Goal: Obtain resource: Download file/media

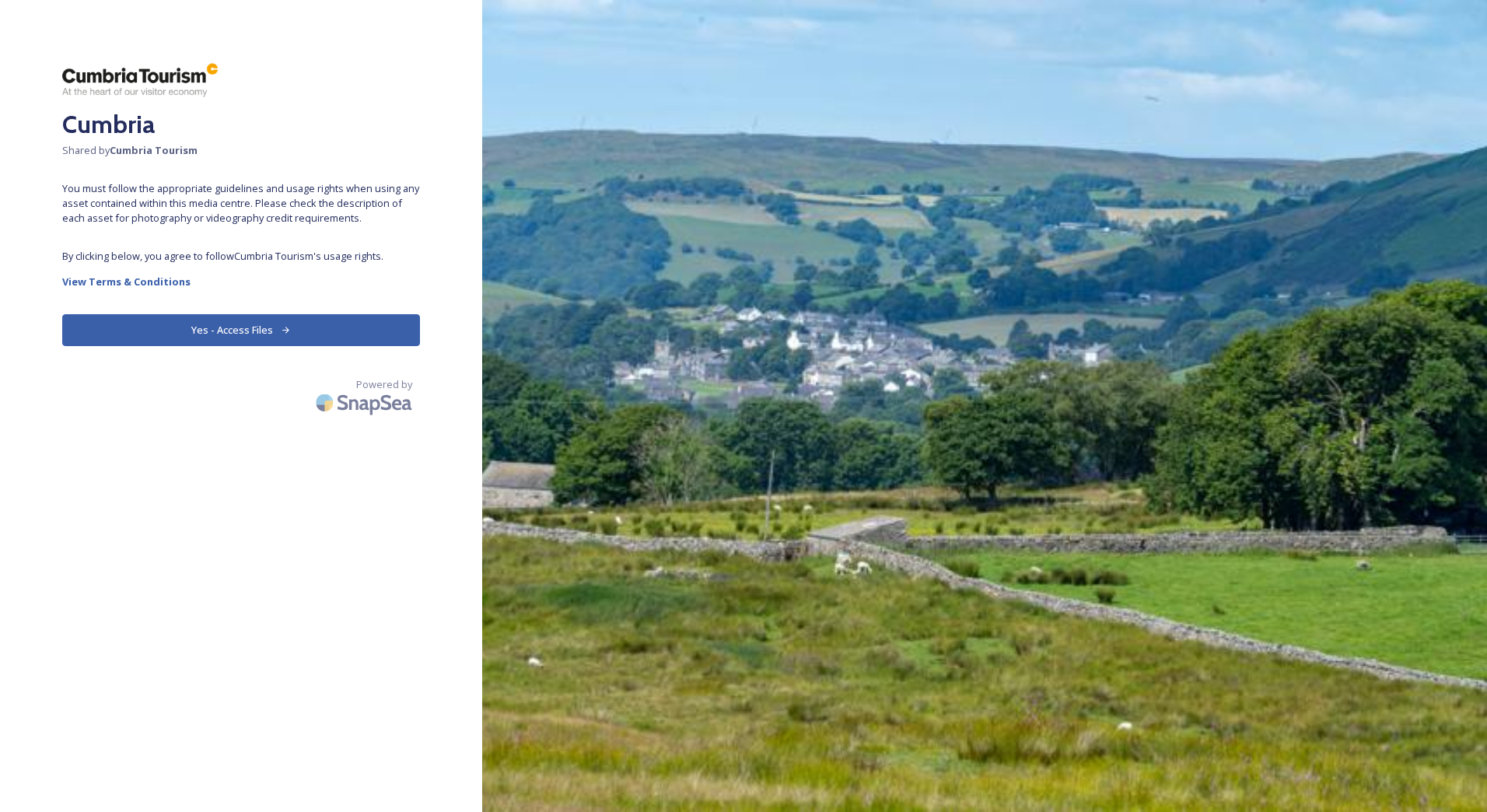
click at [367, 335] on button "Yes - Access Files" at bounding box center [241, 330] width 358 height 32
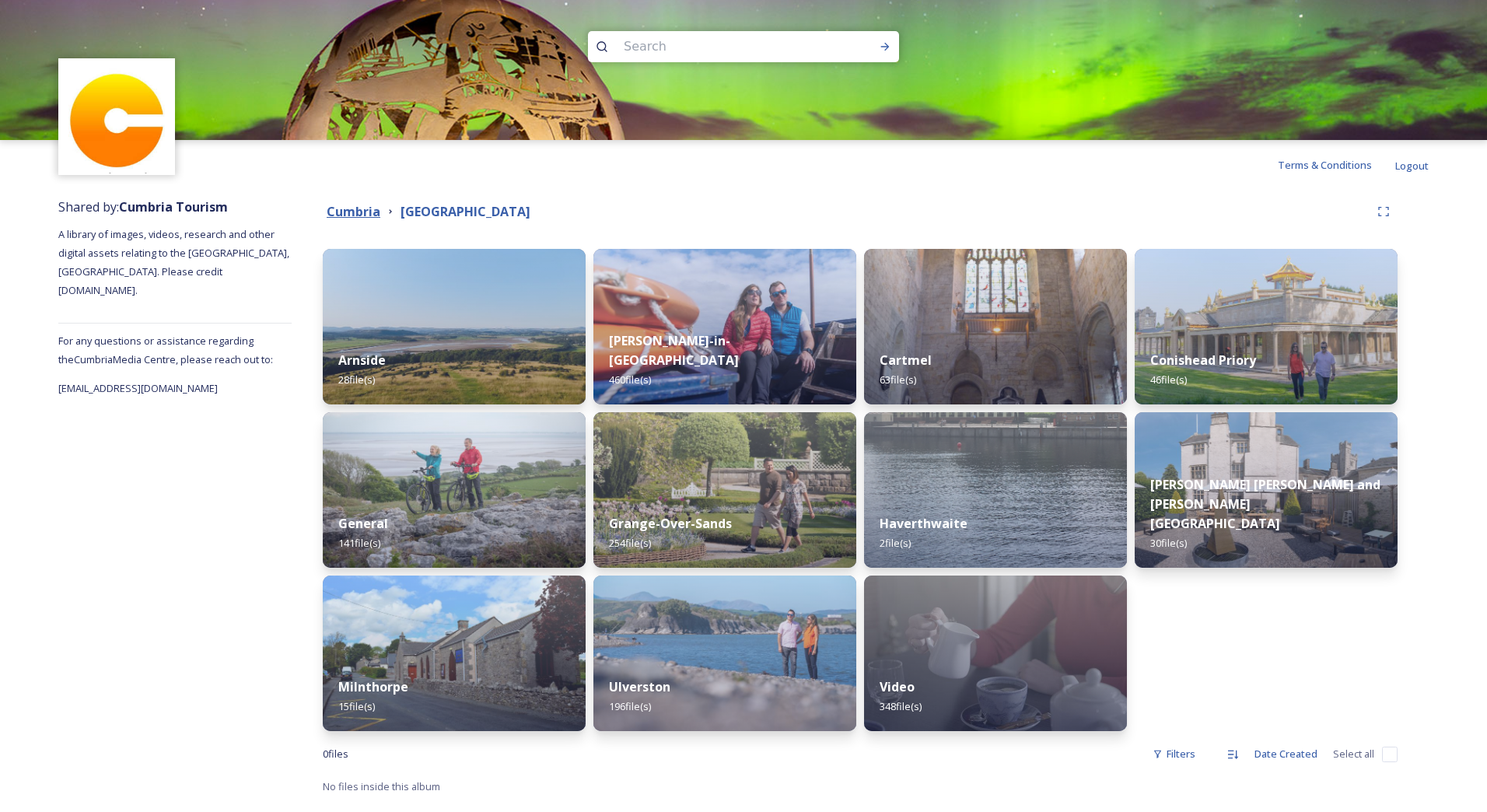
click at [345, 208] on strong "Cumbria" at bounding box center [354, 212] width 54 height 17
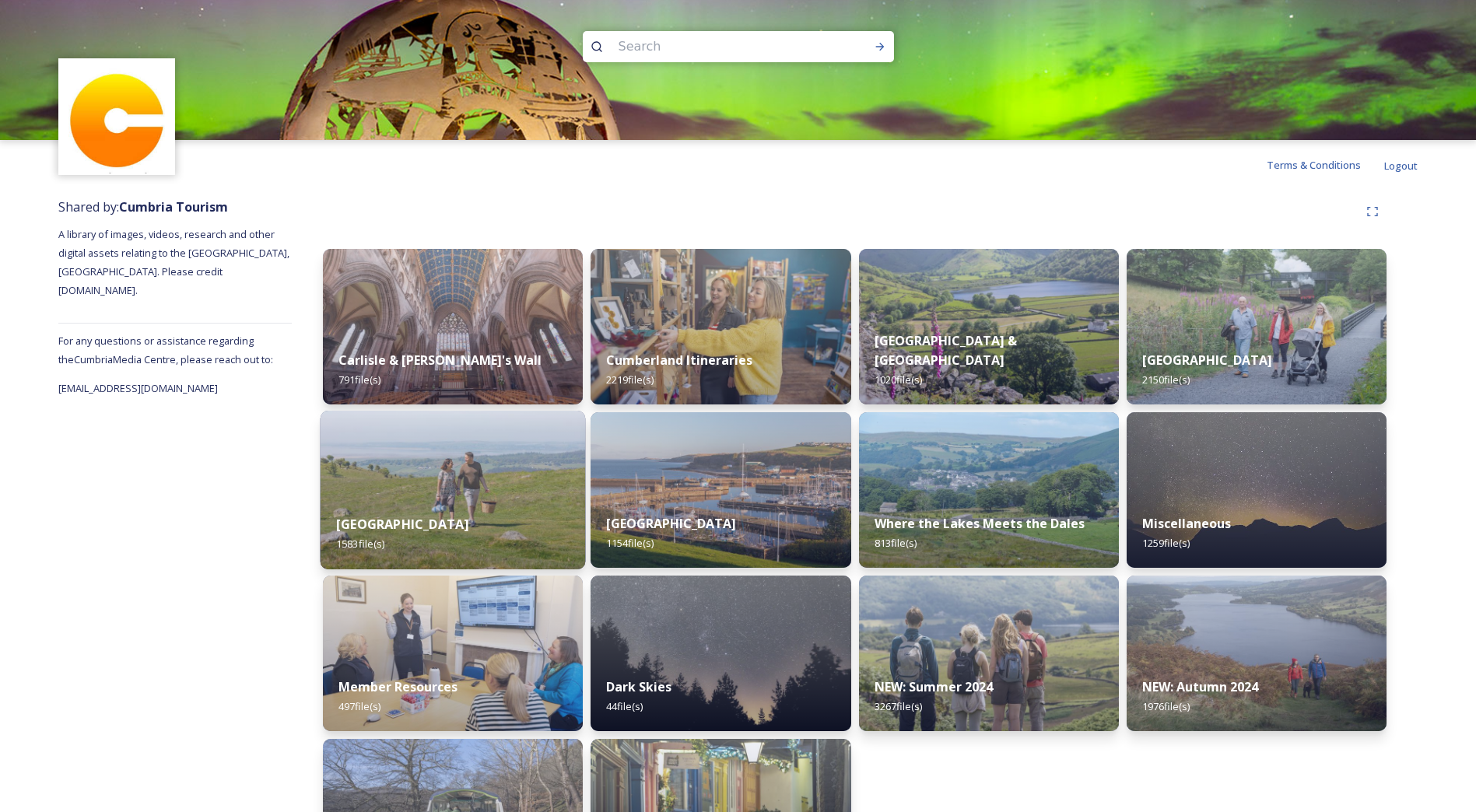
click at [514, 502] on div "Morecambe Bay 1583 file(s)" at bounding box center [453, 534] width 265 height 71
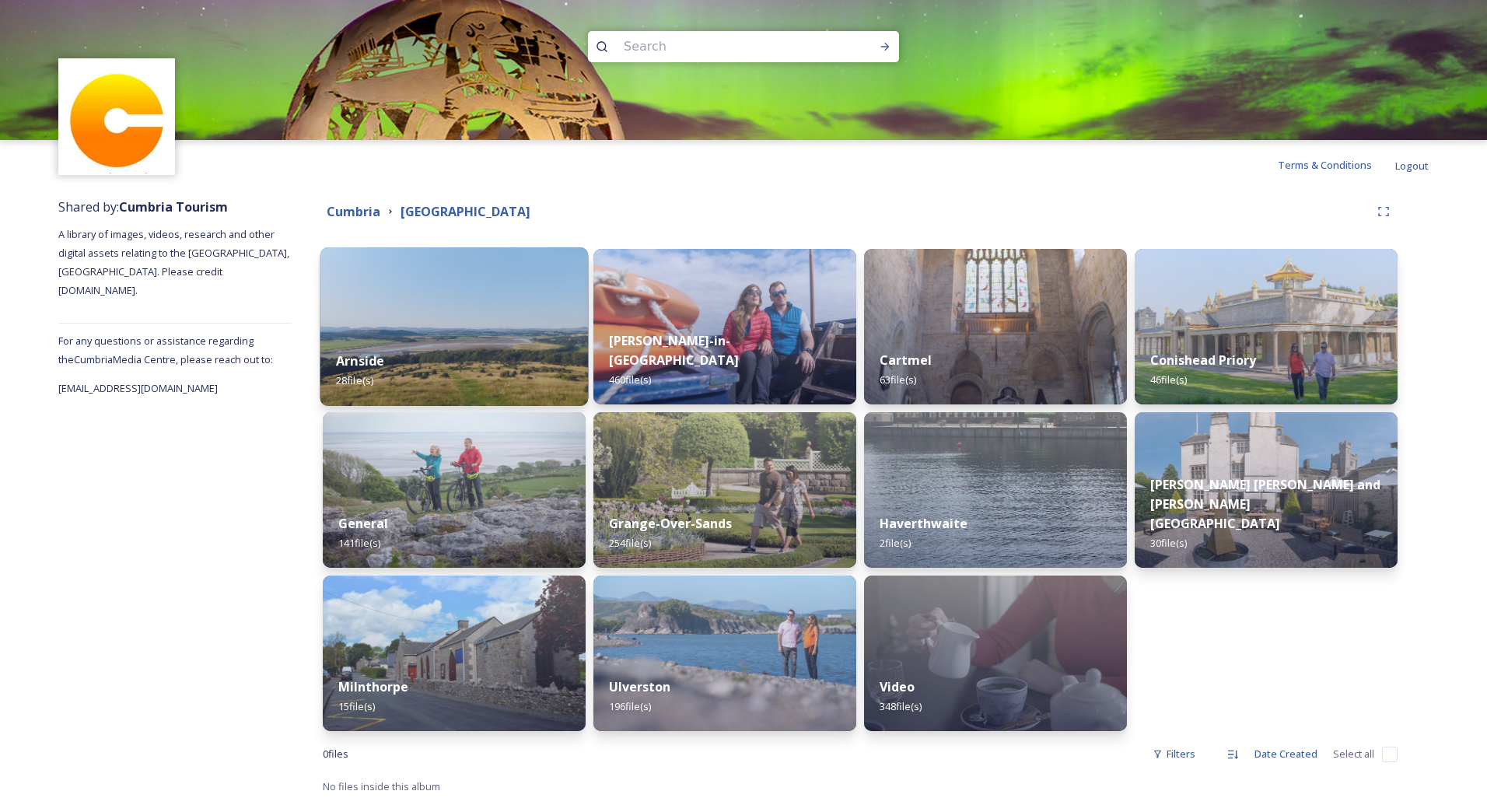
drag, startPoint x: 368, startPoint y: 360, endPoint x: 366, endPoint y: 349, distance: 11.2
click at [366, 349] on div "Arnside 28 file(s)" at bounding box center [454, 370] width 268 height 71
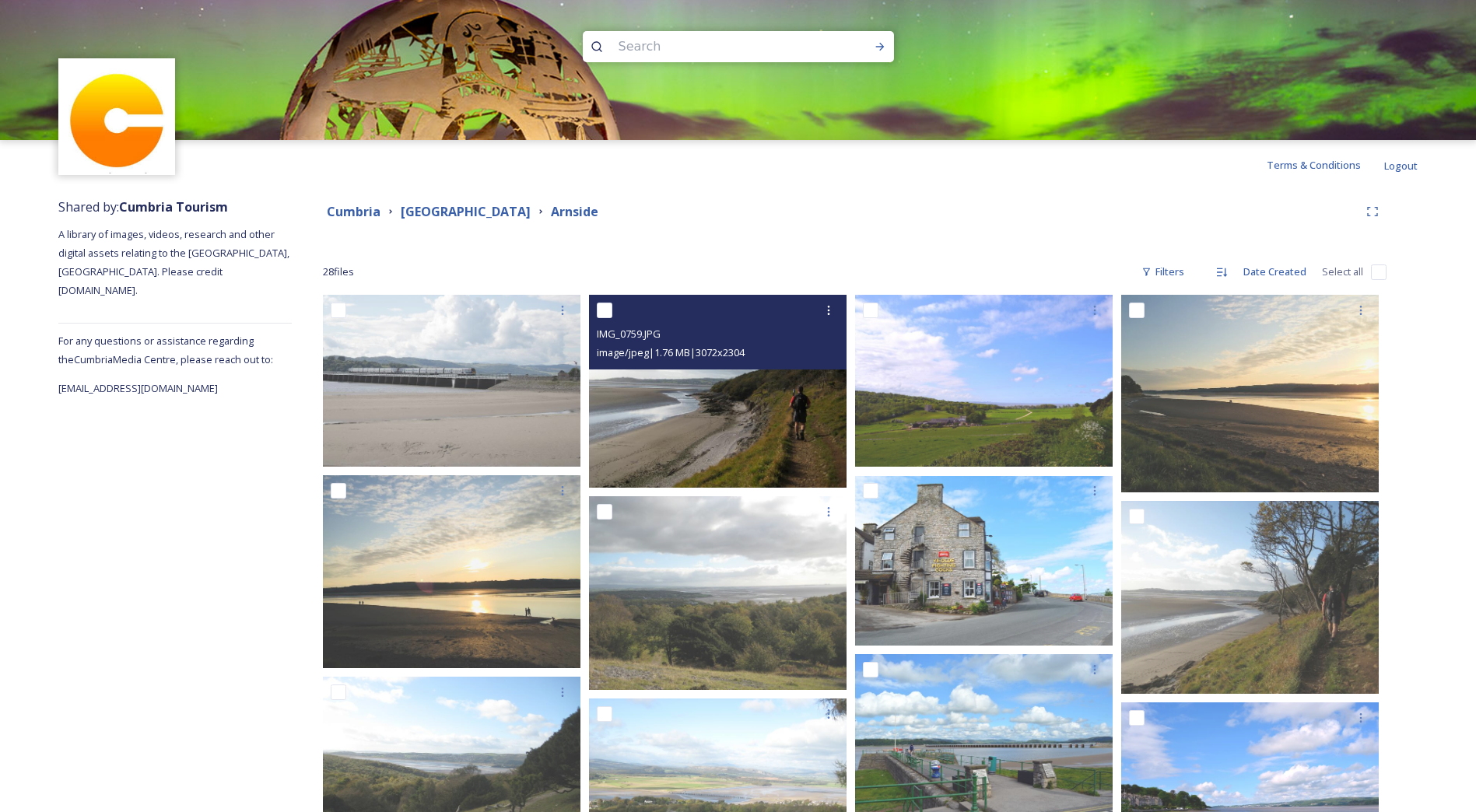
click at [730, 425] on img at bounding box center [717, 392] width 257 height 193
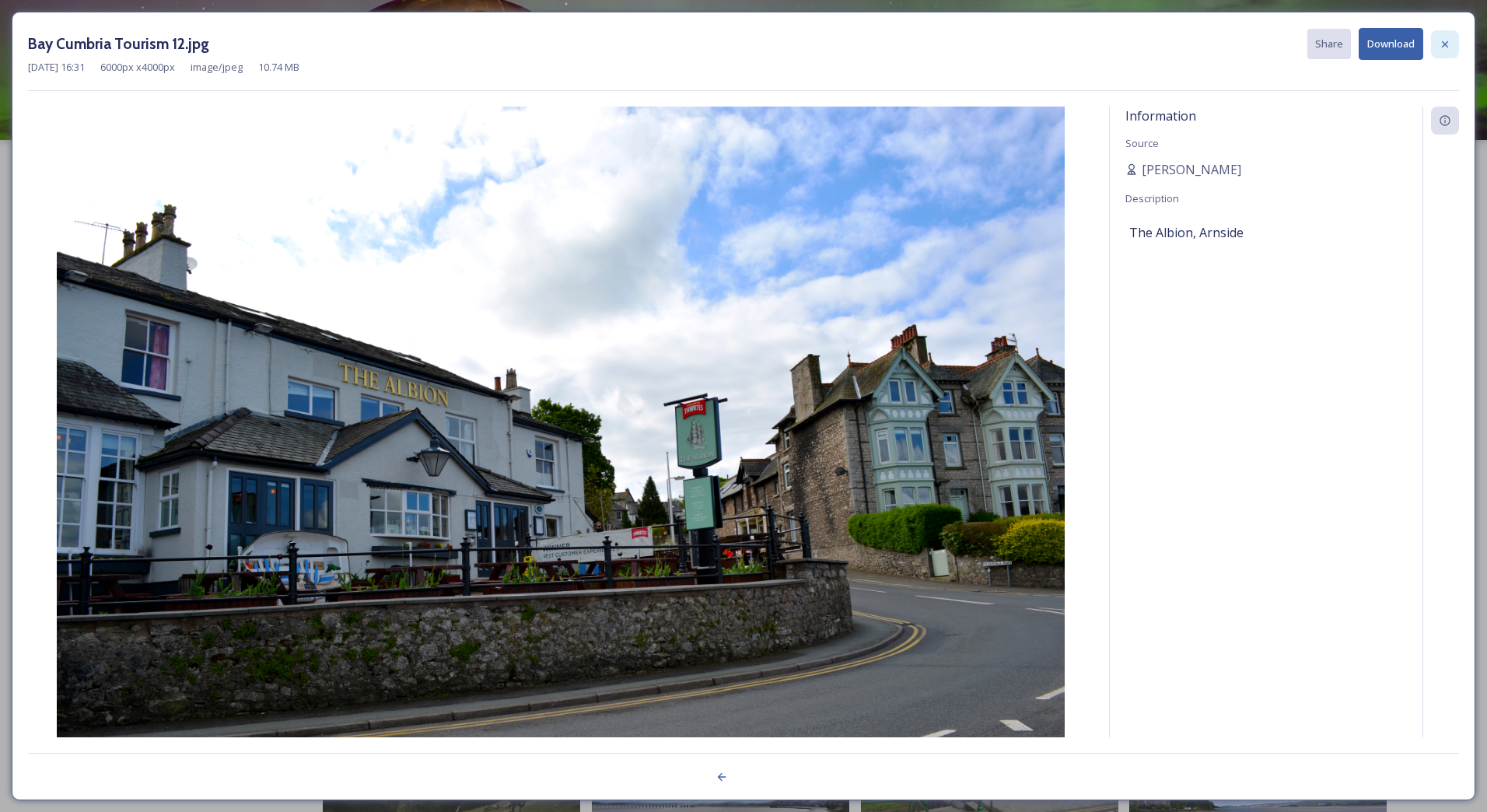
click at [1440, 43] on icon at bounding box center [1444, 44] width 12 height 12
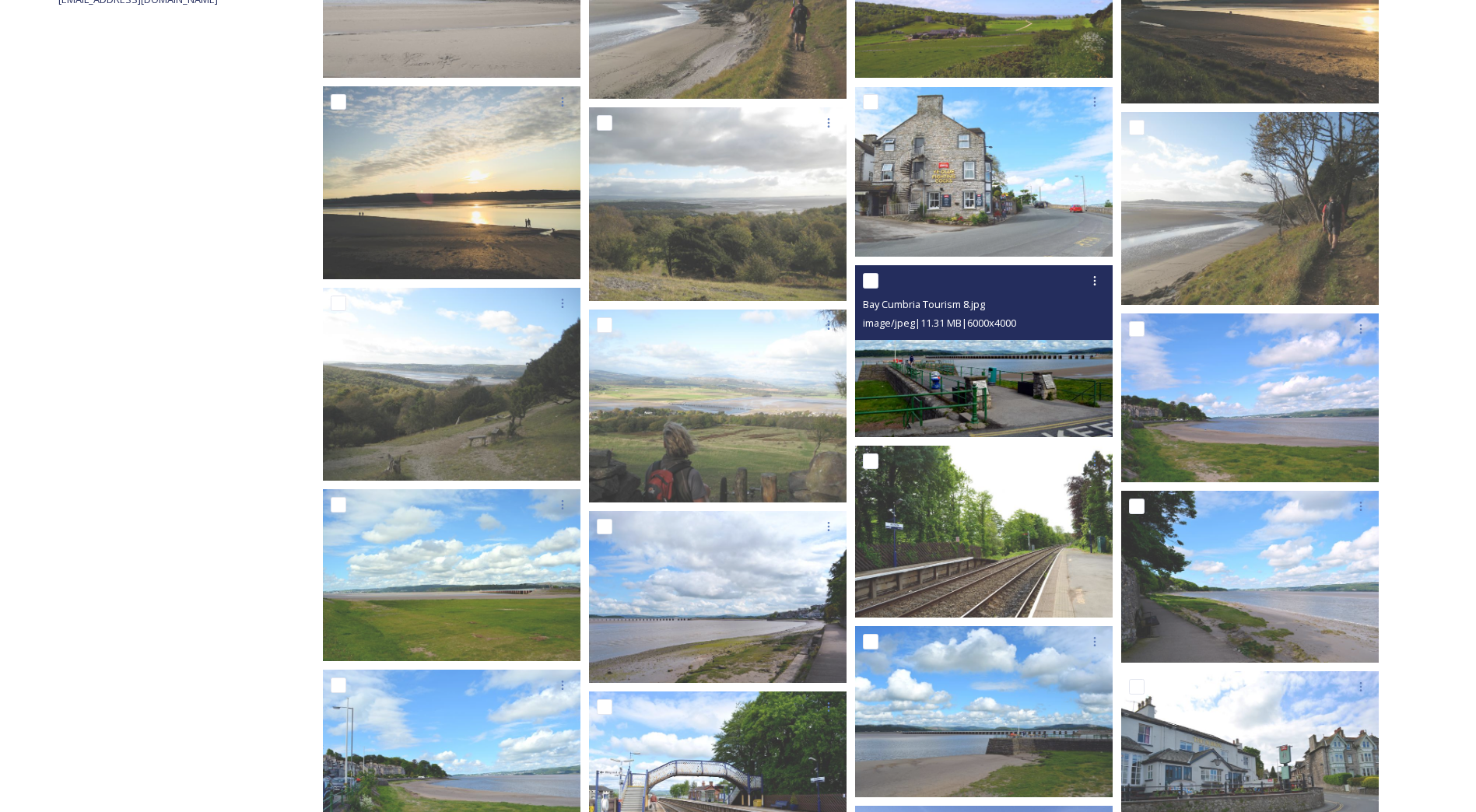
scroll to position [467, 0]
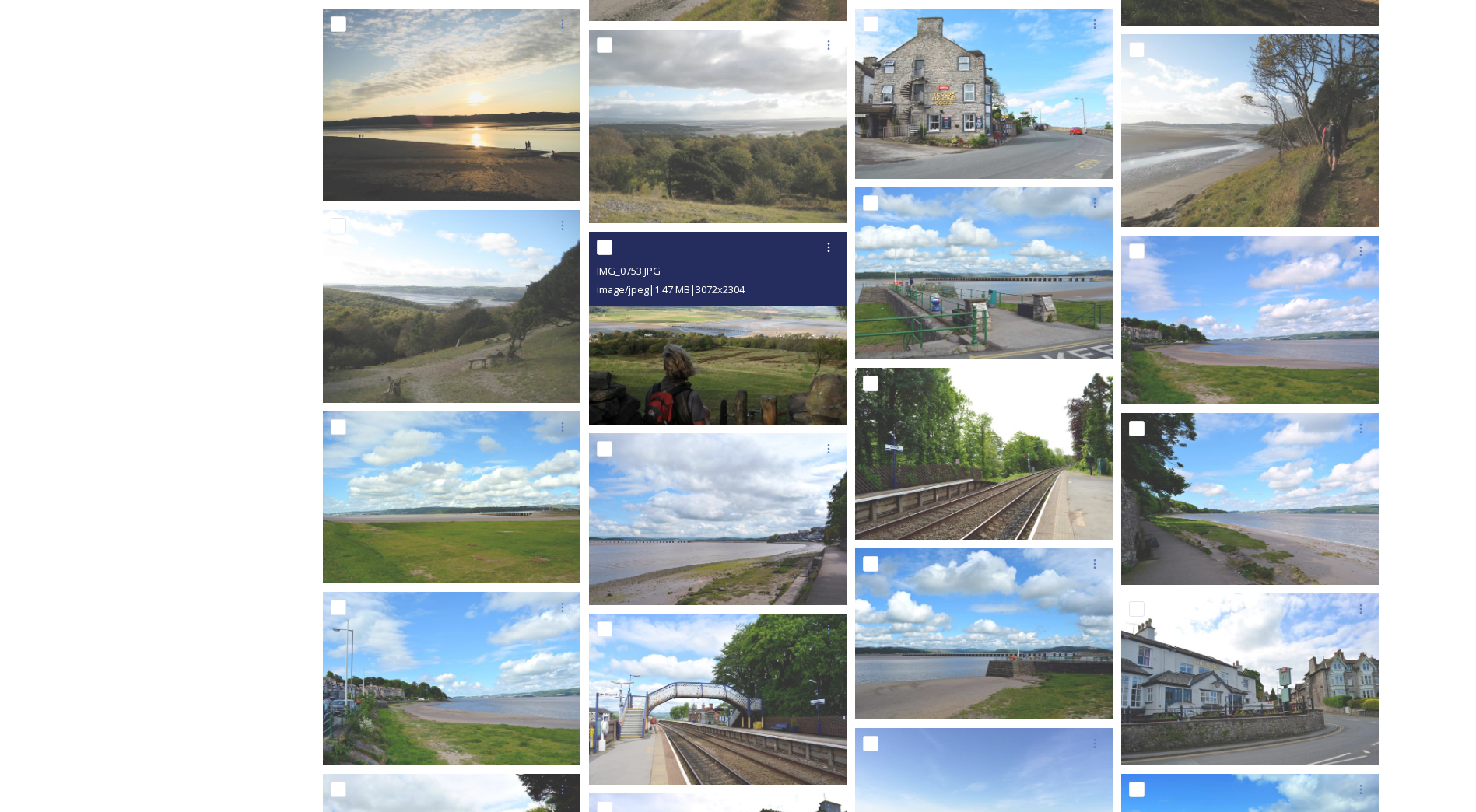
click at [795, 335] on img at bounding box center [717, 329] width 257 height 193
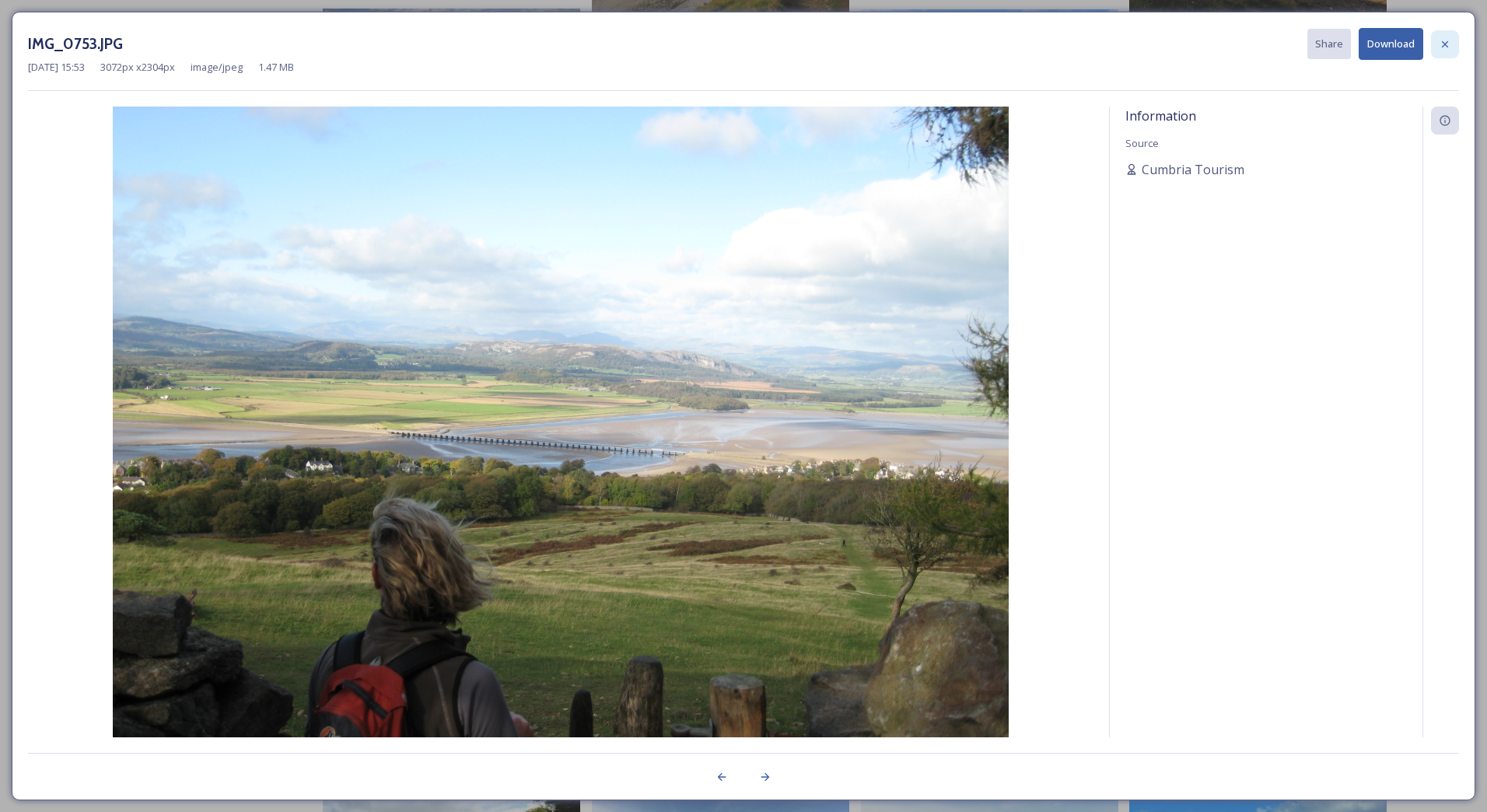
click at [1441, 46] on icon at bounding box center [1444, 44] width 12 height 12
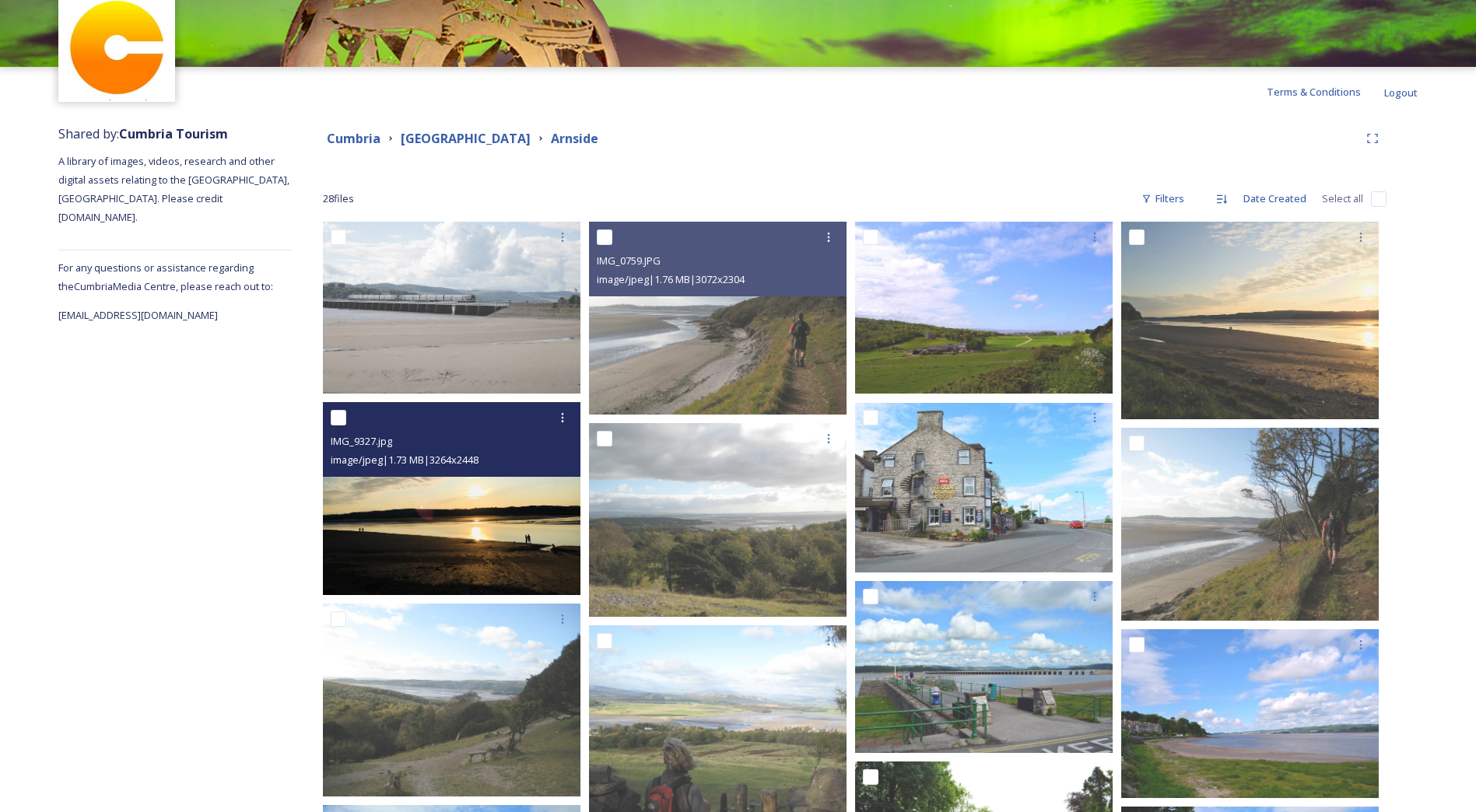
scroll to position [0, 0]
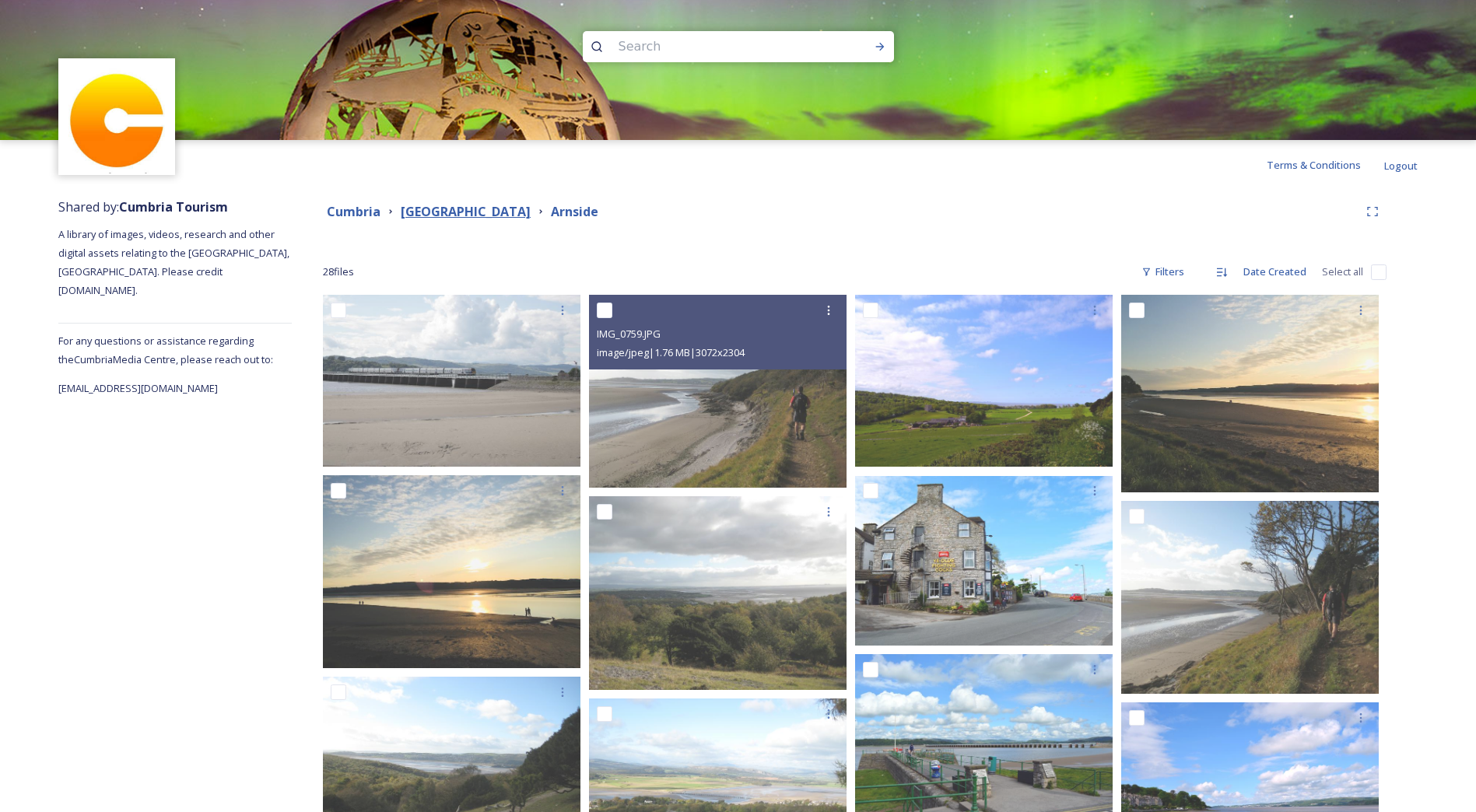
click at [434, 207] on strong "[GEOGRAPHIC_DATA]" at bounding box center [466, 212] width 130 height 17
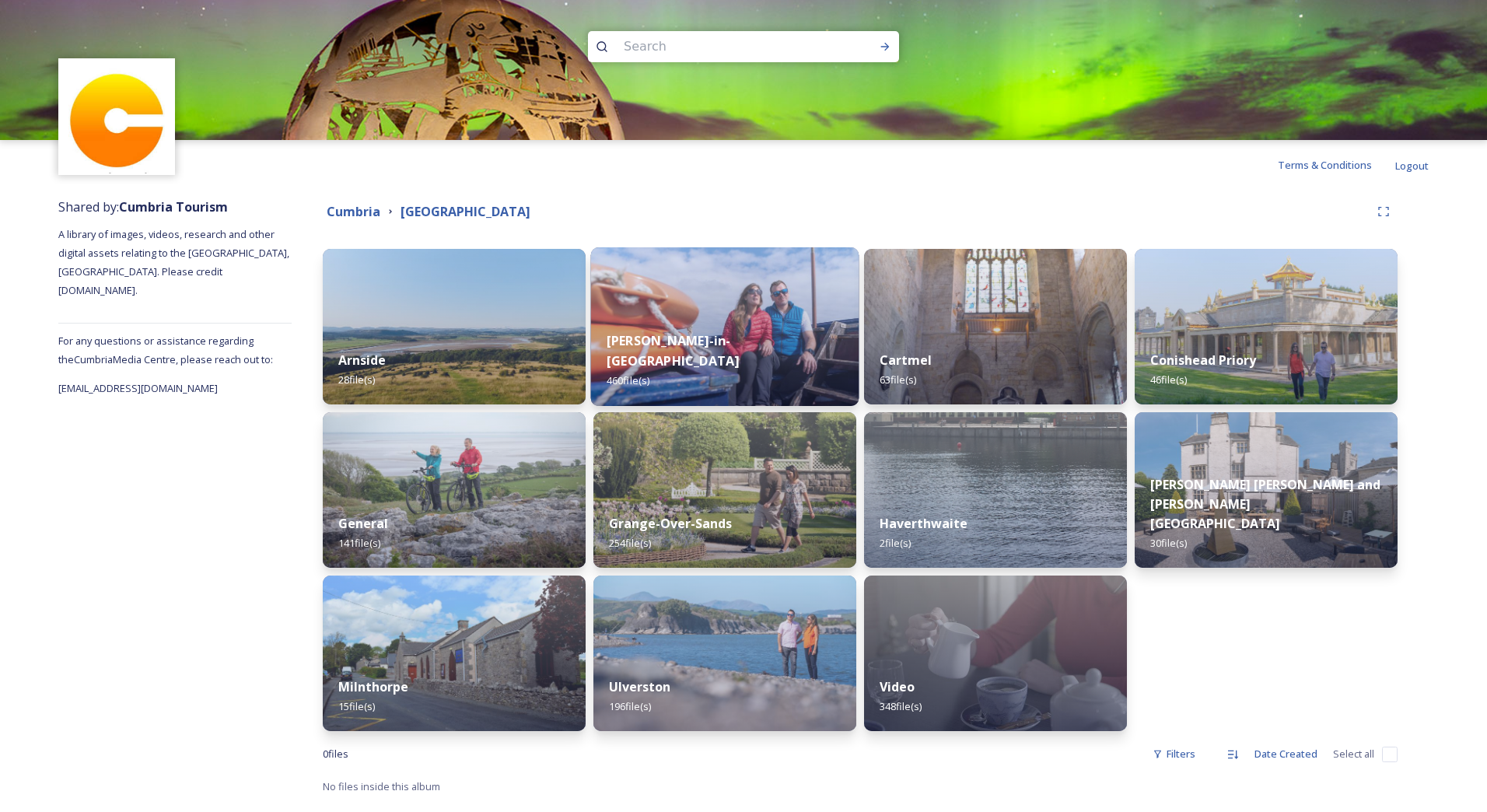
click at [684, 324] on img at bounding box center [725, 326] width 268 height 159
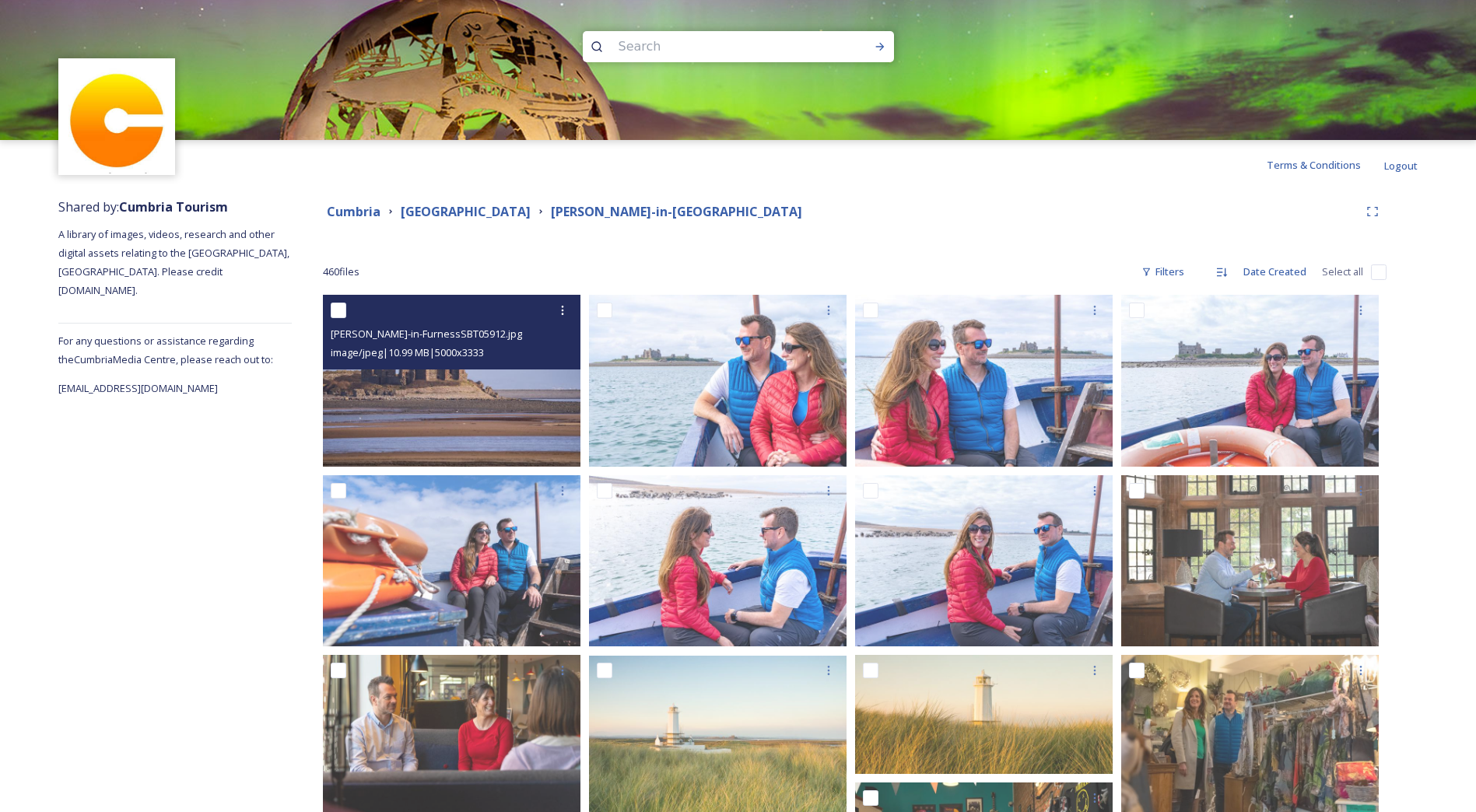
click at [437, 420] on img at bounding box center [451, 380] width 257 height 172
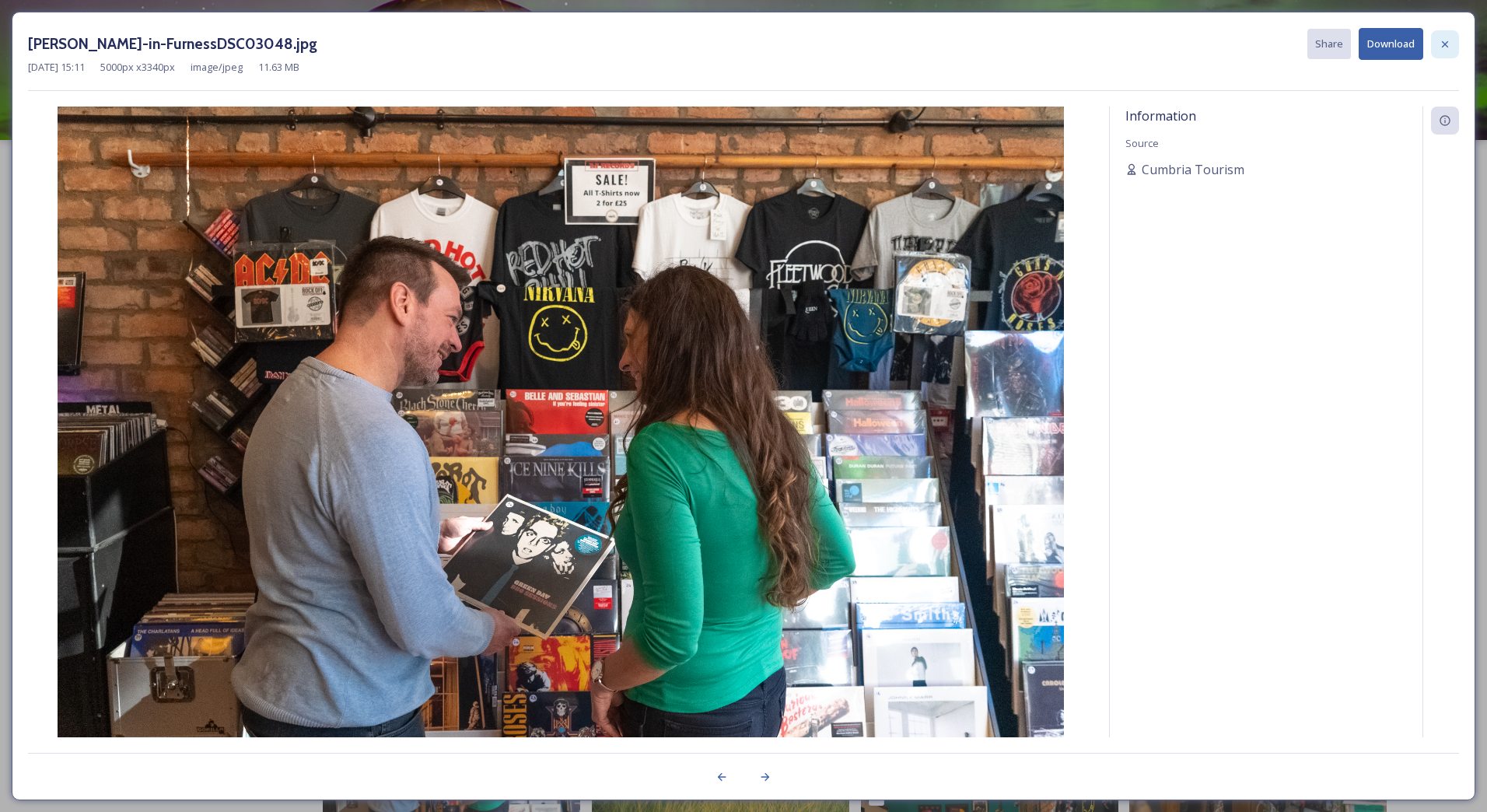
click at [1456, 43] on div at bounding box center [1445, 45] width 28 height 28
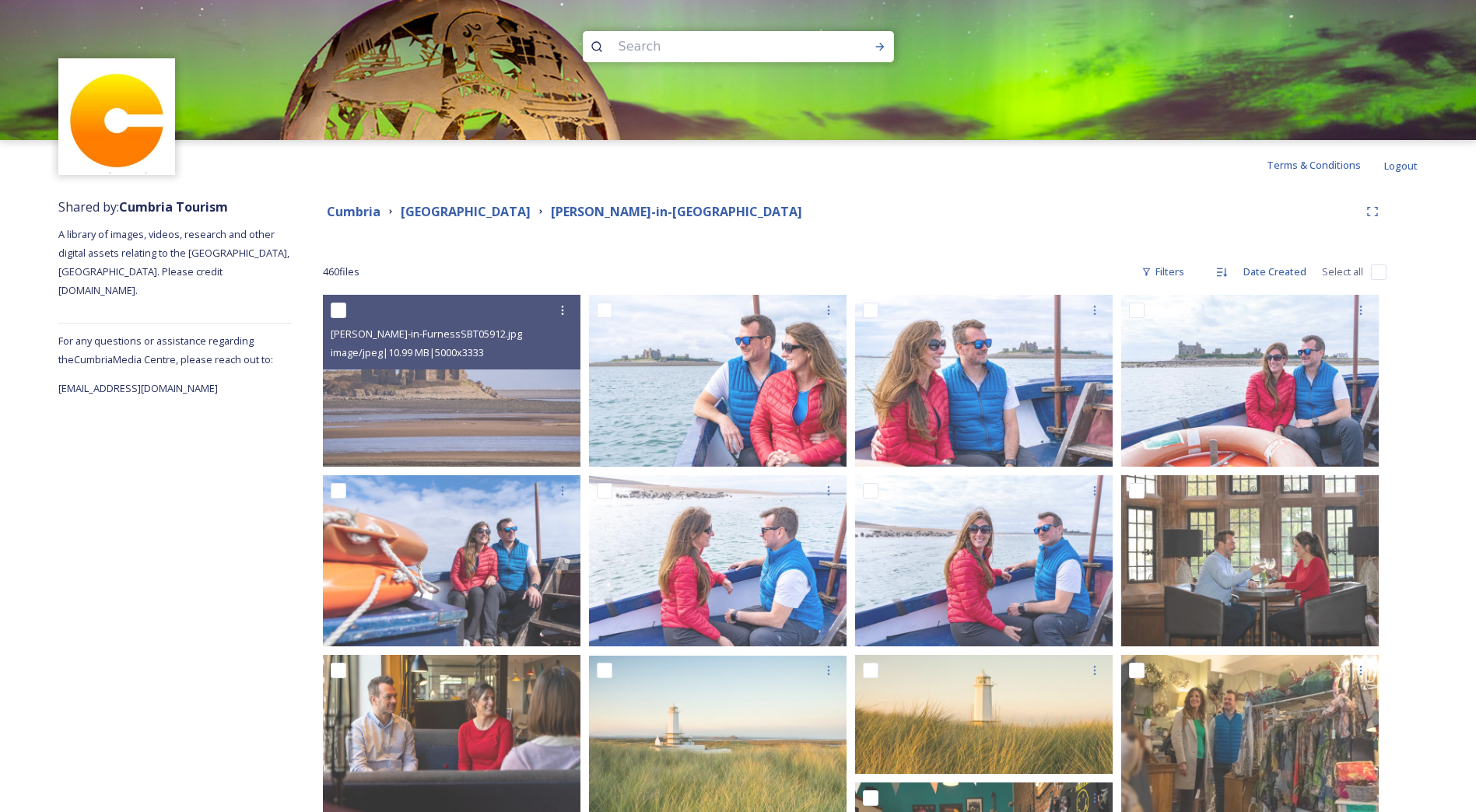
click at [445, 223] on div "Cumbria [GEOGRAPHIC_DATA] [PERSON_NAME][GEOGRAPHIC_DATA]" at bounding box center [855, 212] width 1064 height 28
click at [445, 216] on strong "[GEOGRAPHIC_DATA]" at bounding box center [466, 212] width 130 height 17
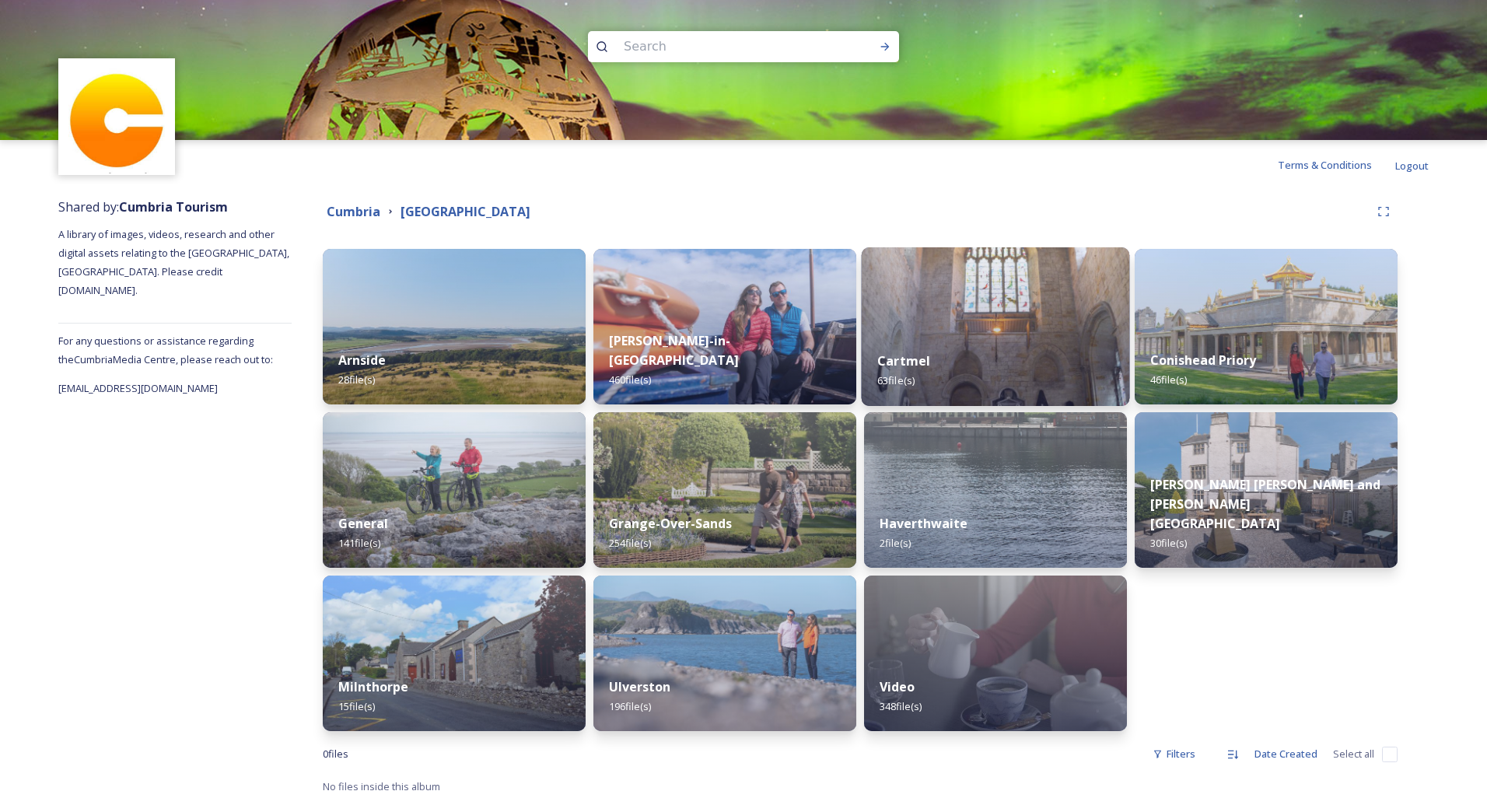
click at [977, 367] on div "Cartmel 63 file(s)" at bounding box center [996, 370] width 268 height 71
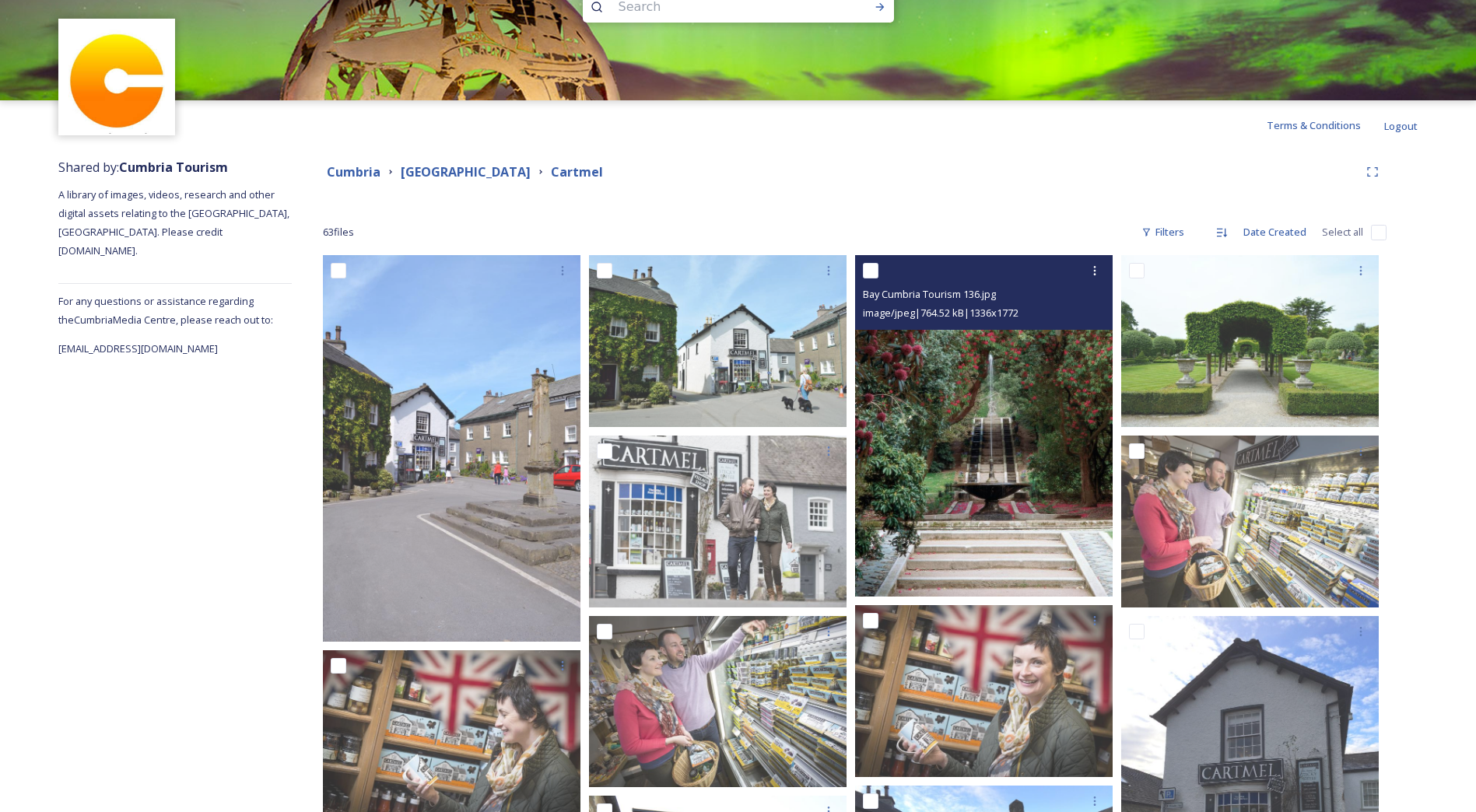
scroll to position [78, 0]
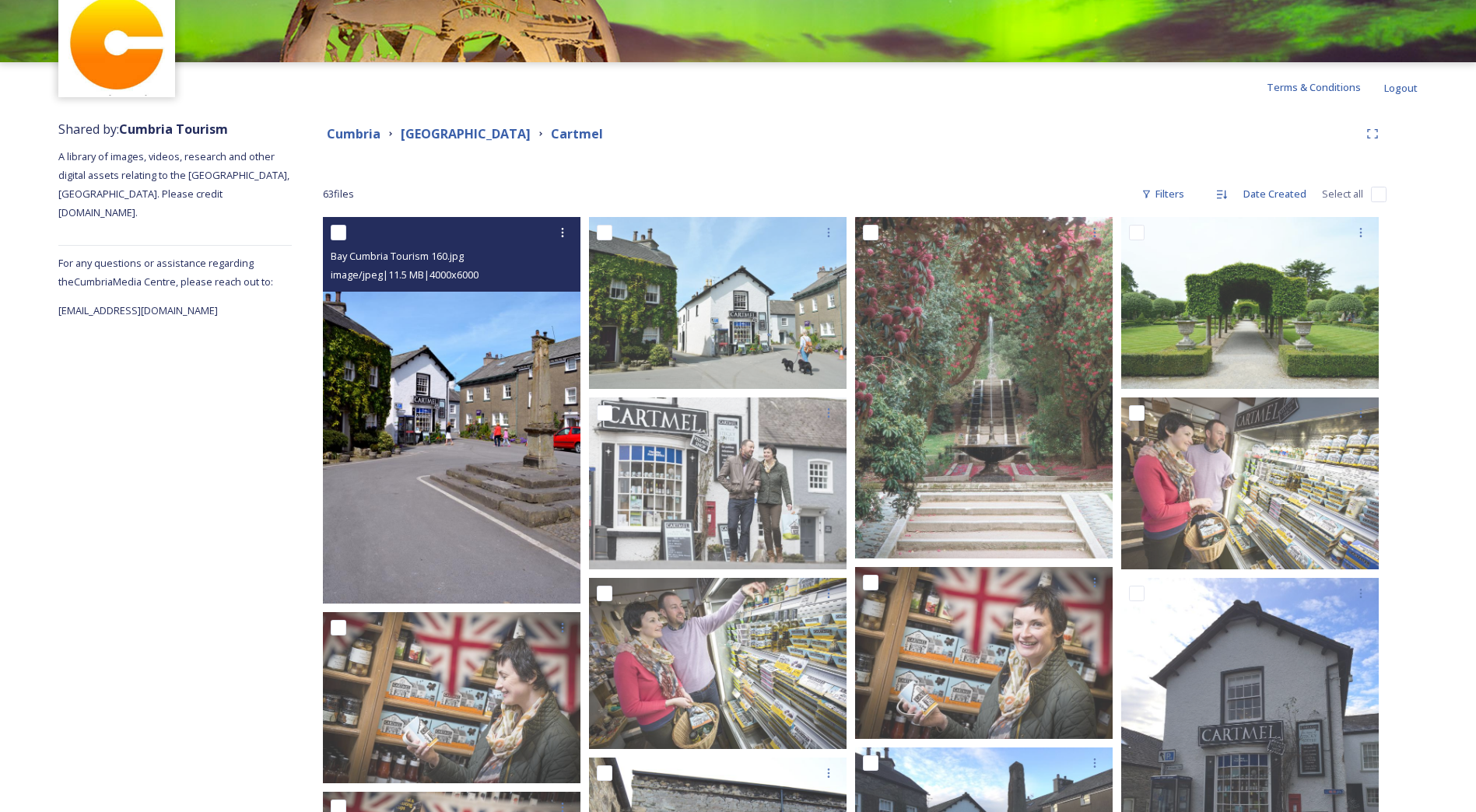
click at [495, 428] on img at bounding box center [451, 410] width 257 height 387
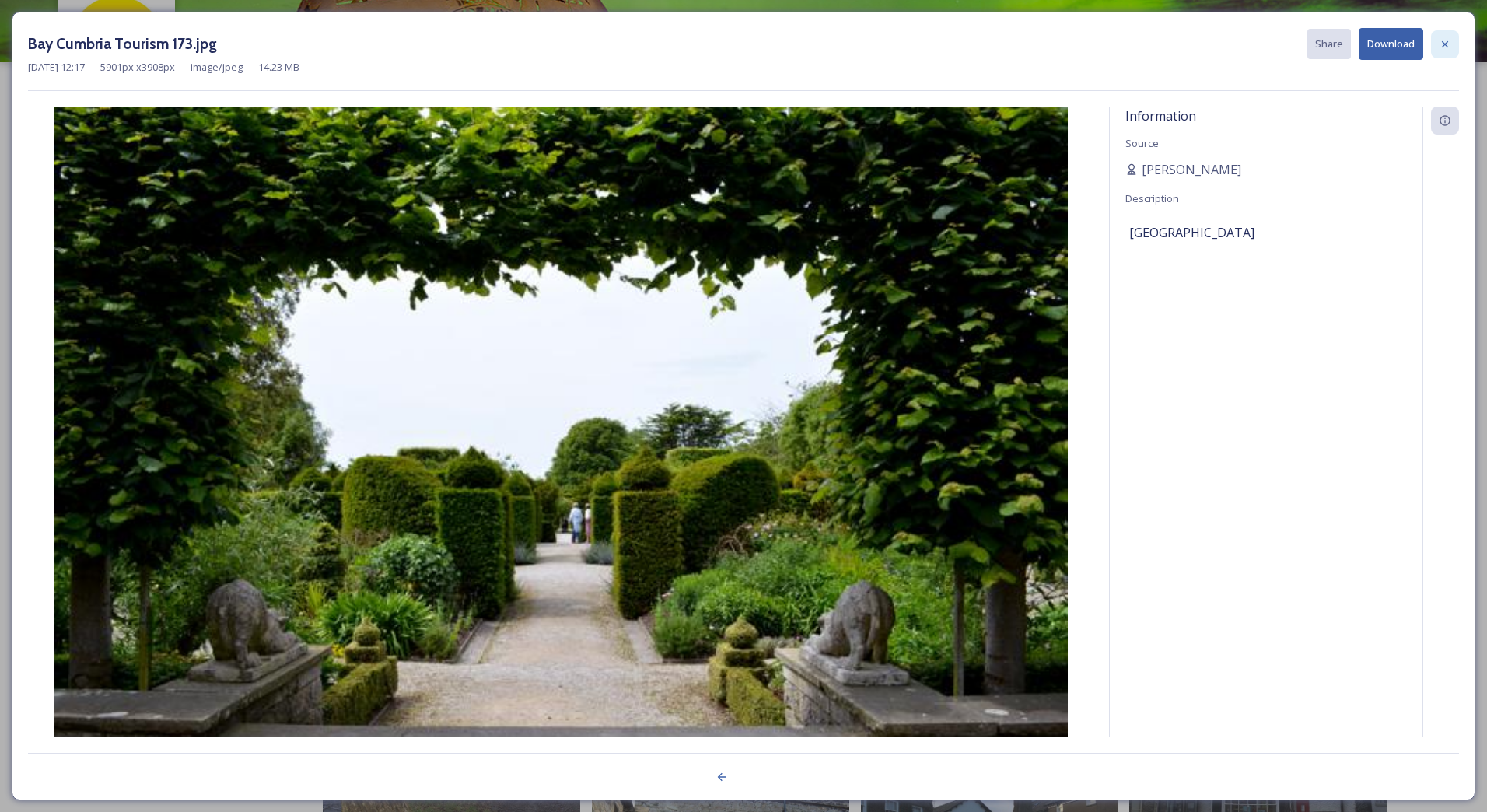
click at [1442, 40] on icon at bounding box center [1444, 44] width 12 height 12
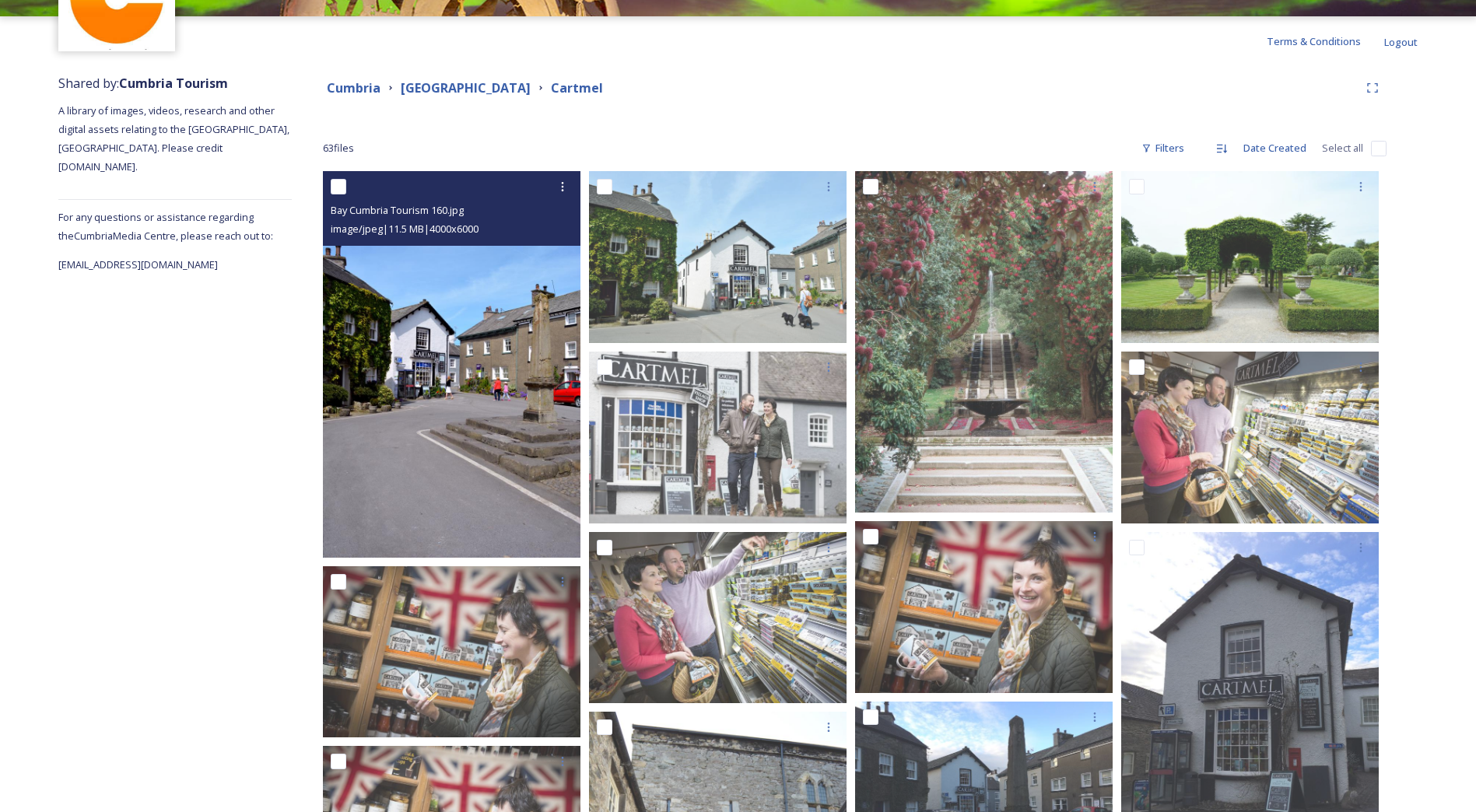
scroll to position [0, 0]
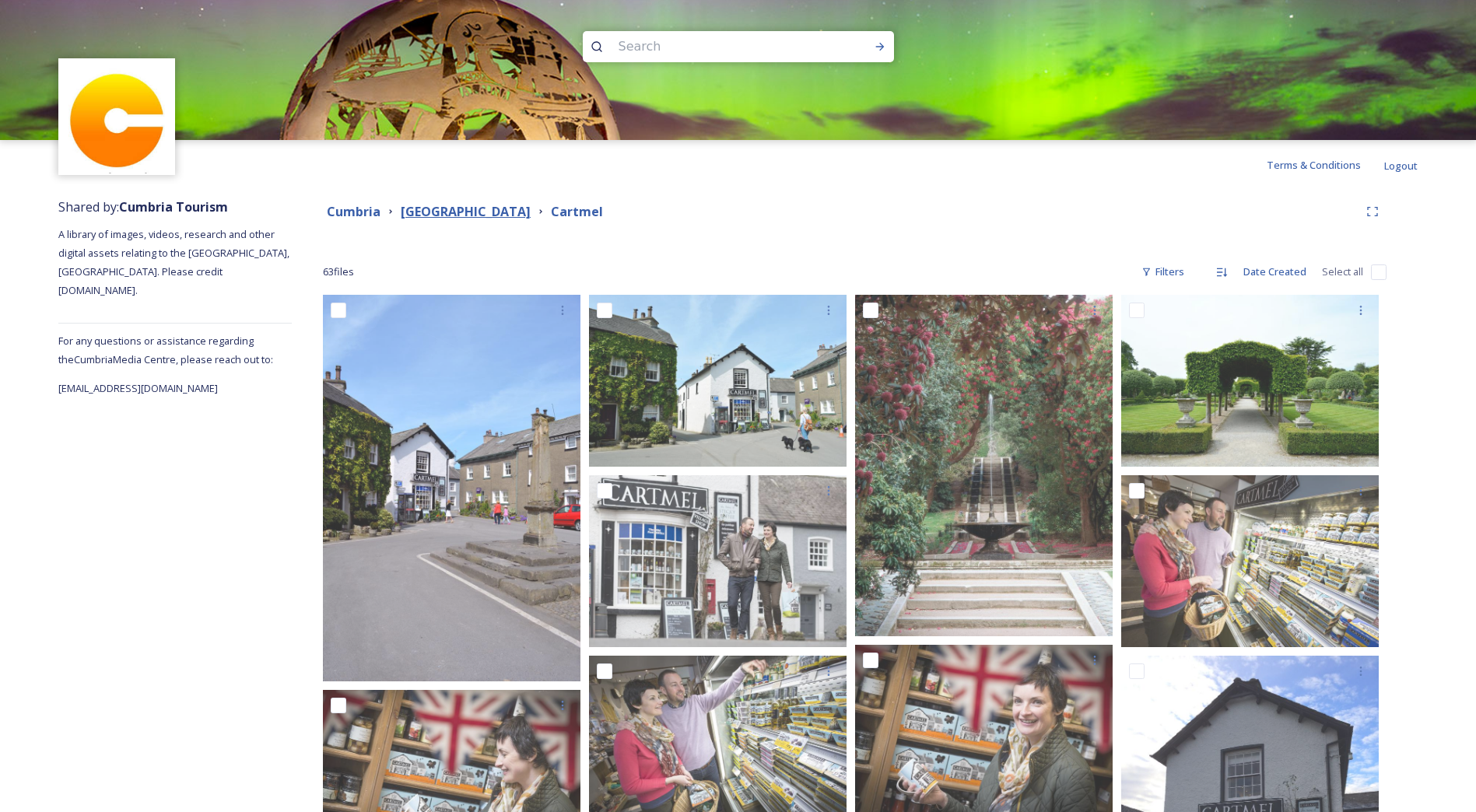
click at [431, 213] on strong "[GEOGRAPHIC_DATA]" at bounding box center [466, 212] width 130 height 17
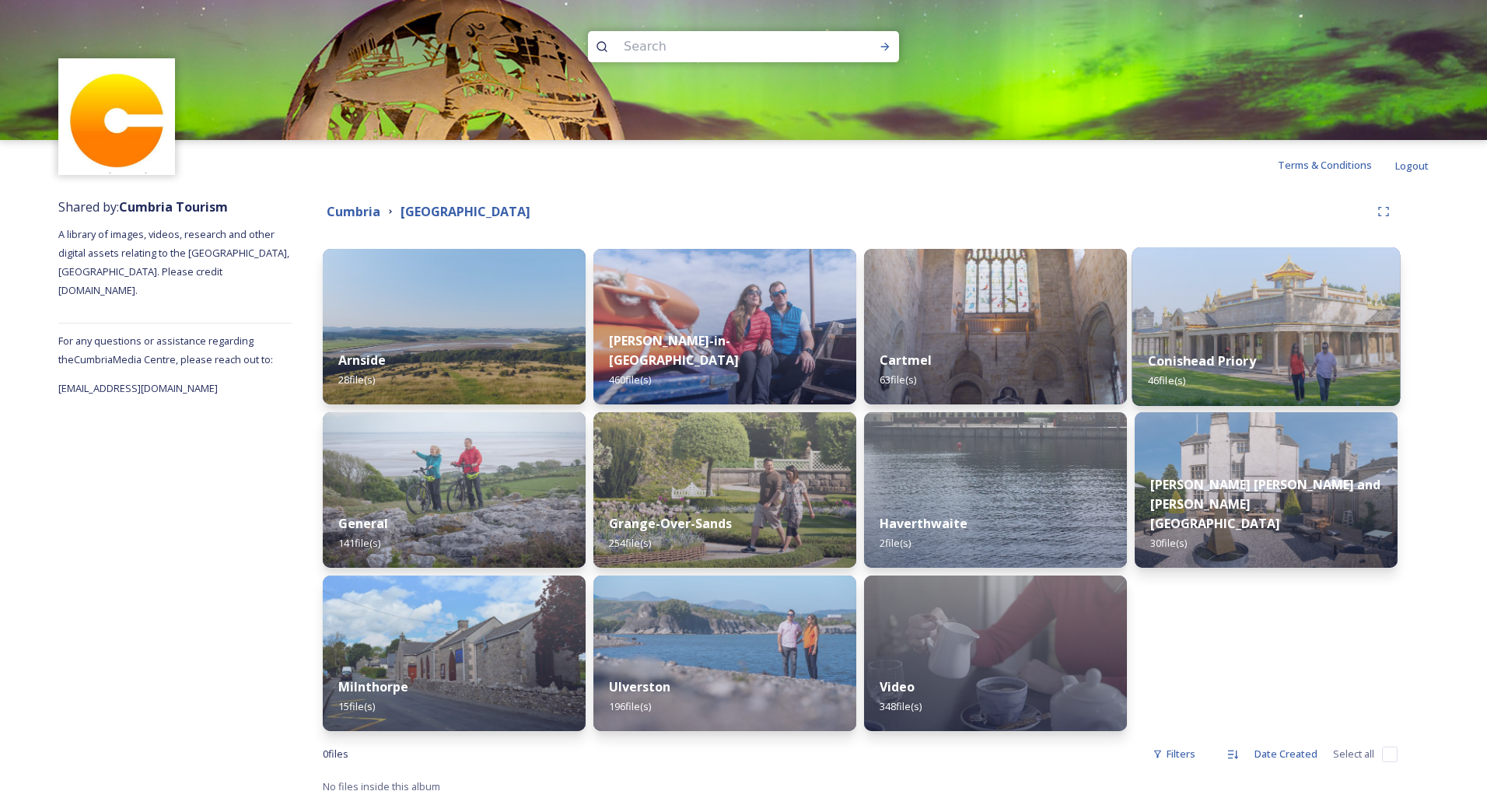
click at [1264, 352] on div "Conishead Priory 46 file(s)" at bounding box center [1266, 370] width 268 height 71
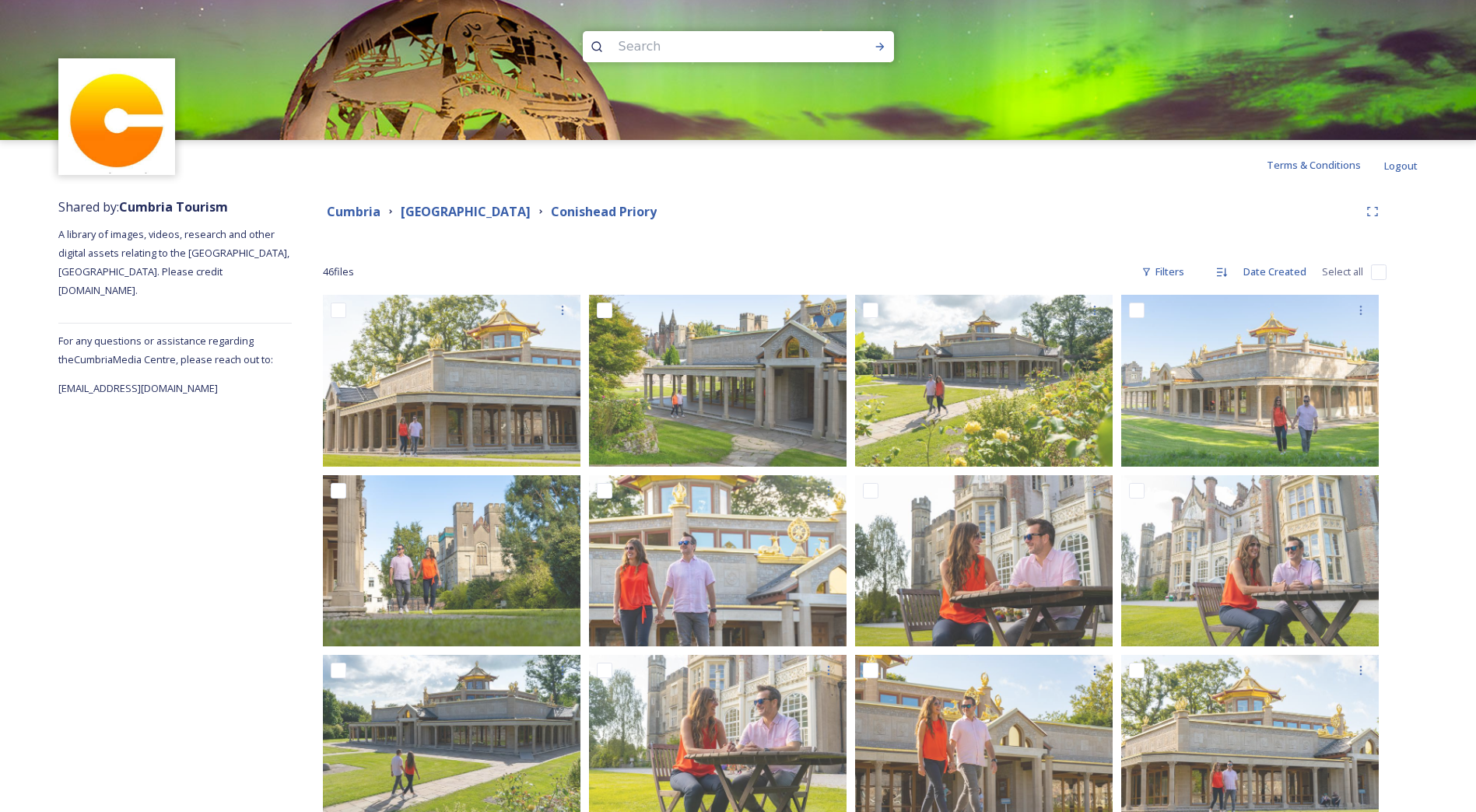
click at [491, 220] on div "[GEOGRAPHIC_DATA]" at bounding box center [466, 212] width 130 height 19
click at [488, 215] on strong "[GEOGRAPHIC_DATA]" at bounding box center [466, 212] width 130 height 17
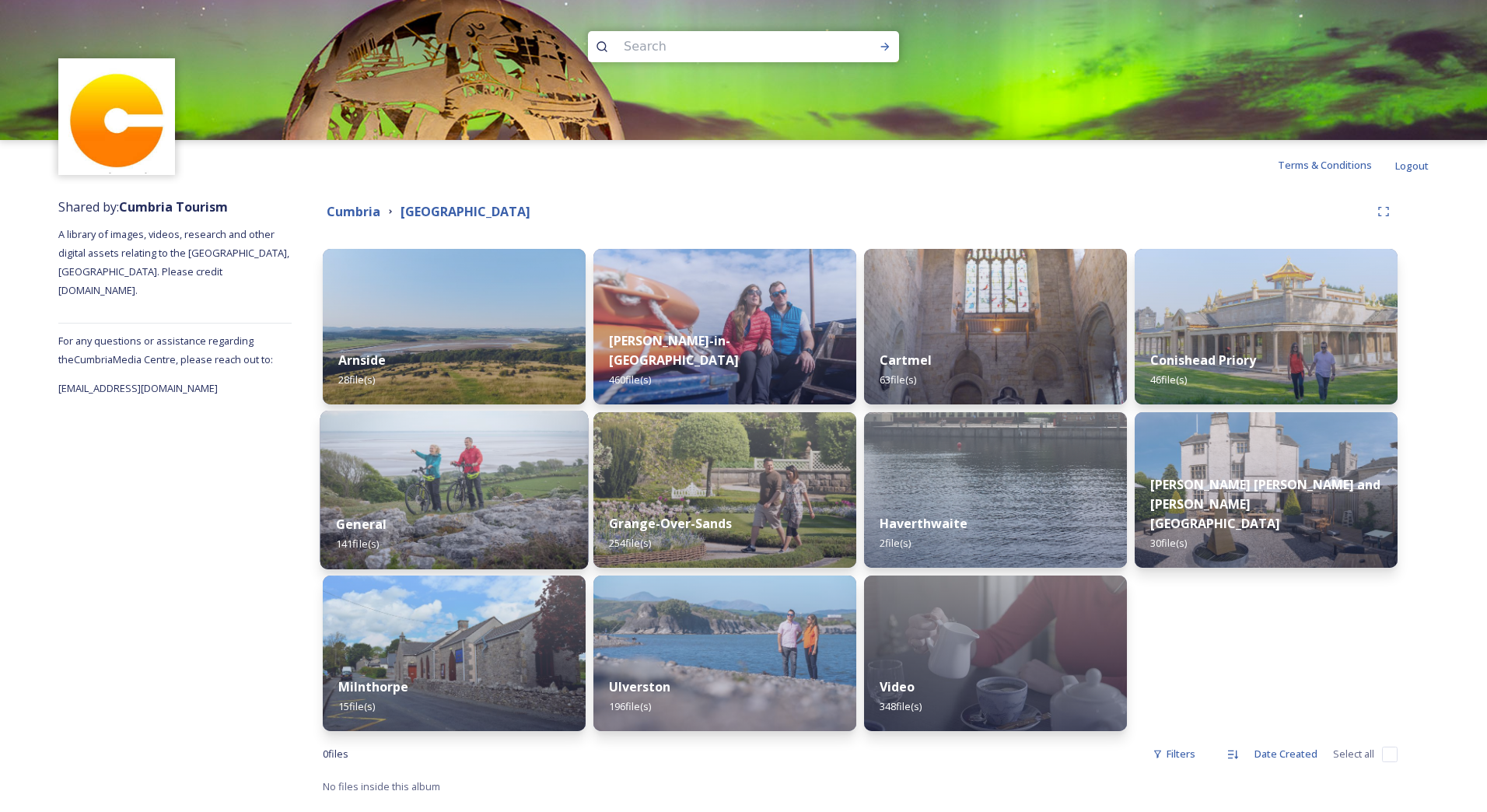
click at [365, 485] on img at bounding box center [454, 489] width 268 height 159
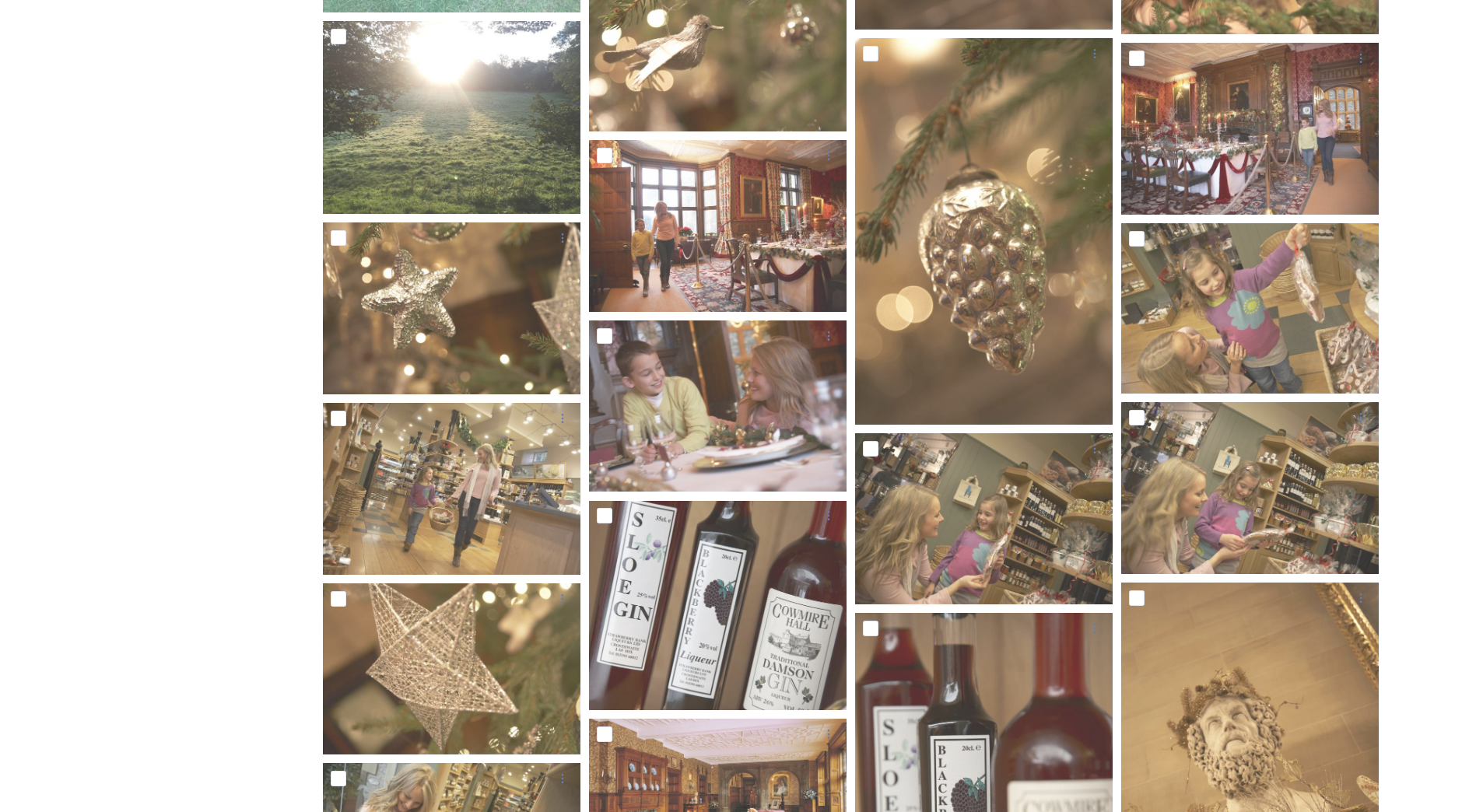
scroll to position [2330, 0]
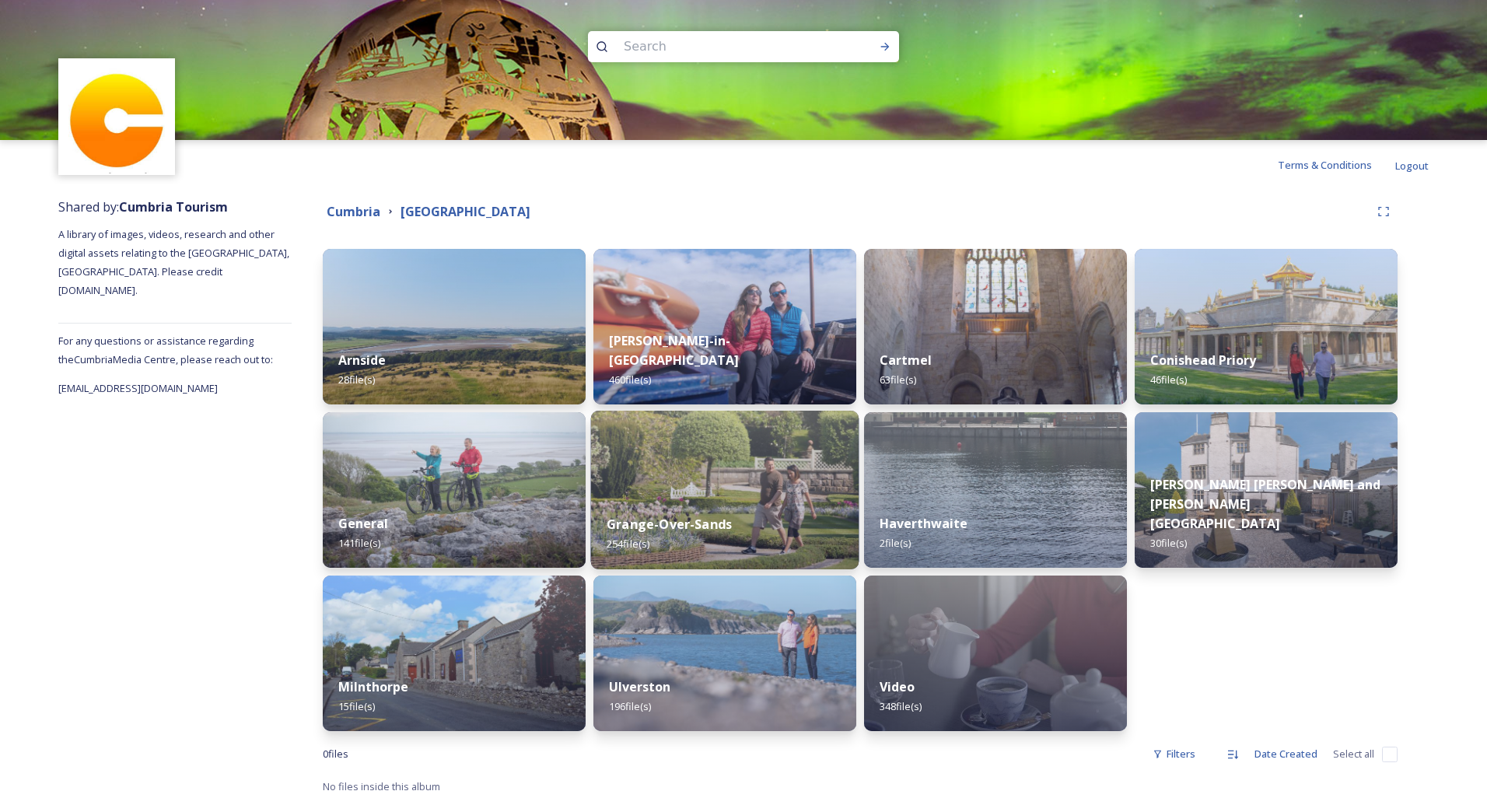
click at [766, 483] on img at bounding box center [725, 489] width 268 height 159
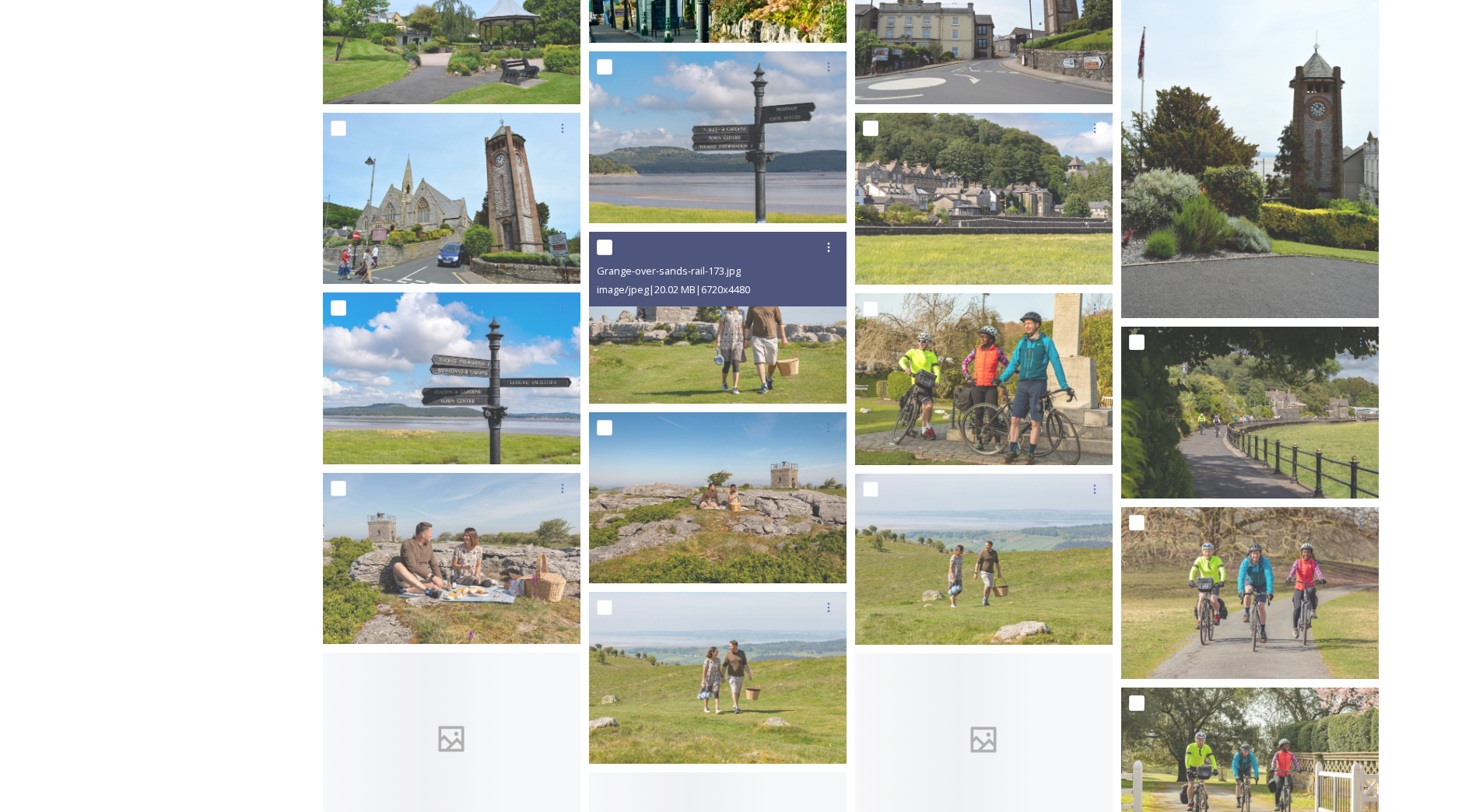
scroll to position [545, 0]
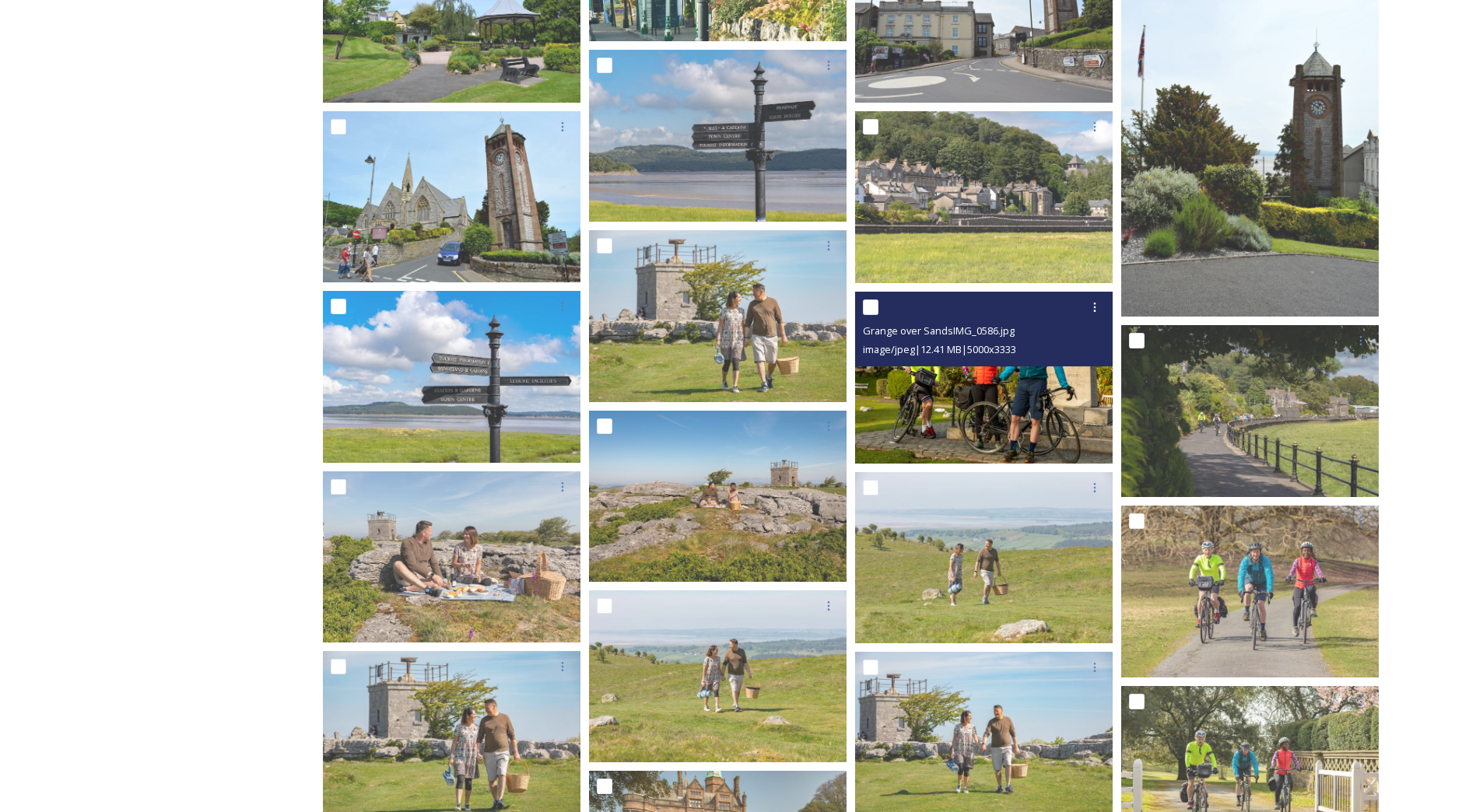
click at [923, 374] on img at bounding box center [983, 377] width 257 height 172
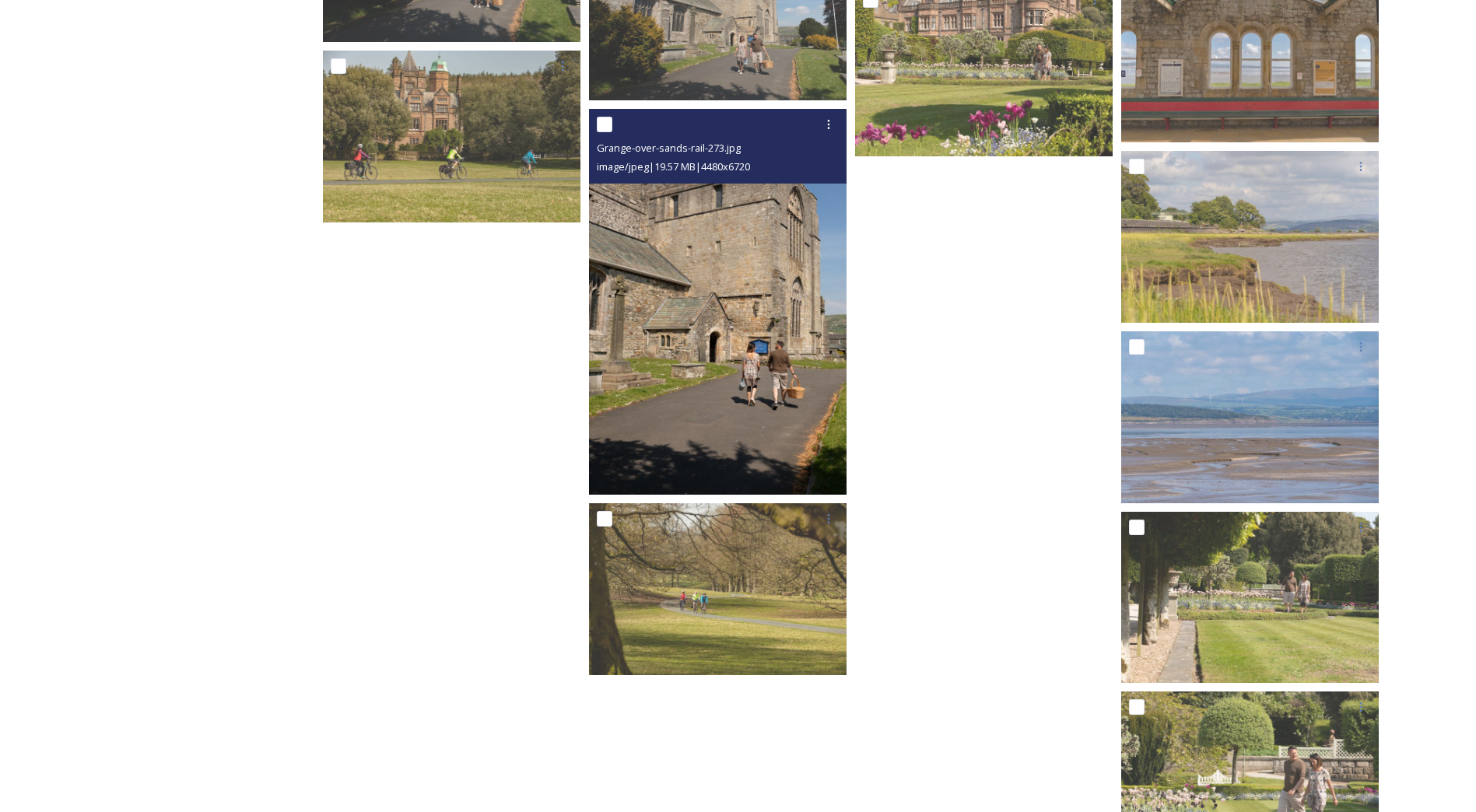
scroll to position [11857, 0]
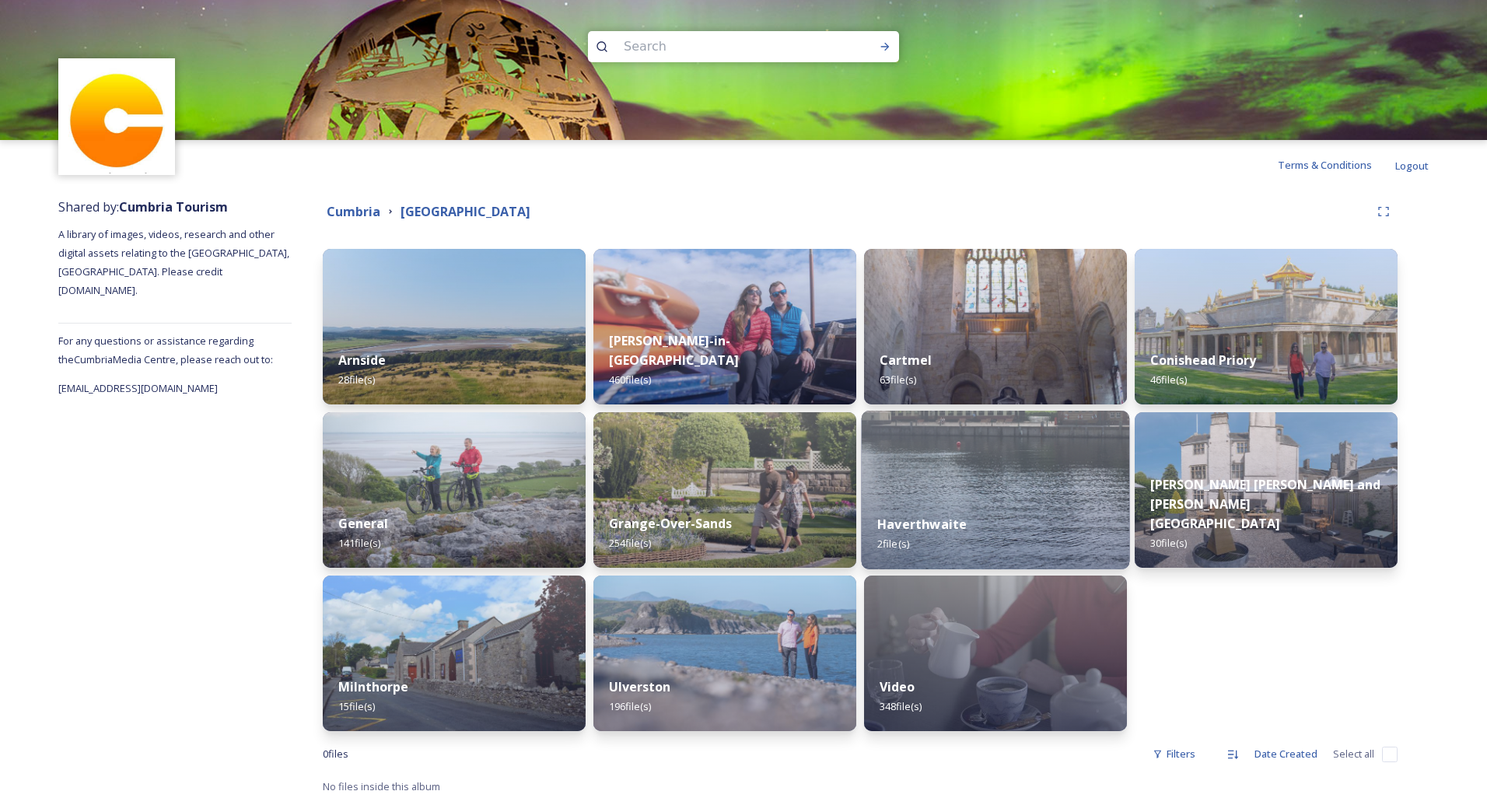
click at [985, 483] on img at bounding box center [996, 489] width 268 height 159
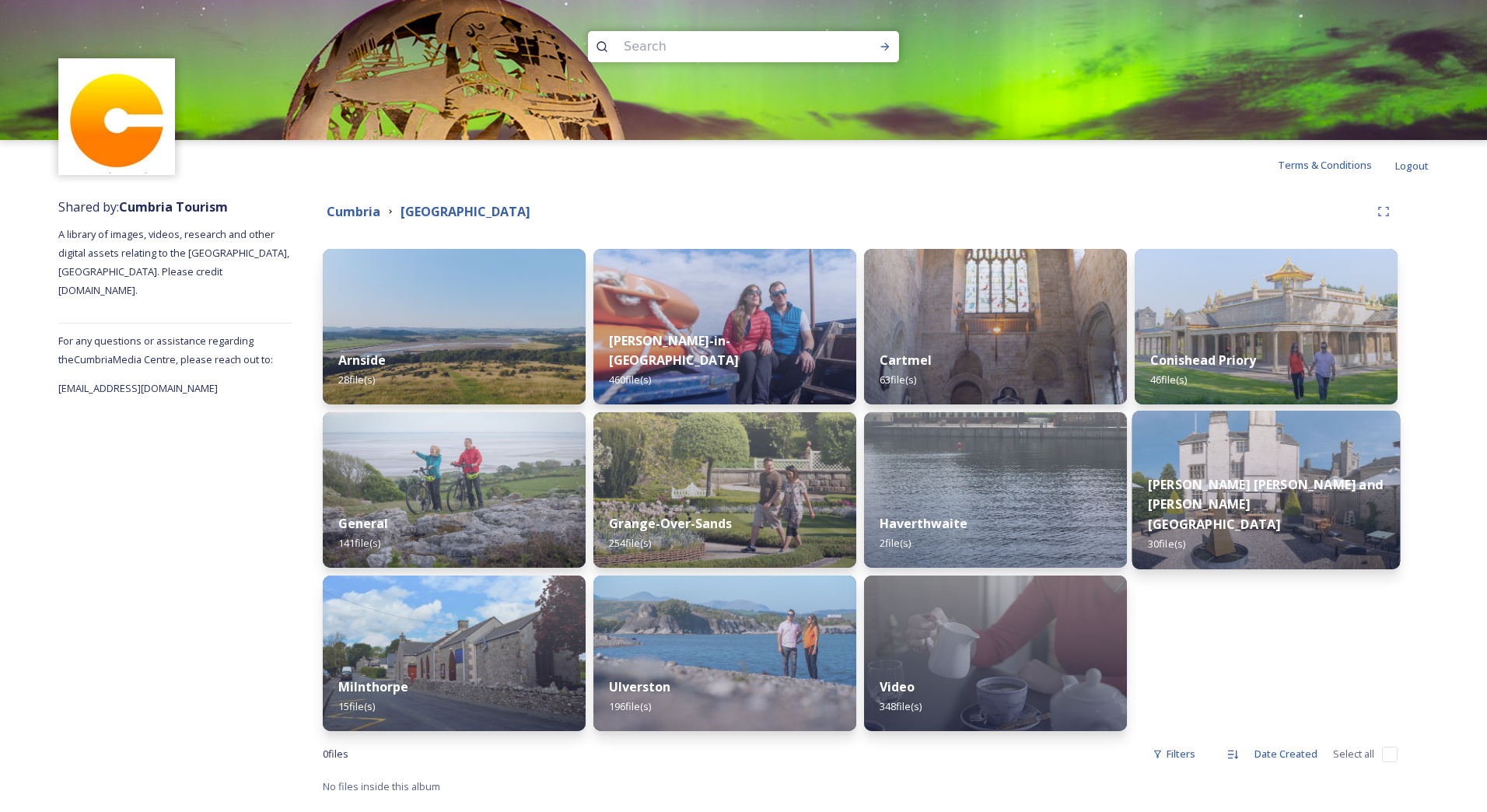
click at [1325, 488] on img at bounding box center [1266, 489] width 268 height 159
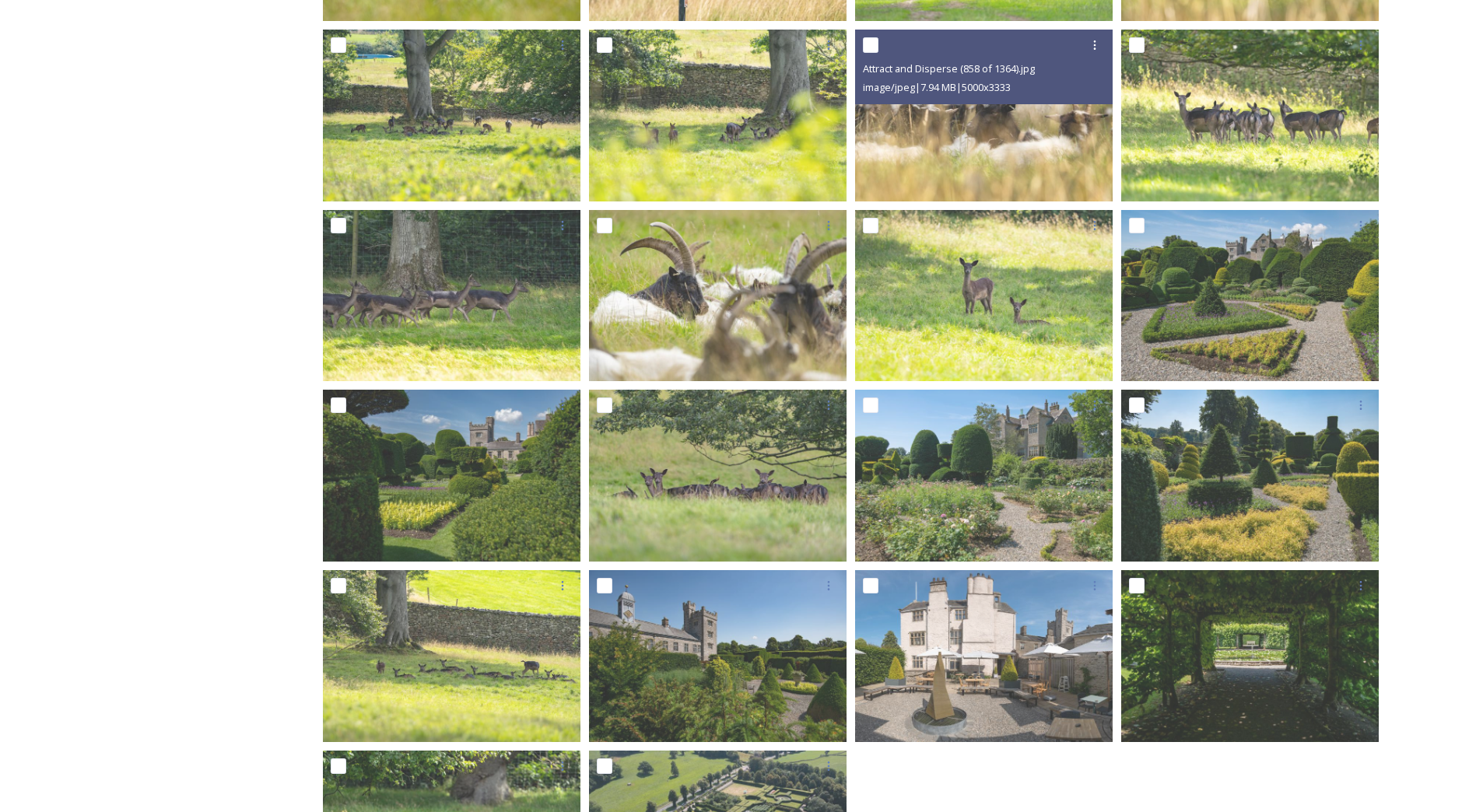
scroll to position [949, 0]
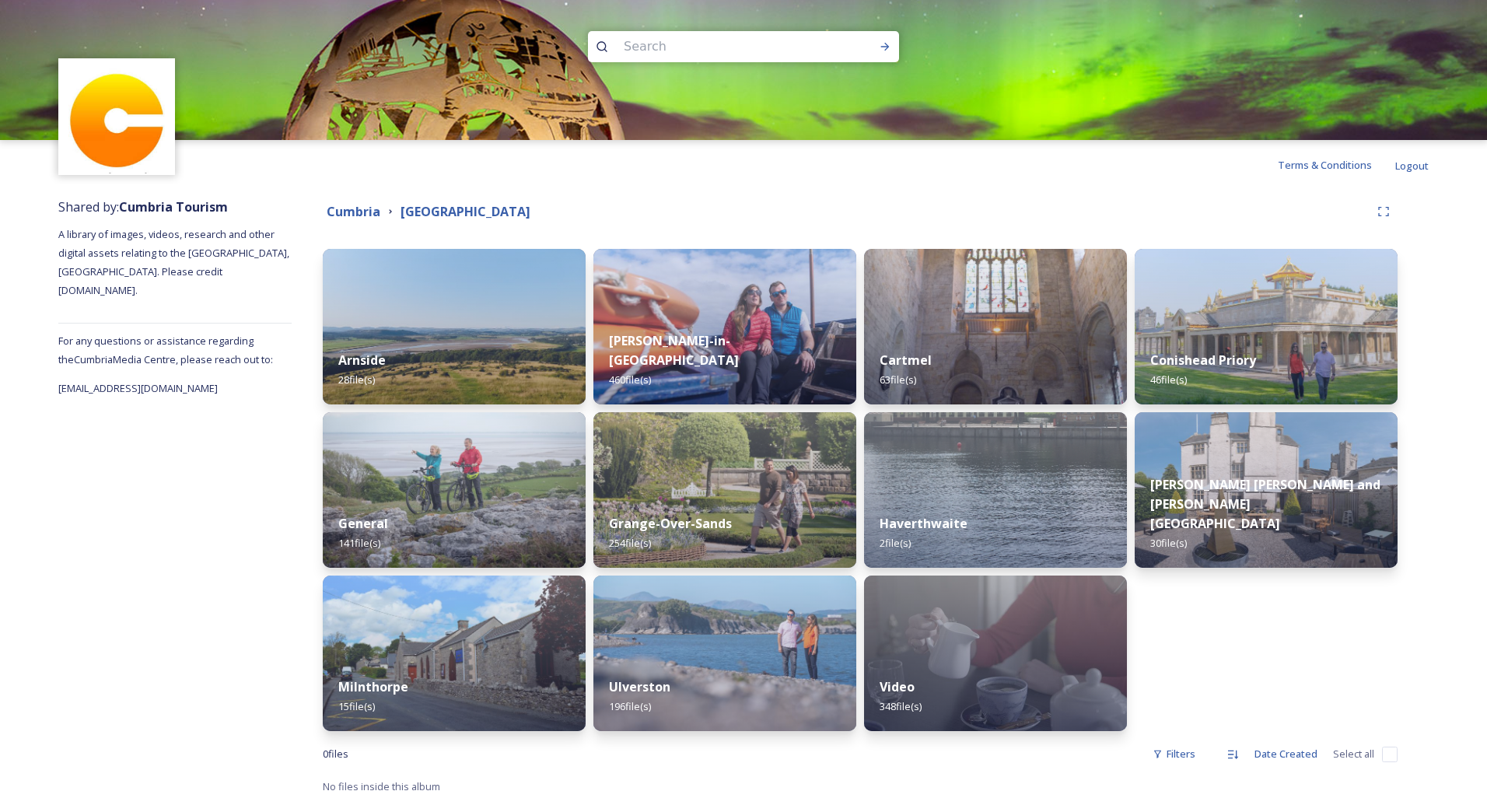
click at [1379, 651] on div "Conishead Priory 46 file(s) [PERSON_NAME] [PERSON_NAME] and [PERSON_NAME][GEOGR…" at bounding box center [1266, 490] width 263 height 483
click at [498, 664] on div "Milnthorpe 15 file(s)" at bounding box center [454, 697] width 268 height 71
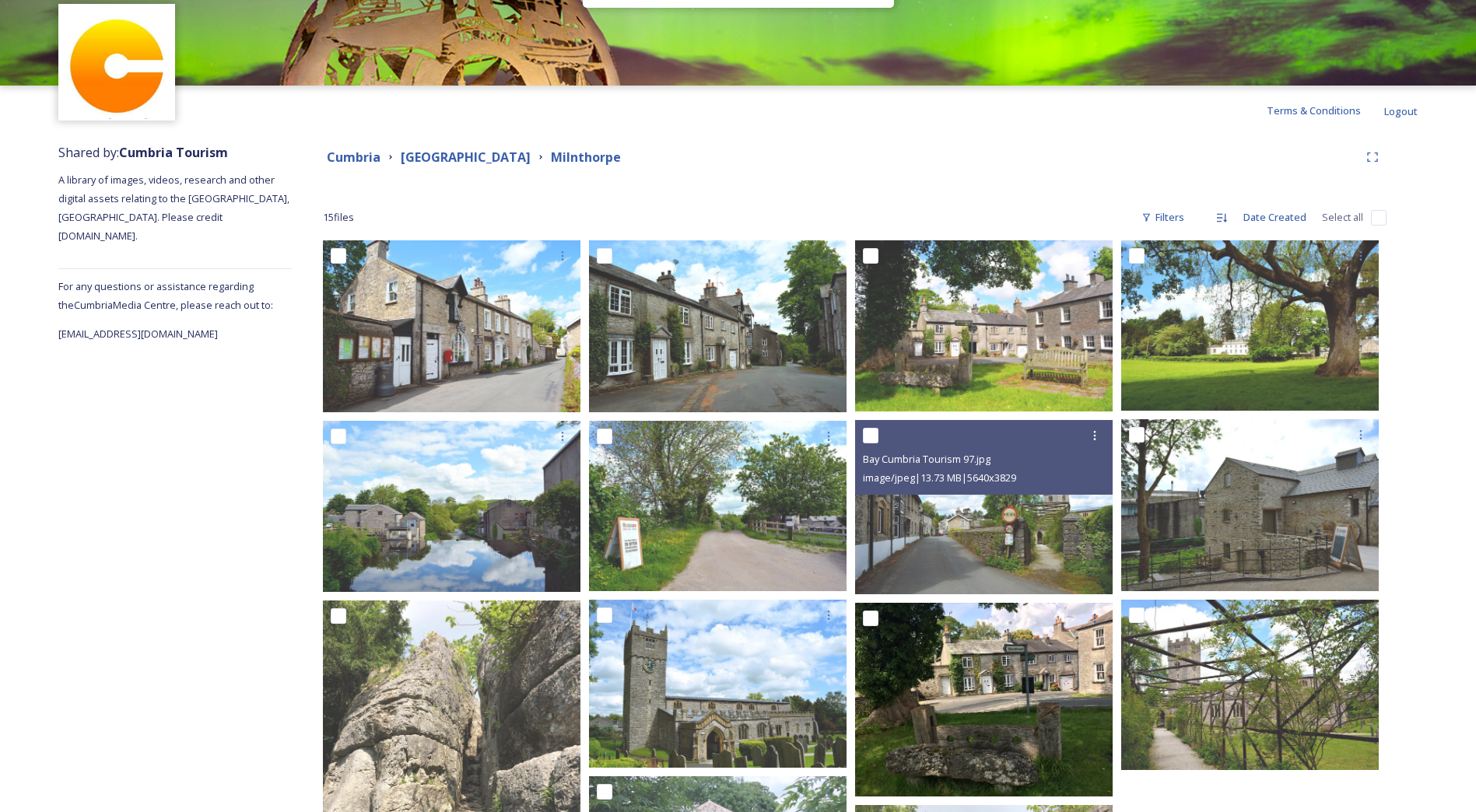
scroll to position [78, 0]
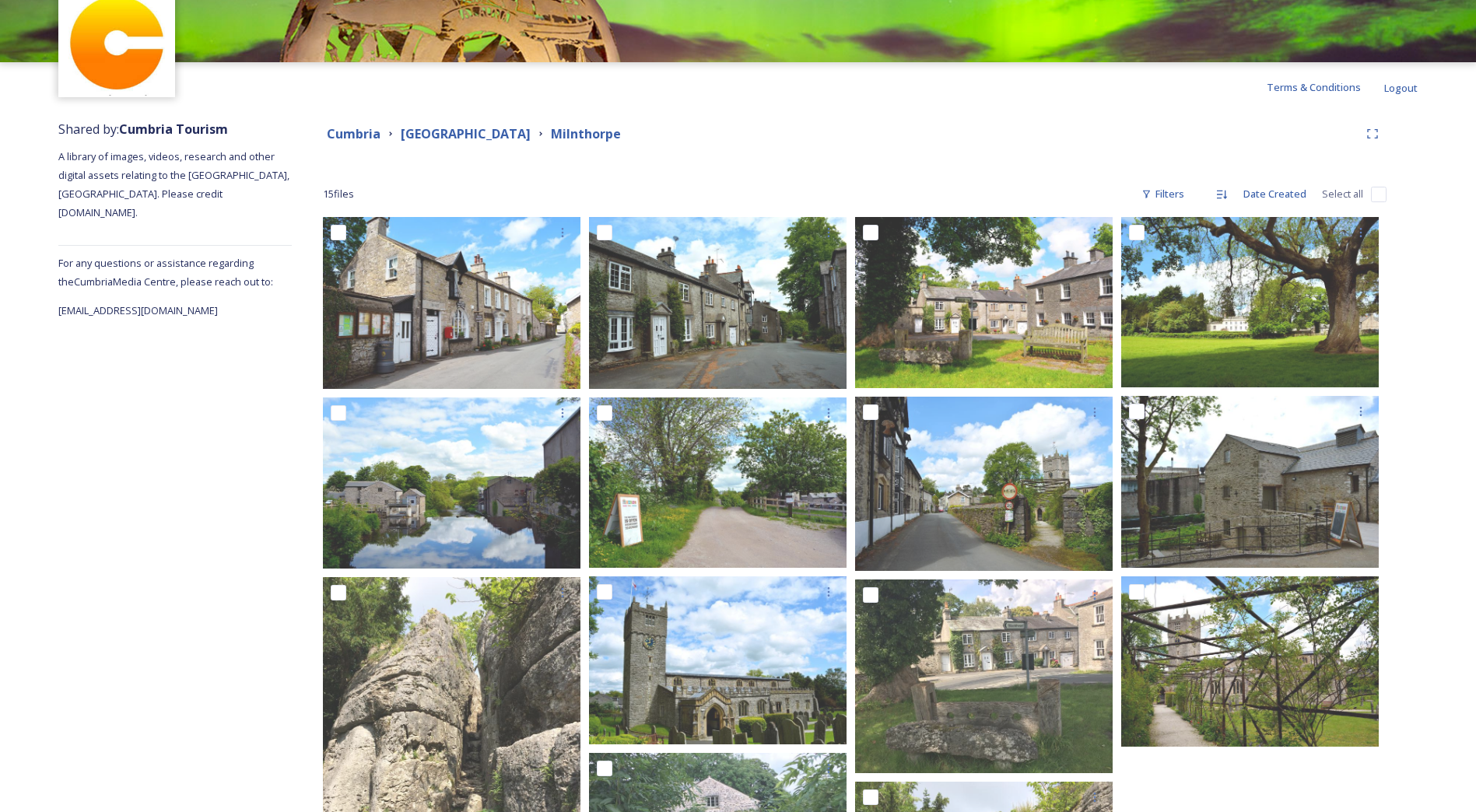
click at [1403, 441] on div "Cumbria Morecambe Bay [GEOGRAPHIC_DATA] 15 file s Filters Date Created Select a…" at bounding box center [854, 636] width 1126 height 1047
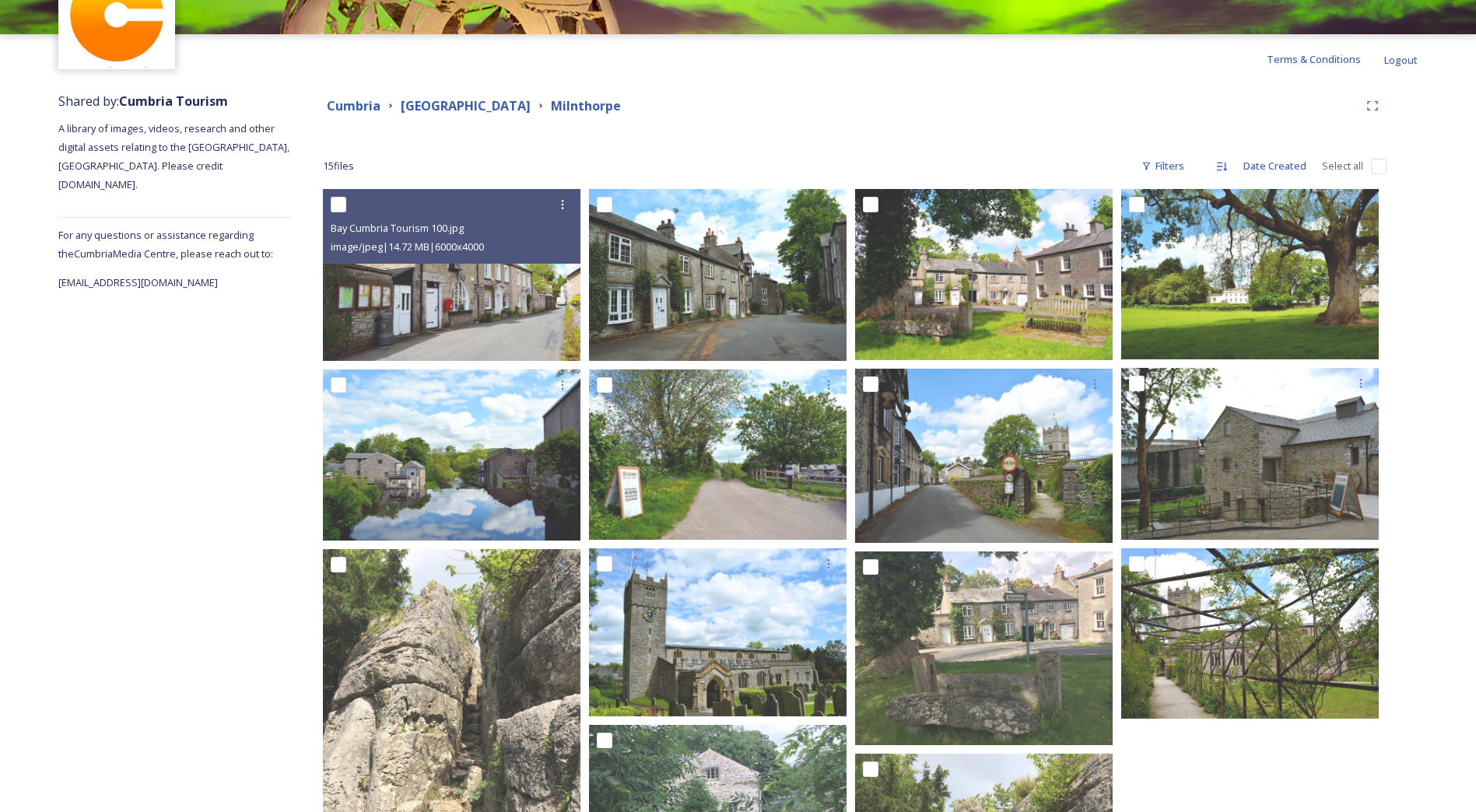
scroll to position [0, 0]
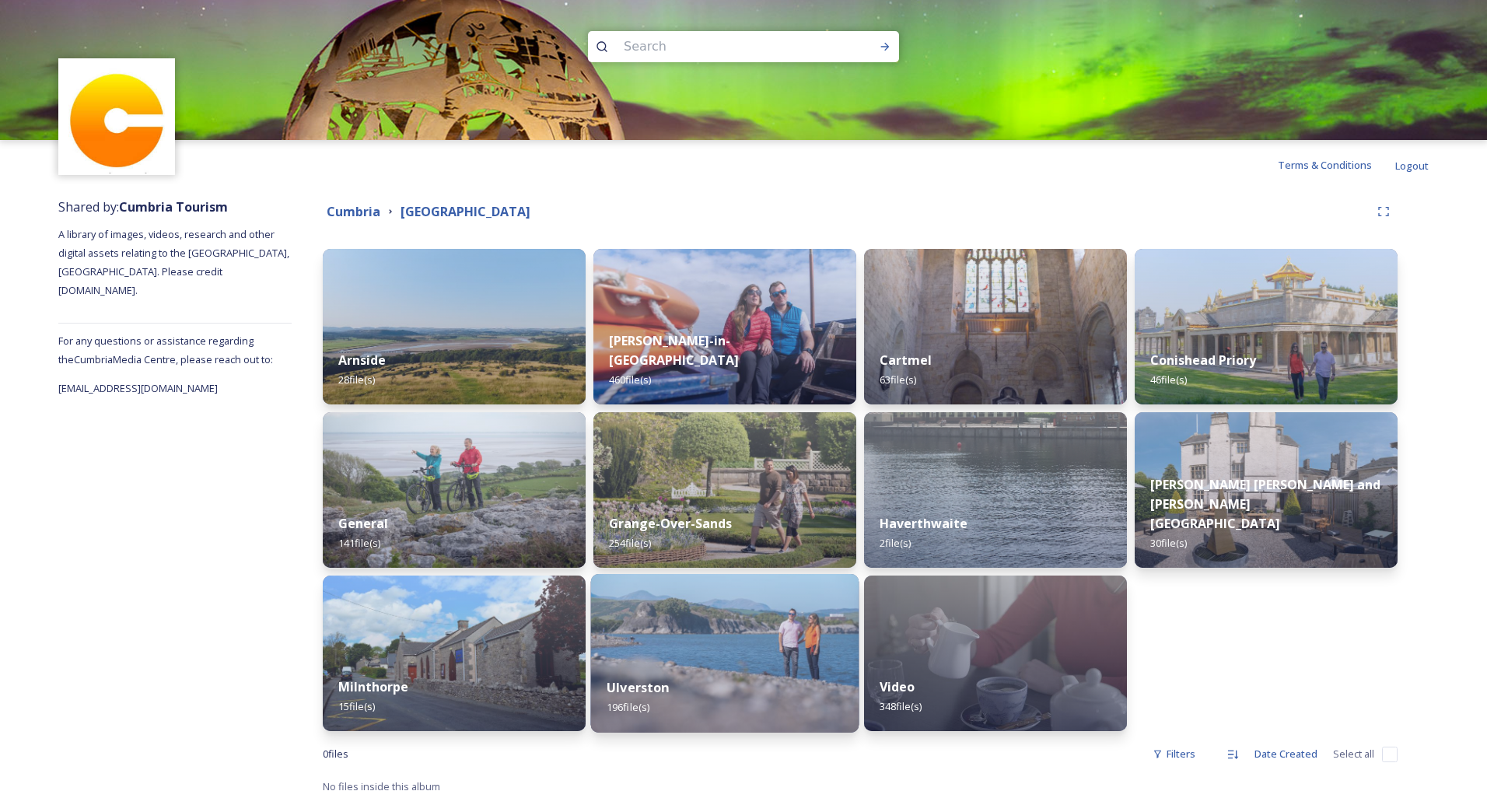
click at [817, 647] on img at bounding box center [725, 652] width 268 height 159
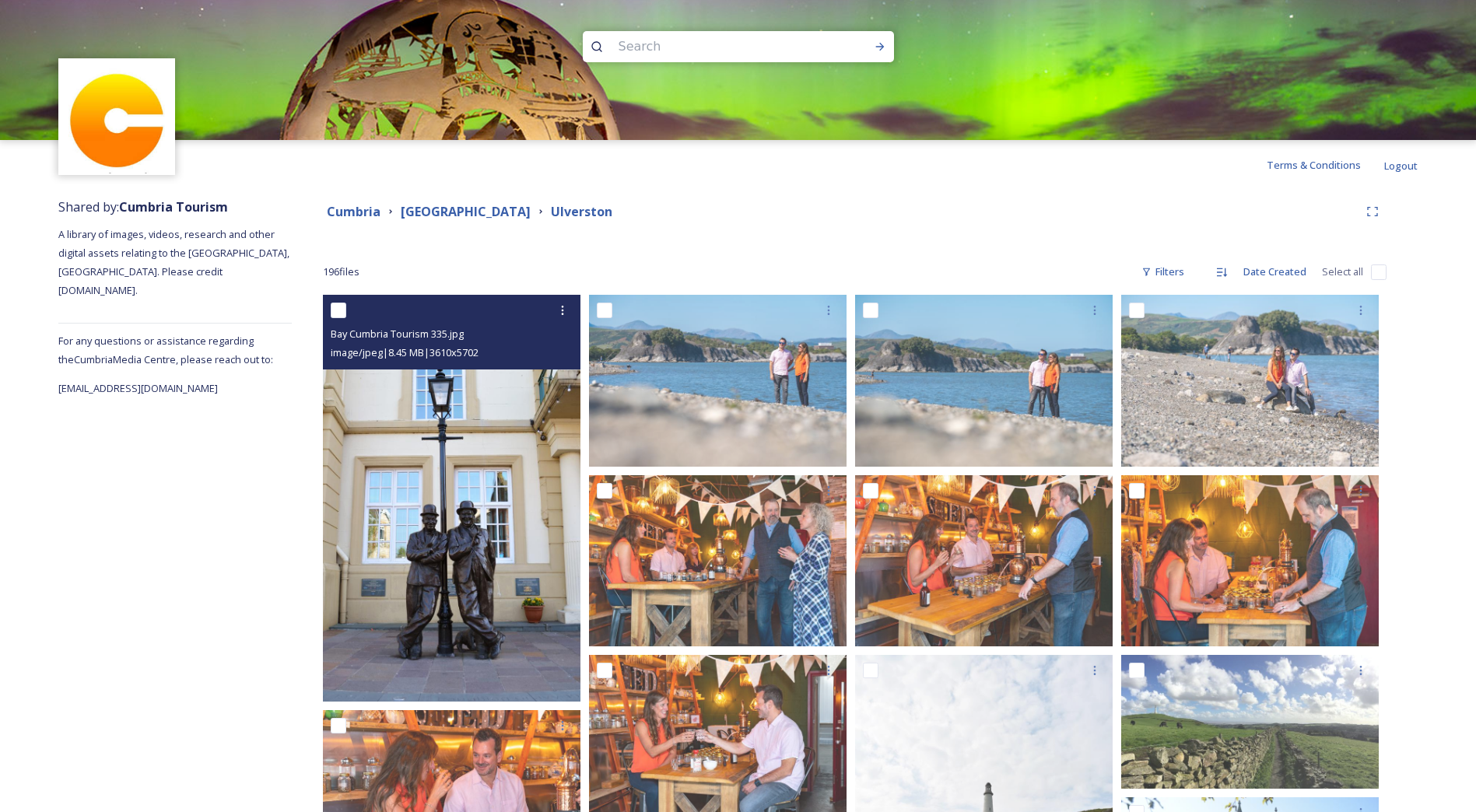
click at [511, 514] on img at bounding box center [451, 498] width 257 height 406
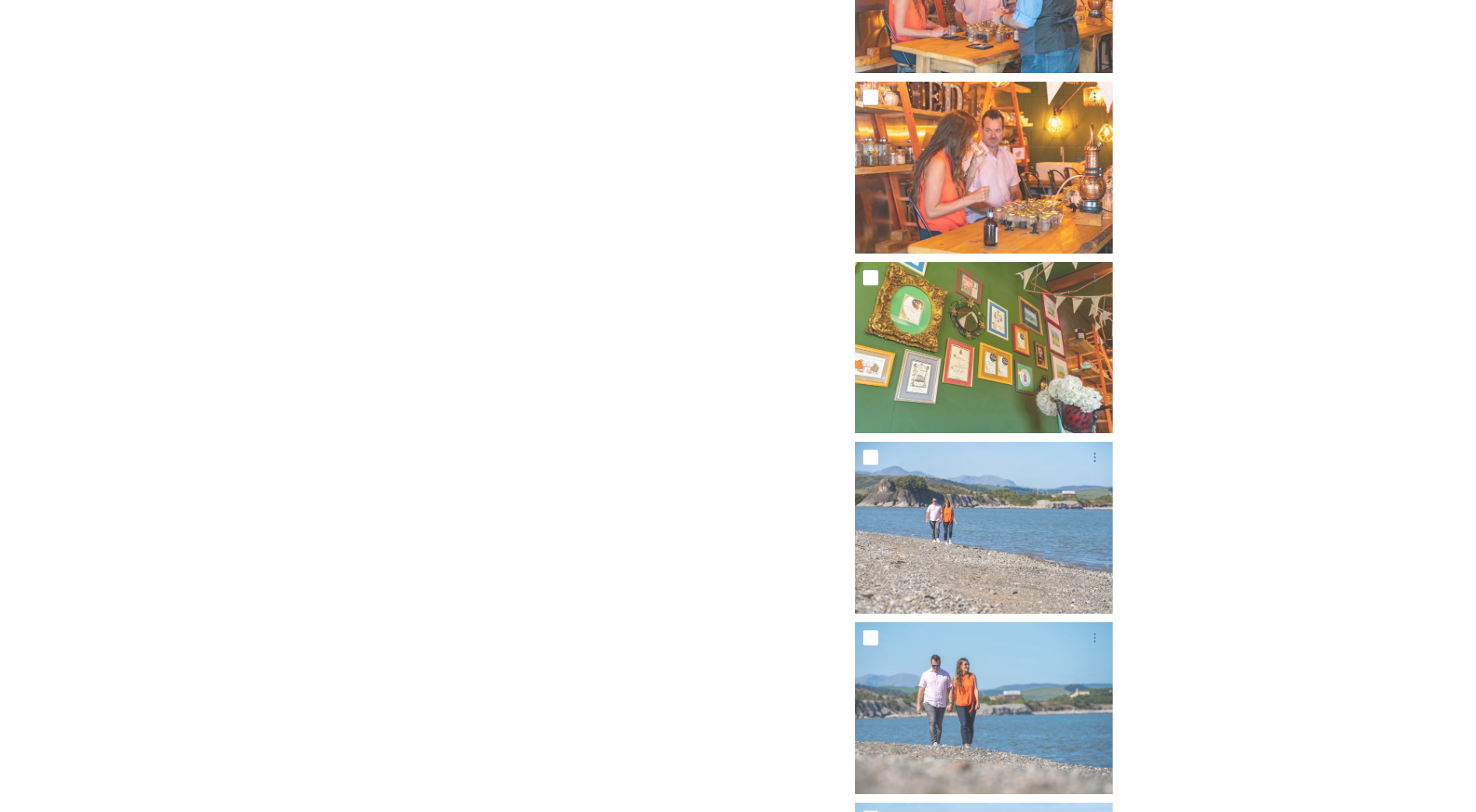
scroll to position [9914, 0]
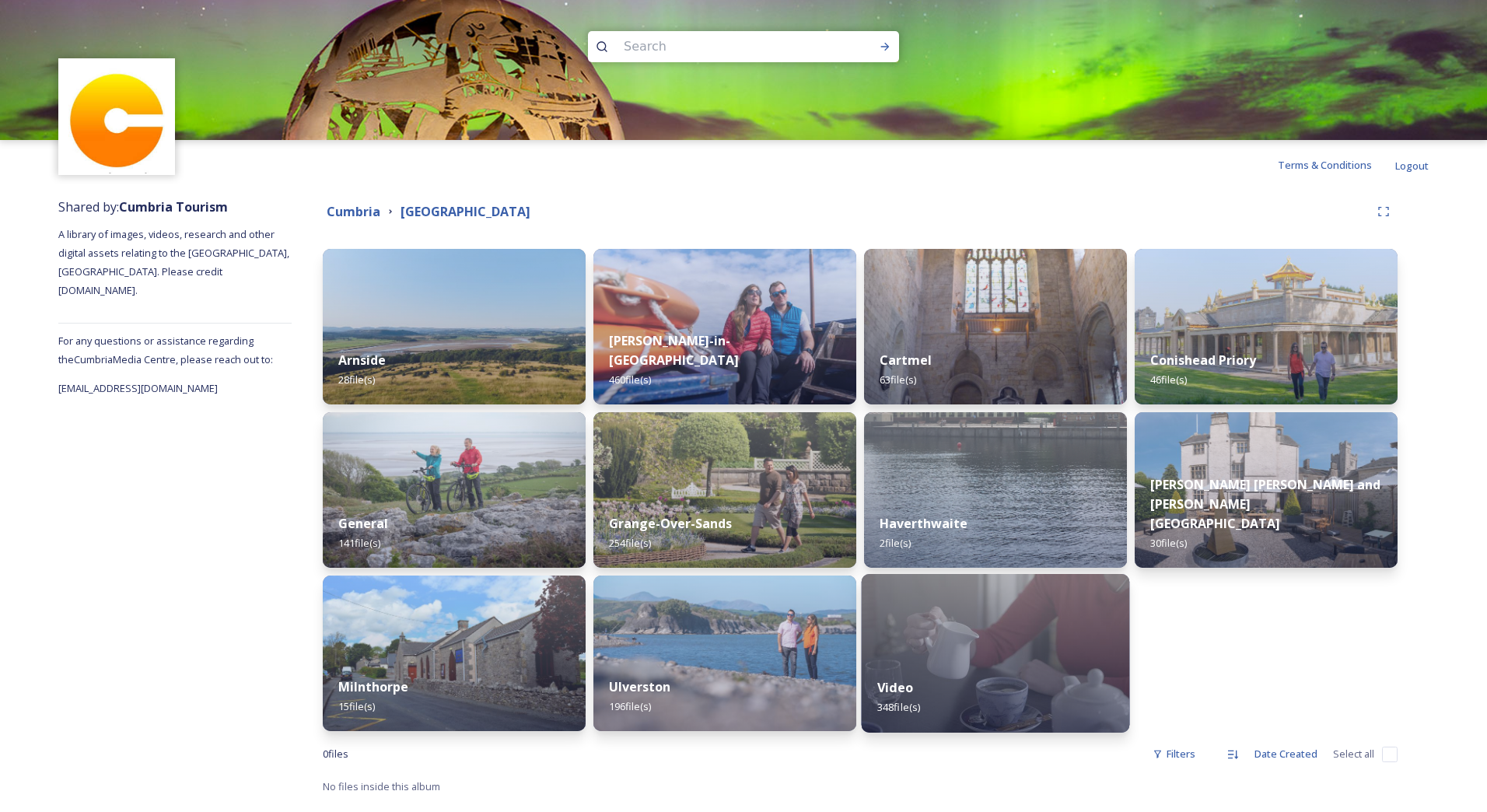
click at [1040, 671] on div "Video 348 file(s)" at bounding box center [996, 697] width 268 height 71
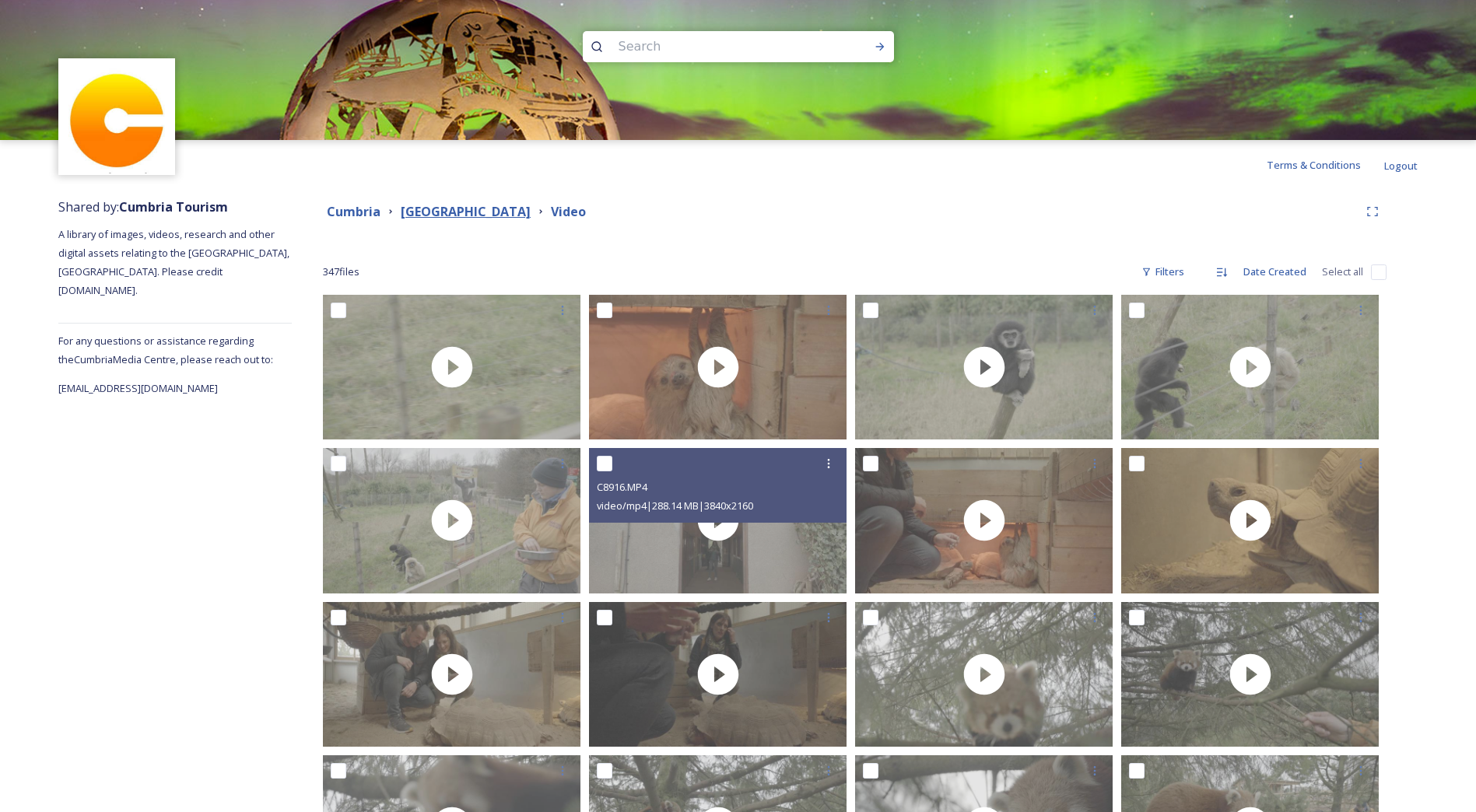
click at [486, 212] on strong "[GEOGRAPHIC_DATA]" at bounding box center [466, 212] width 130 height 17
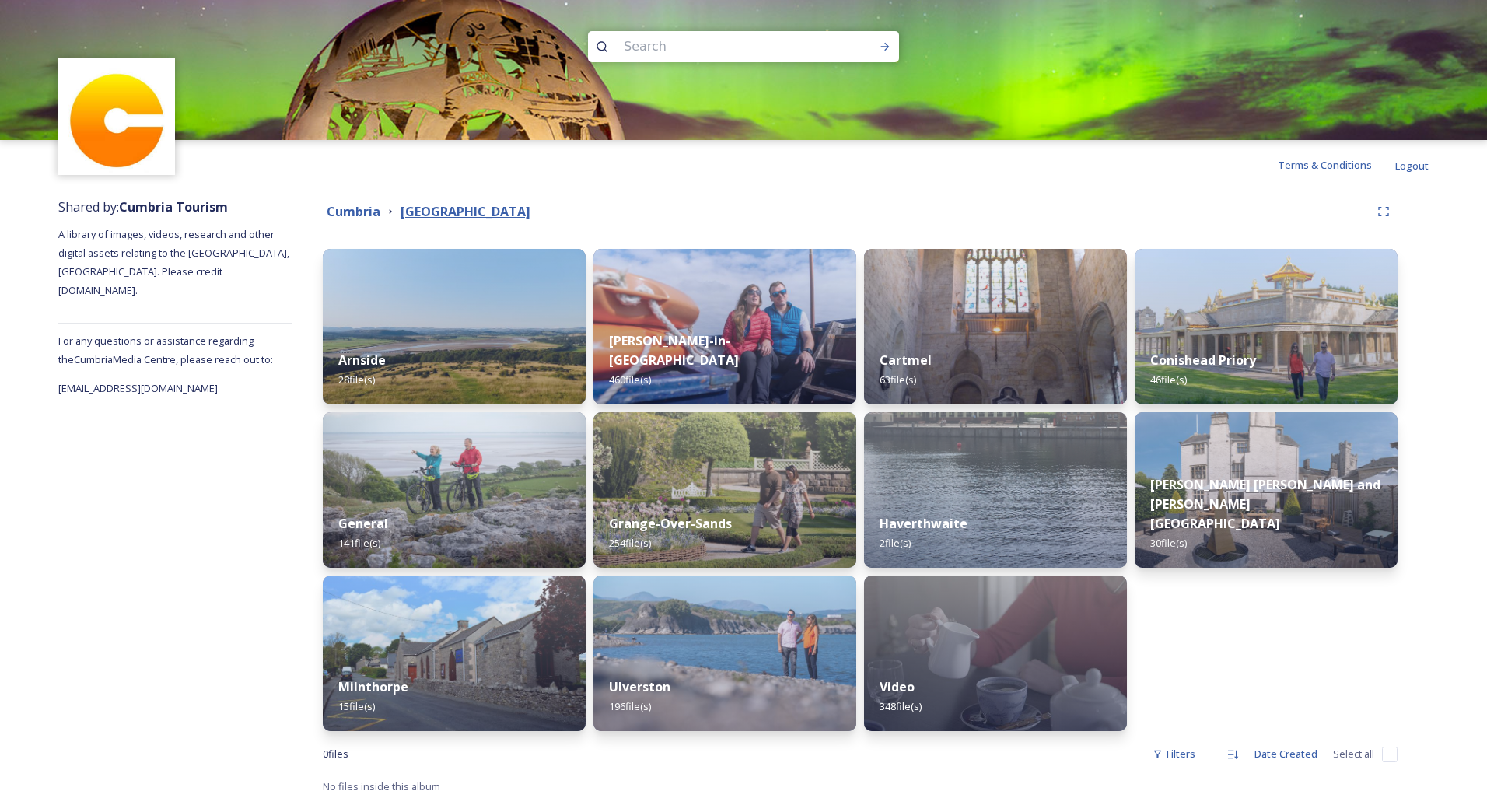
click at [446, 210] on strong "[GEOGRAPHIC_DATA]" at bounding box center [466, 212] width 130 height 17
click at [374, 216] on strong "Cumbria" at bounding box center [354, 212] width 54 height 17
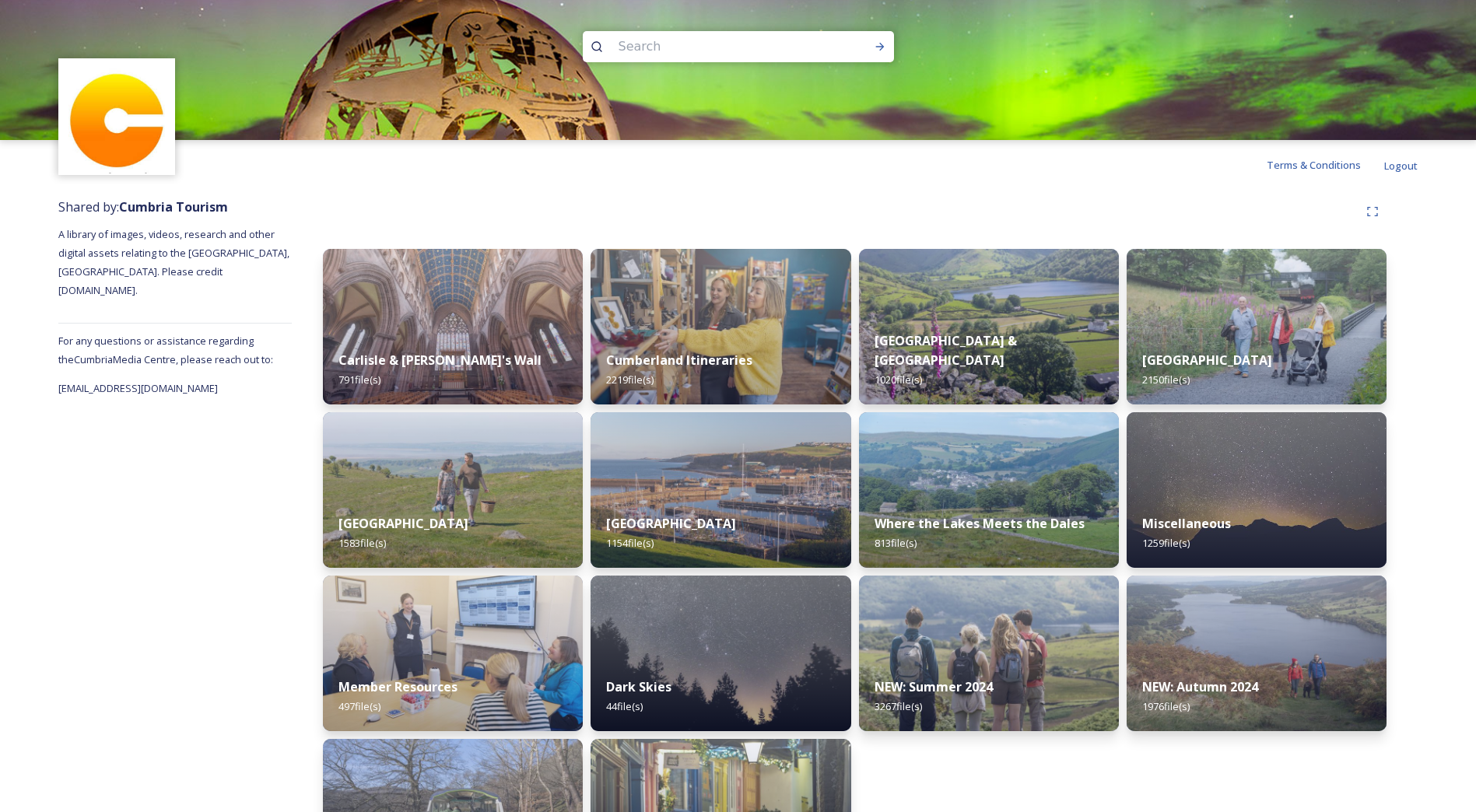
click at [1417, 518] on div "Carlisle & Hadrian's Wall 791 file(s) [GEOGRAPHIC_DATA] 1583 file(s) Member Res…" at bounding box center [854, 549] width 1126 height 720
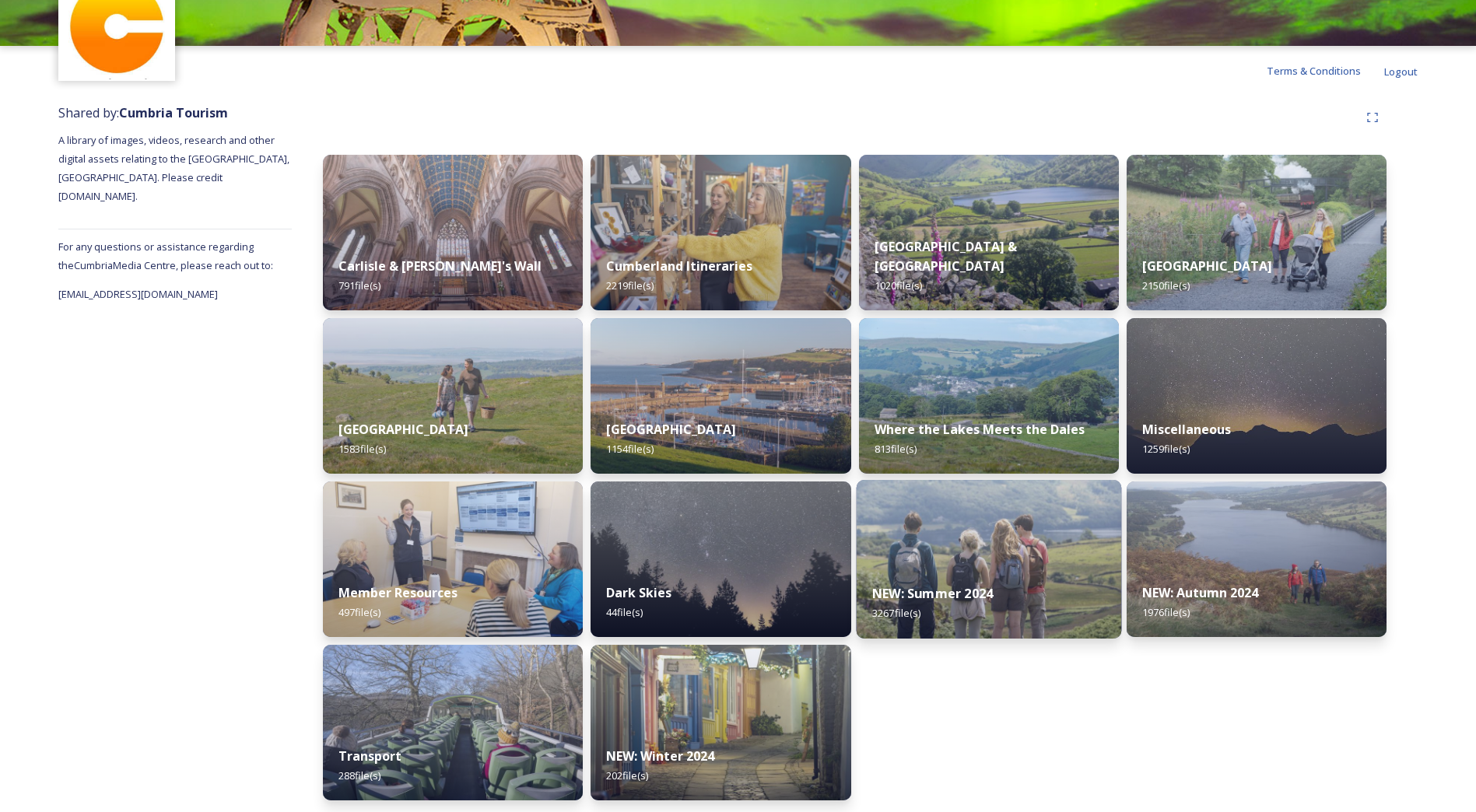
scroll to position [98, 0]
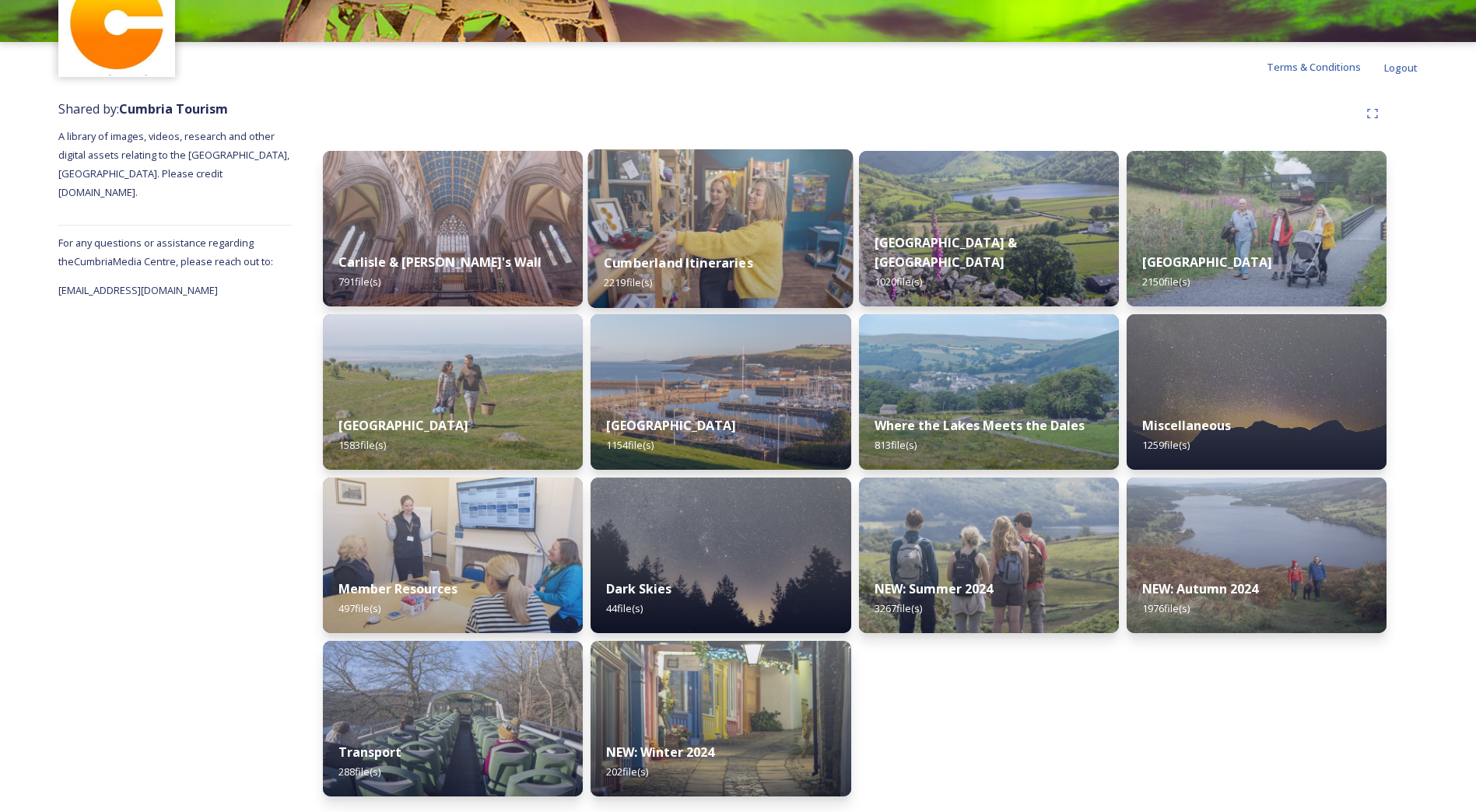
click at [699, 218] on img at bounding box center [721, 228] width 265 height 159
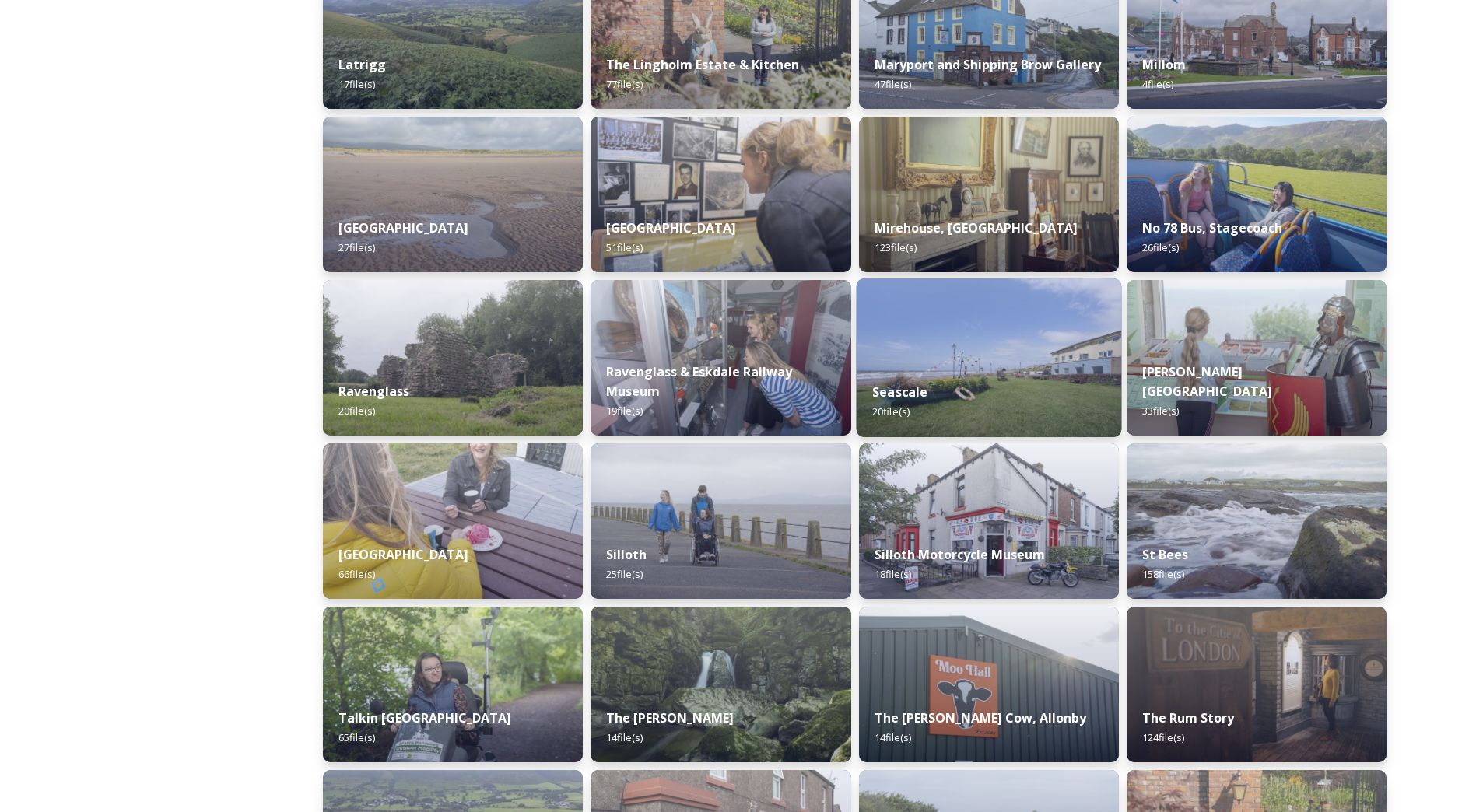
scroll to position [1399, 0]
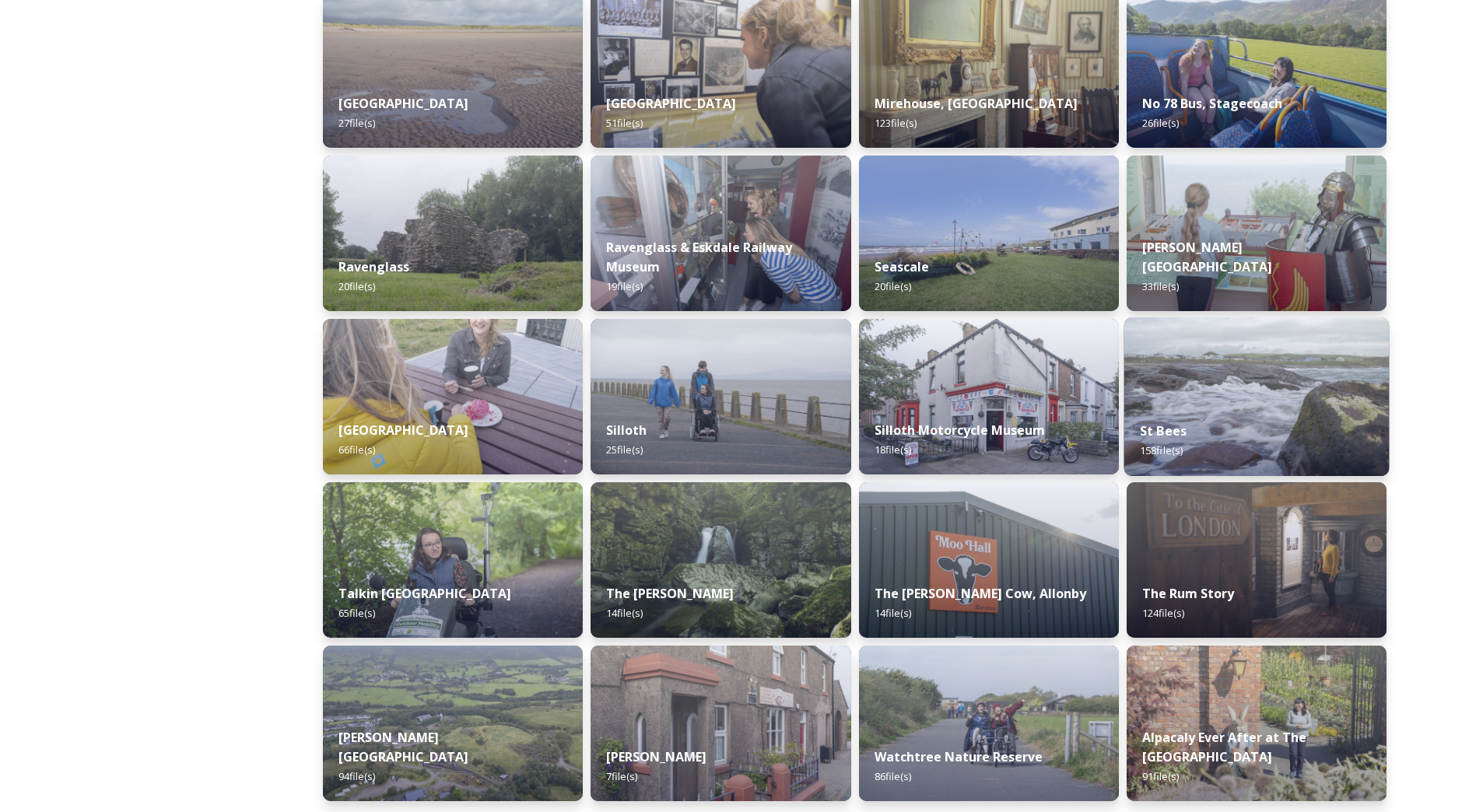
click at [1291, 407] on div "St Bees 158 file(s)" at bounding box center [1256, 441] width 265 height 71
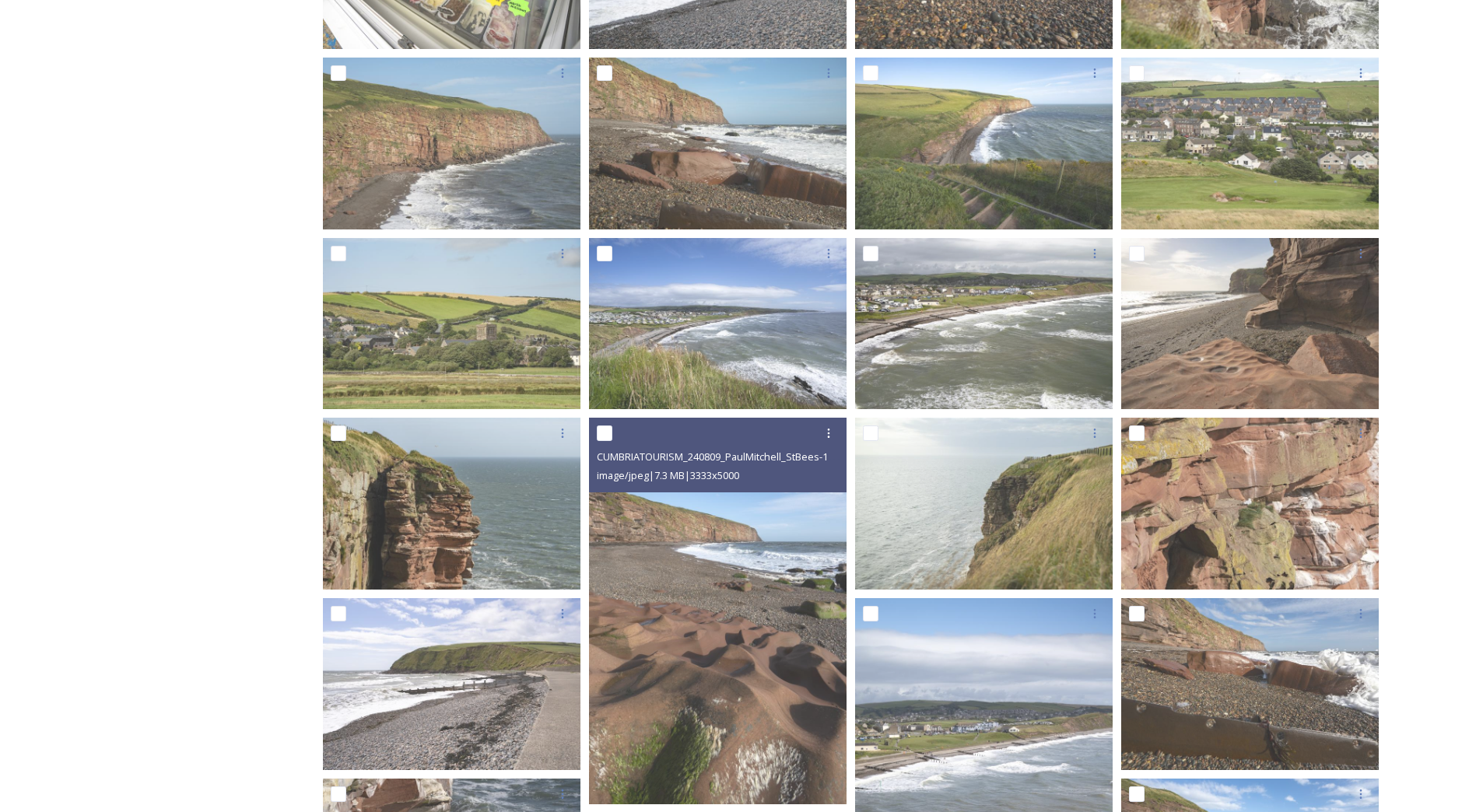
scroll to position [1244, 0]
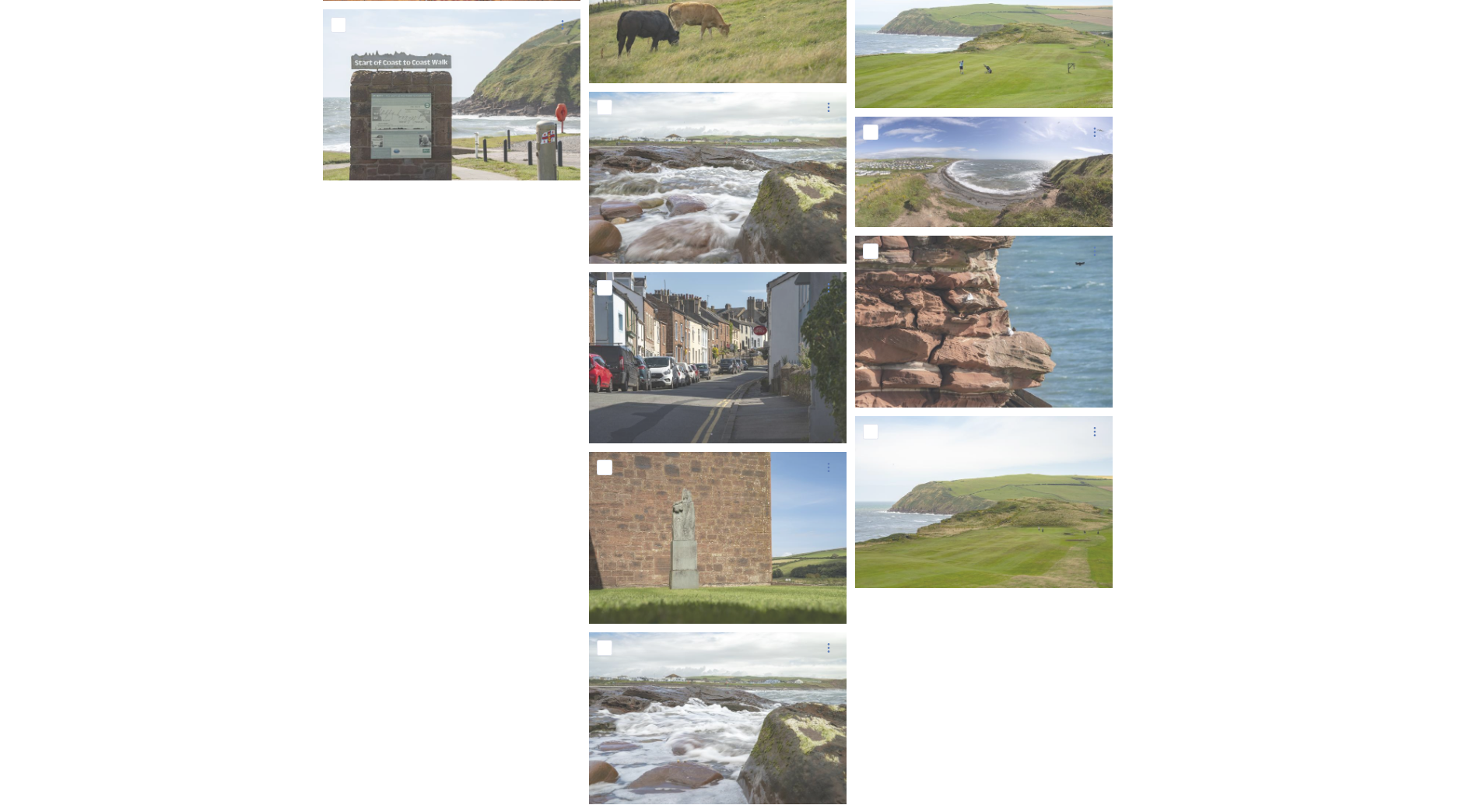
scroll to position [8192, 0]
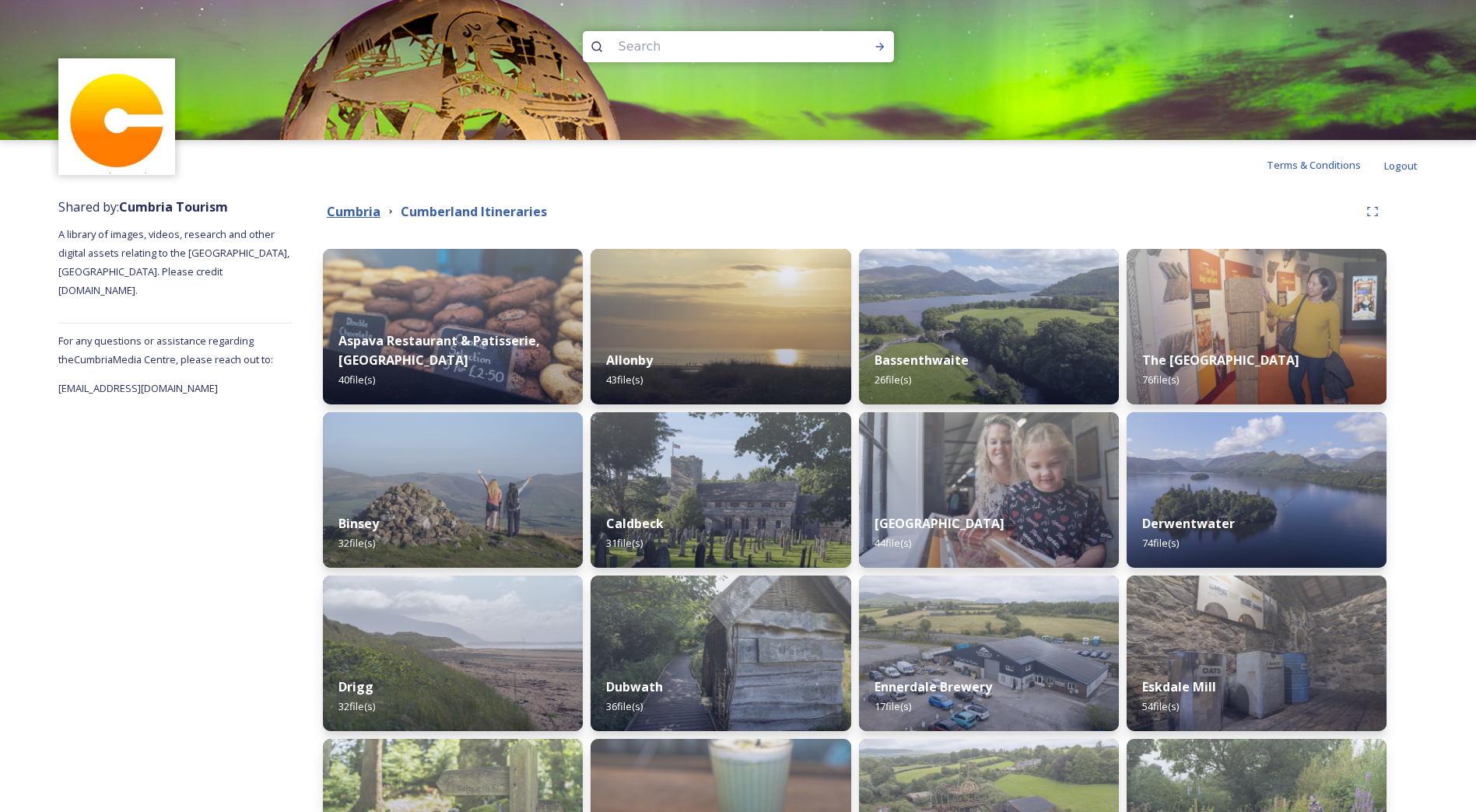
click at [354, 215] on strong "Cumbria" at bounding box center [354, 212] width 54 height 17
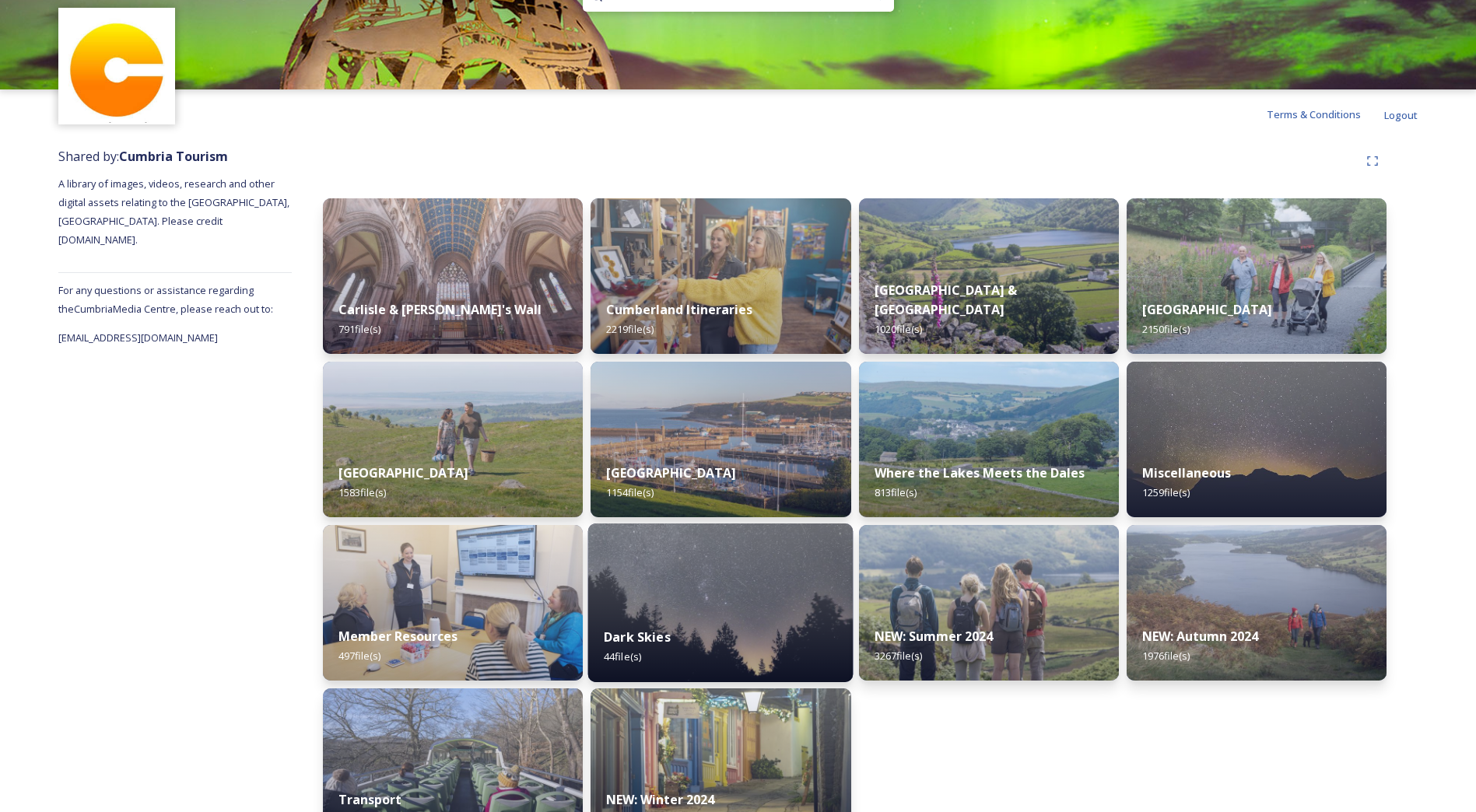
scroll to position [78, 0]
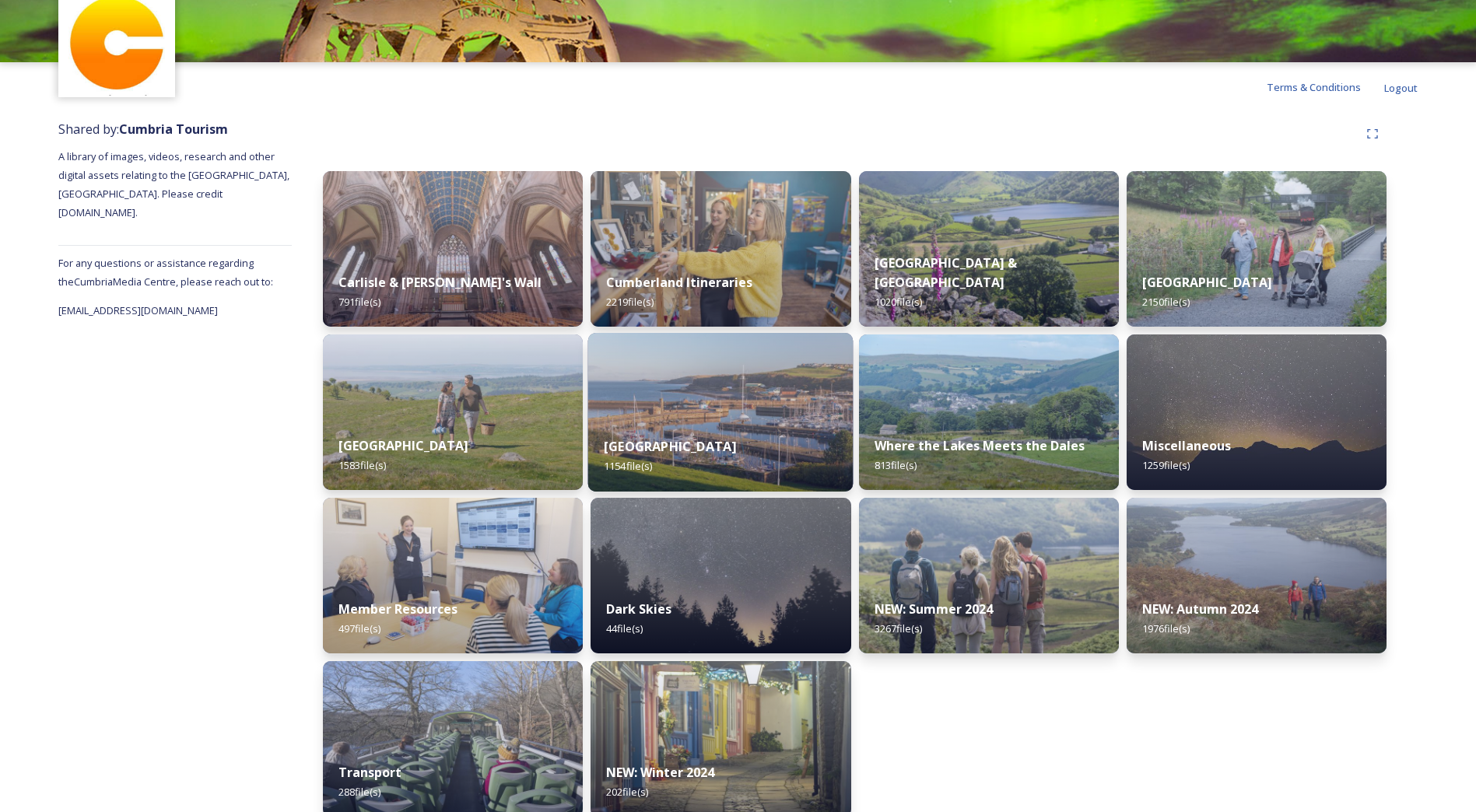
click at [733, 449] on strong "[GEOGRAPHIC_DATA]" at bounding box center [669, 446] width 132 height 17
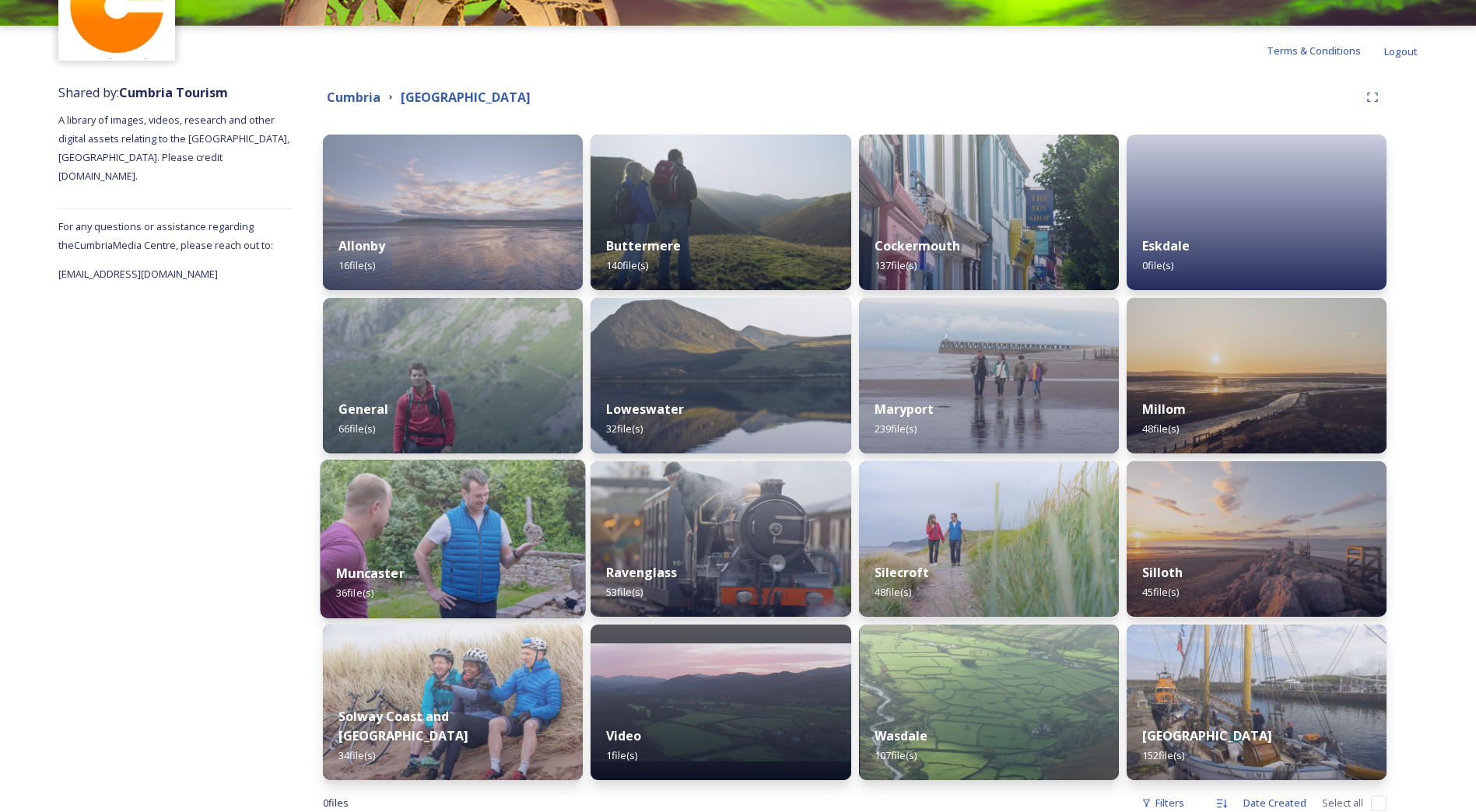
scroll to position [155, 0]
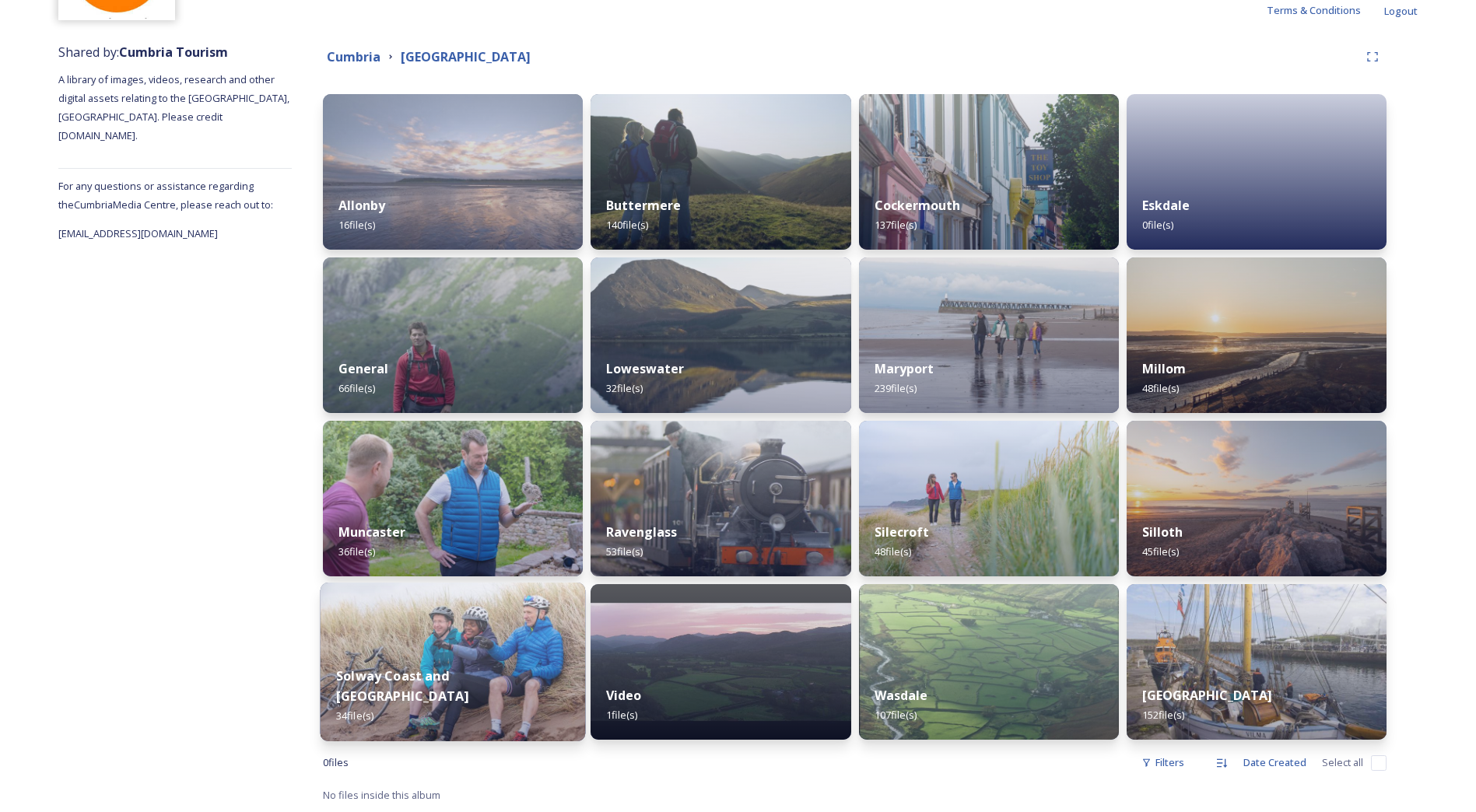
click at [532, 680] on div "Solway Coast and Silloth 34 file(s)" at bounding box center [453, 695] width 265 height 90
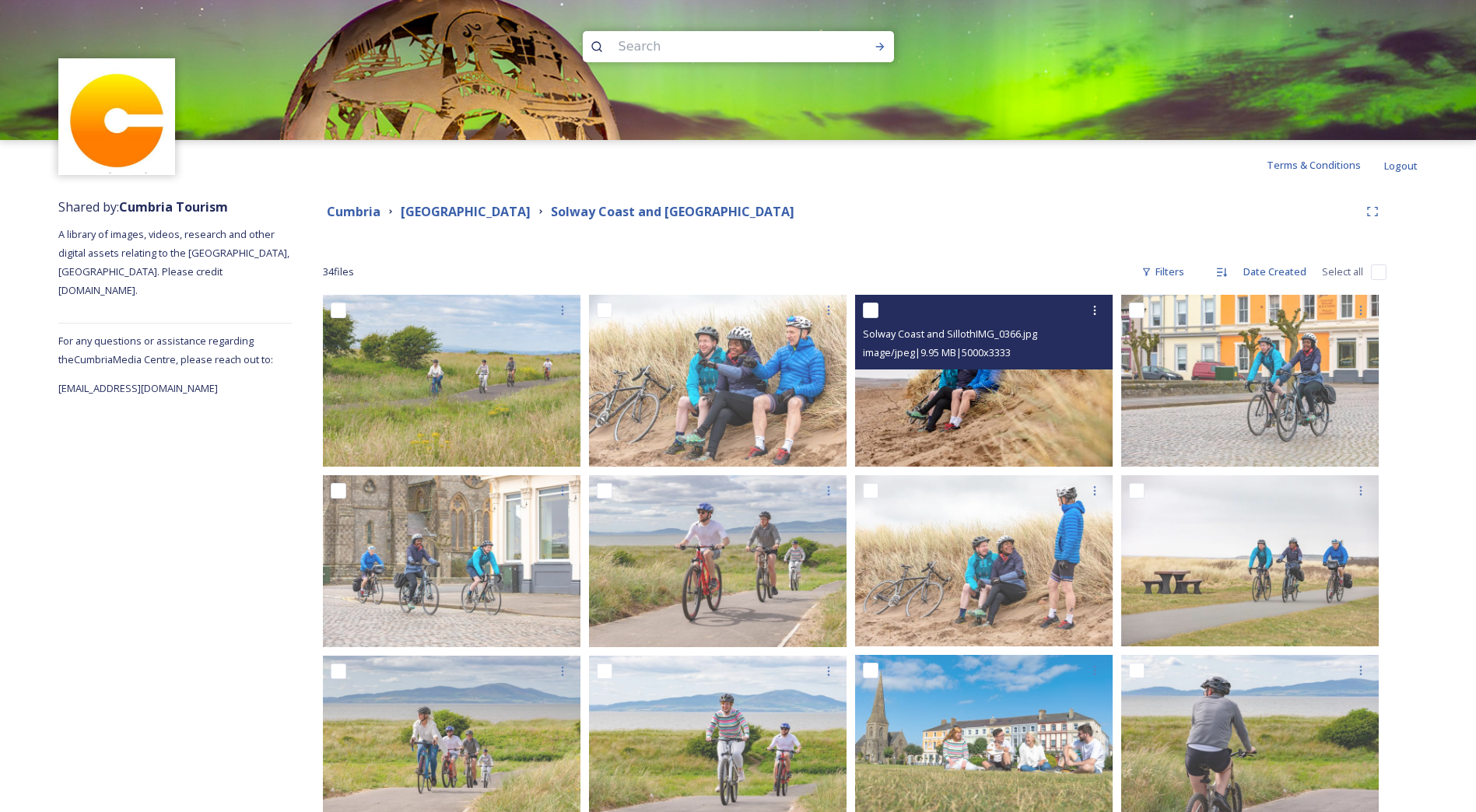
click at [960, 430] on img at bounding box center [983, 380] width 257 height 172
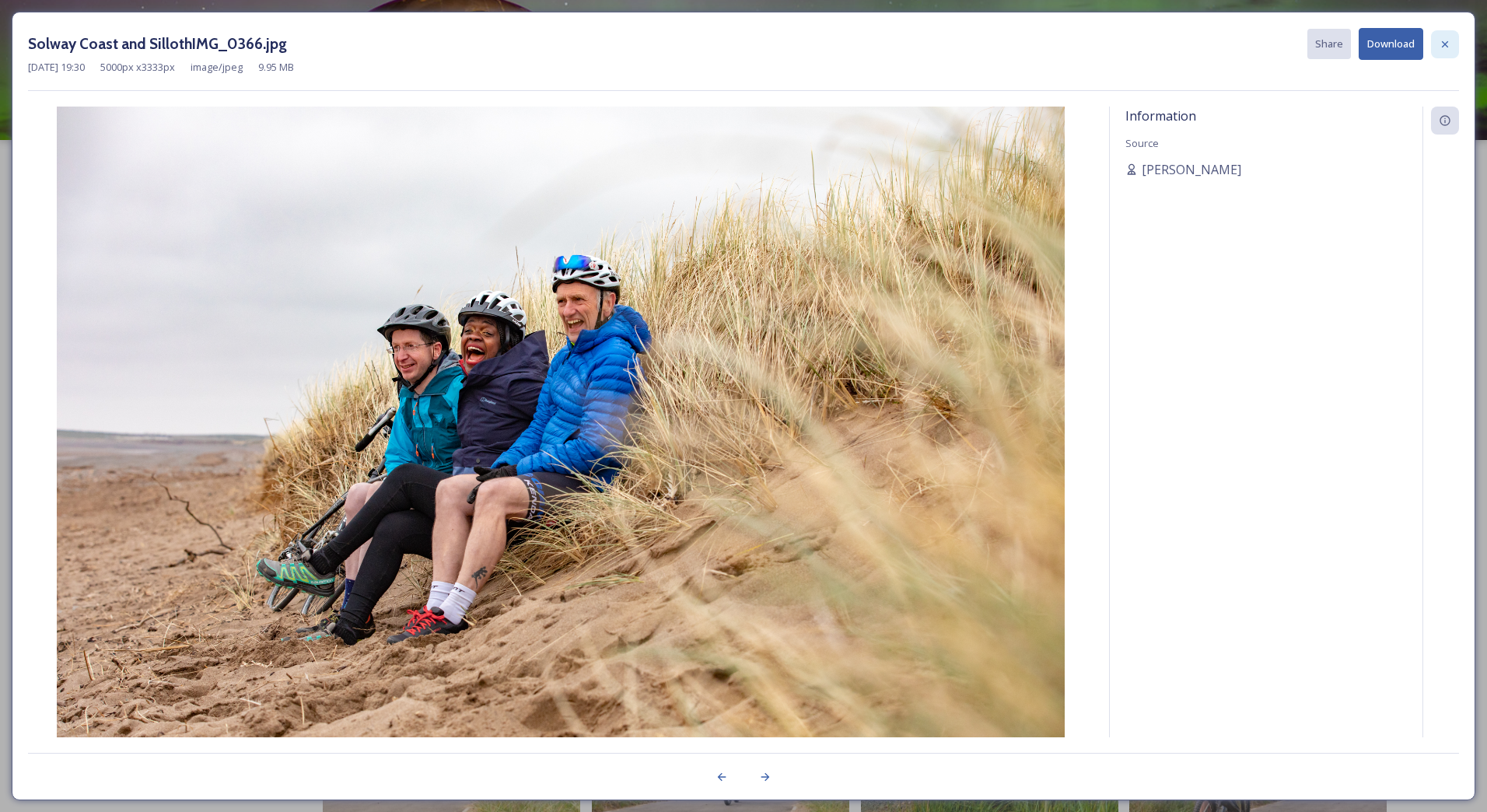
click at [1449, 44] on icon at bounding box center [1444, 44] width 12 height 12
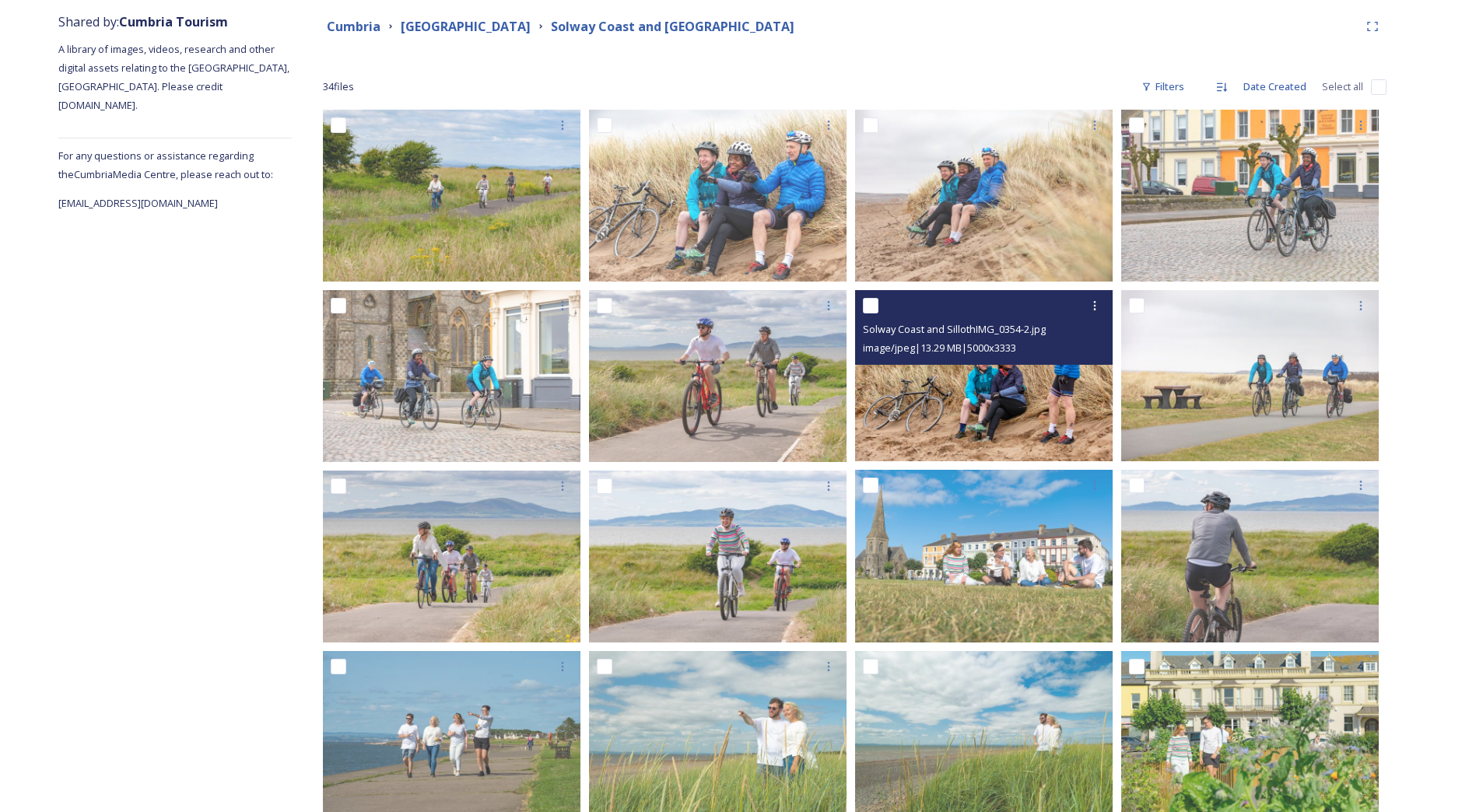
scroll to position [233, 0]
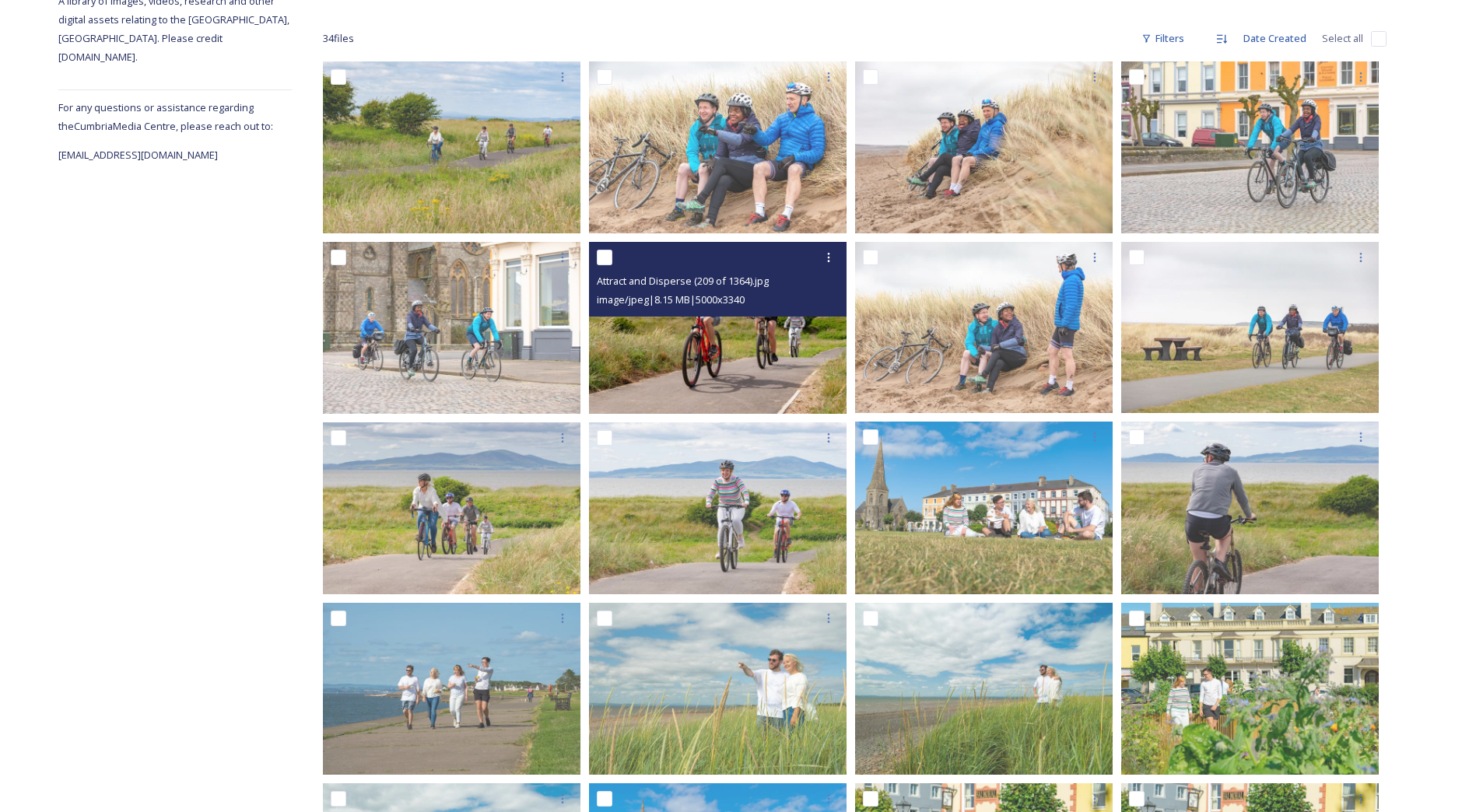
click at [795, 385] on img at bounding box center [717, 328] width 257 height 172
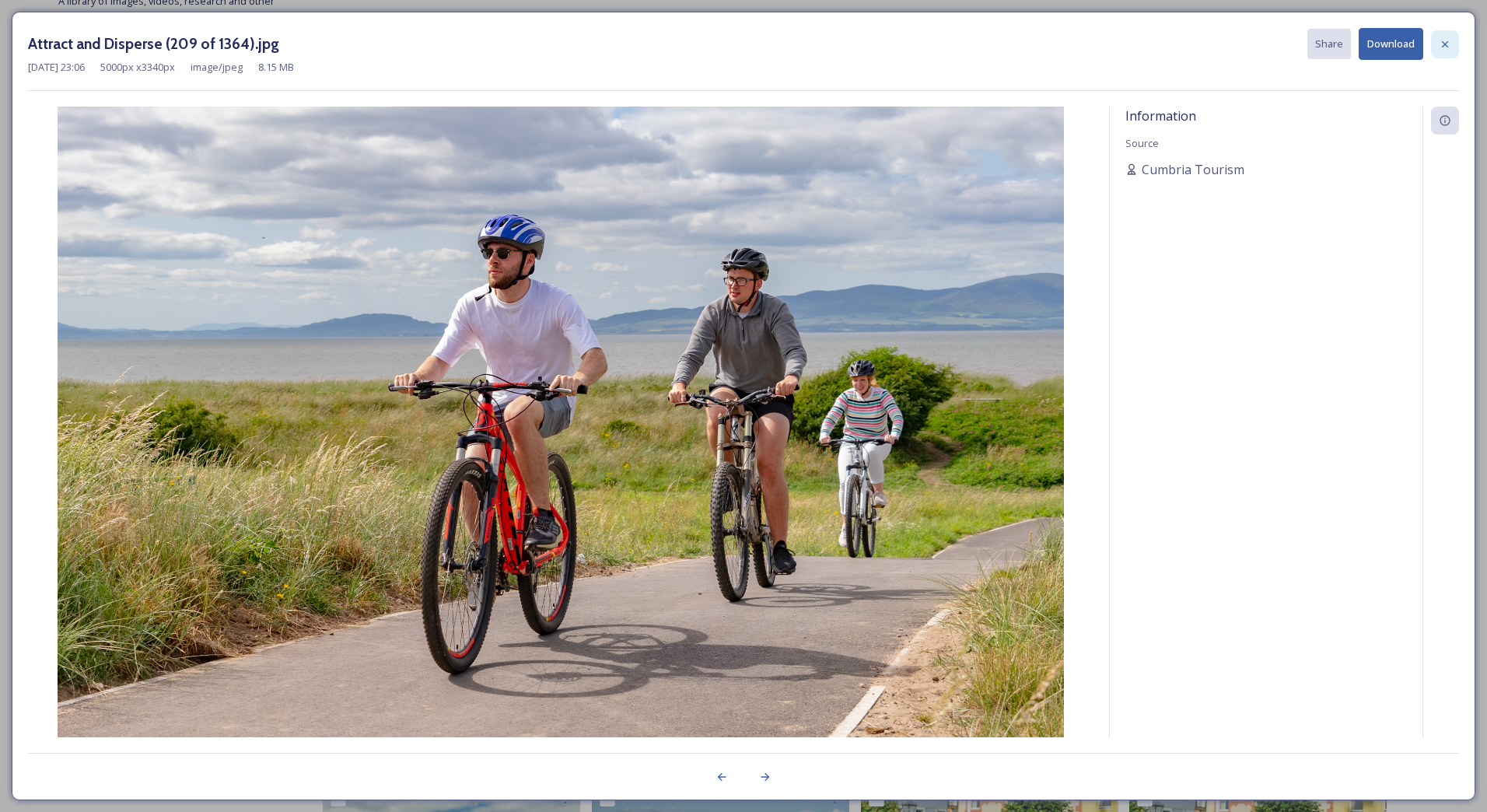
click at [1441, 56] on div at bounding box center [1445, 45] width 28 height 28
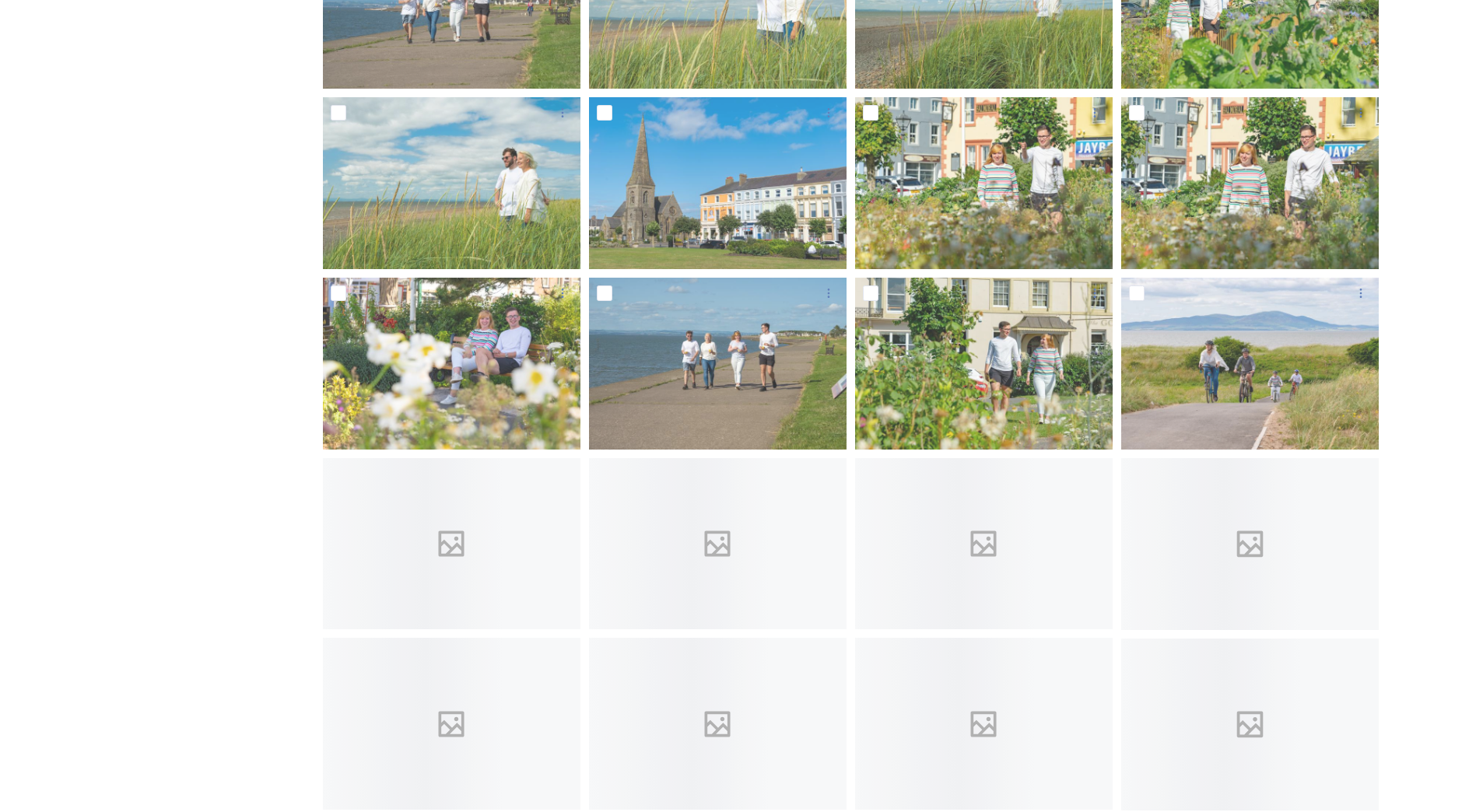
scroll to position [934, 0]
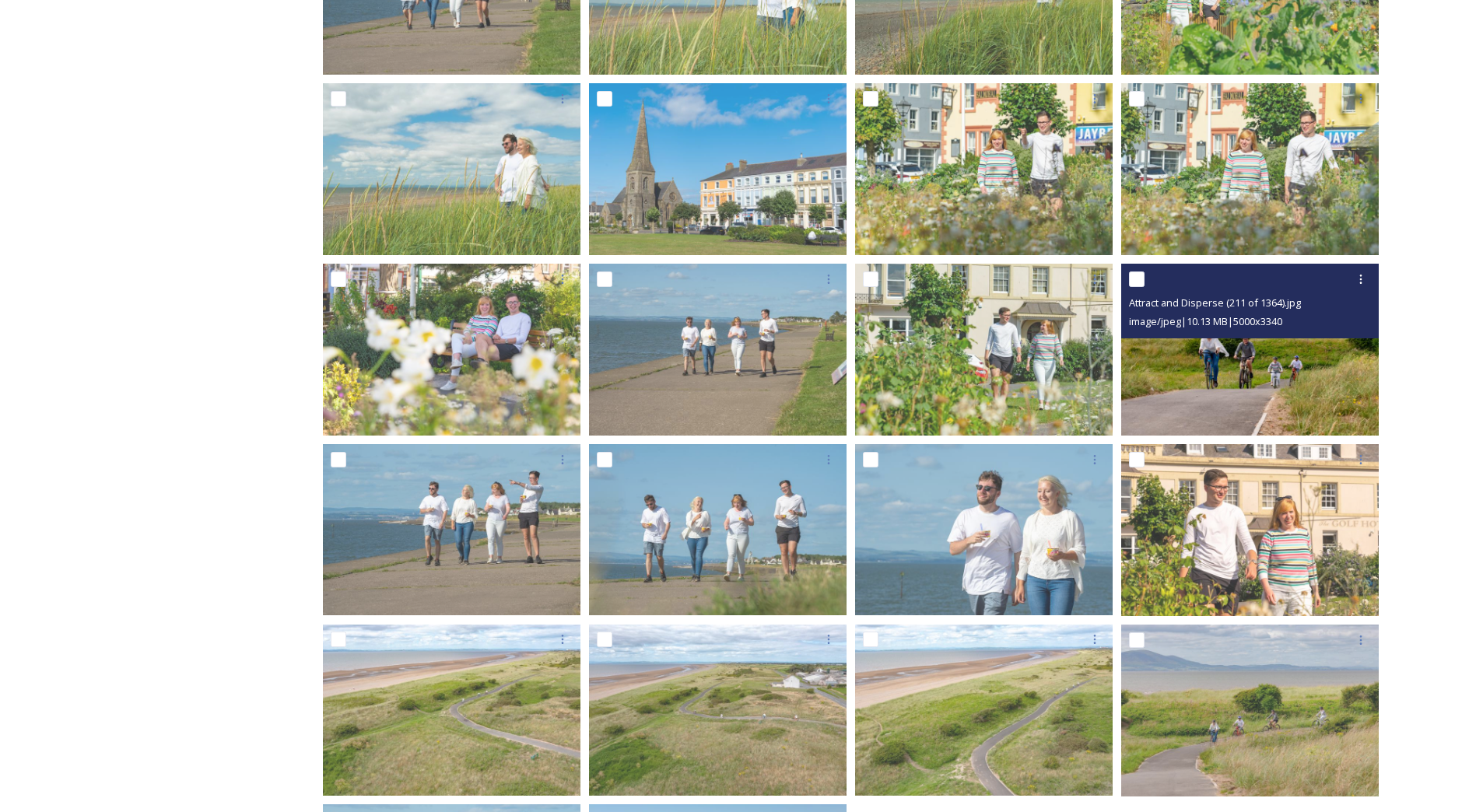
click at [1198, 392] on img at bounding box center [1249, 349] width 257 height 172
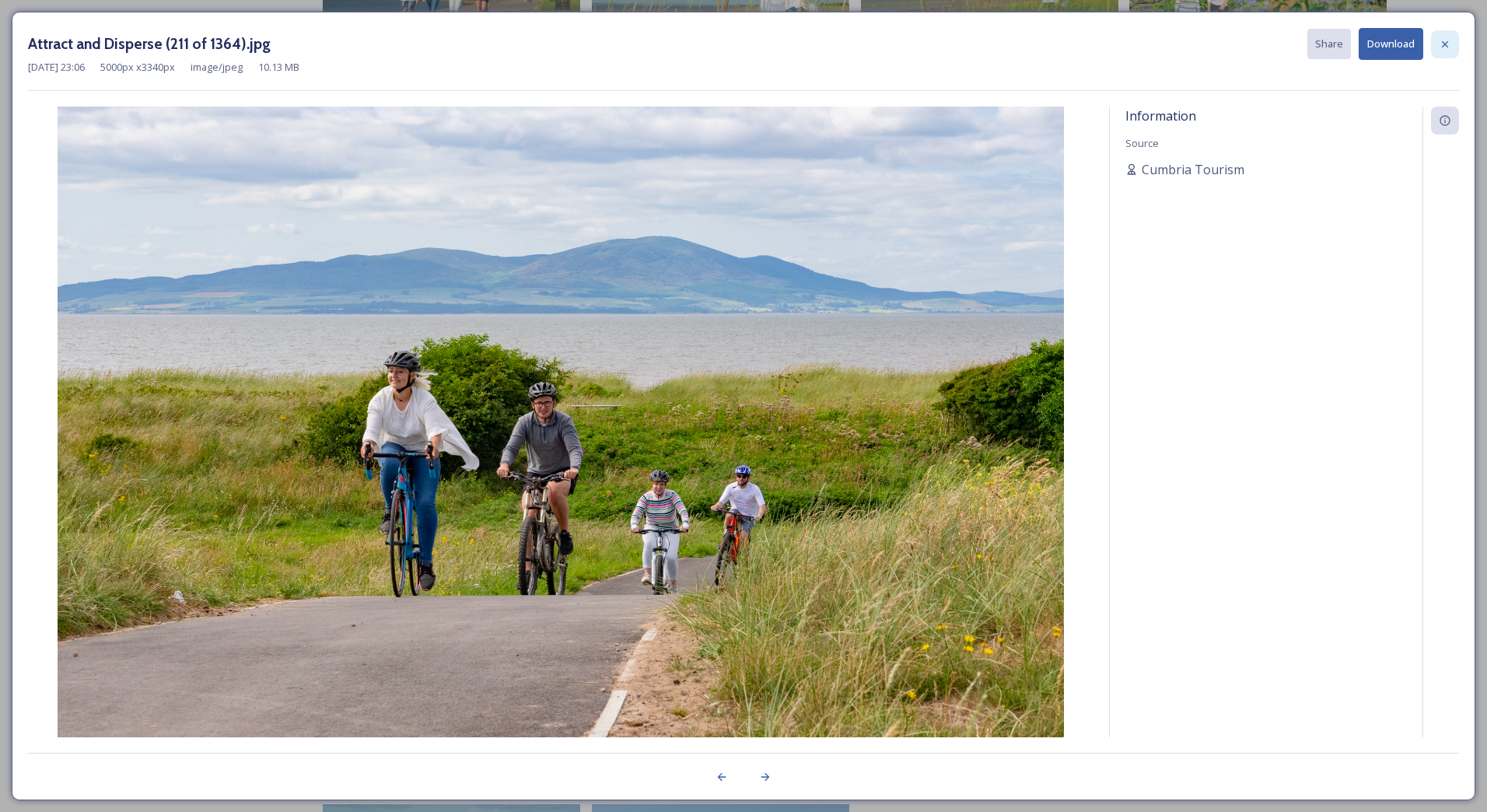
click at [1448, 51] on div at bounding box center [1445, 45] width 28 height 28
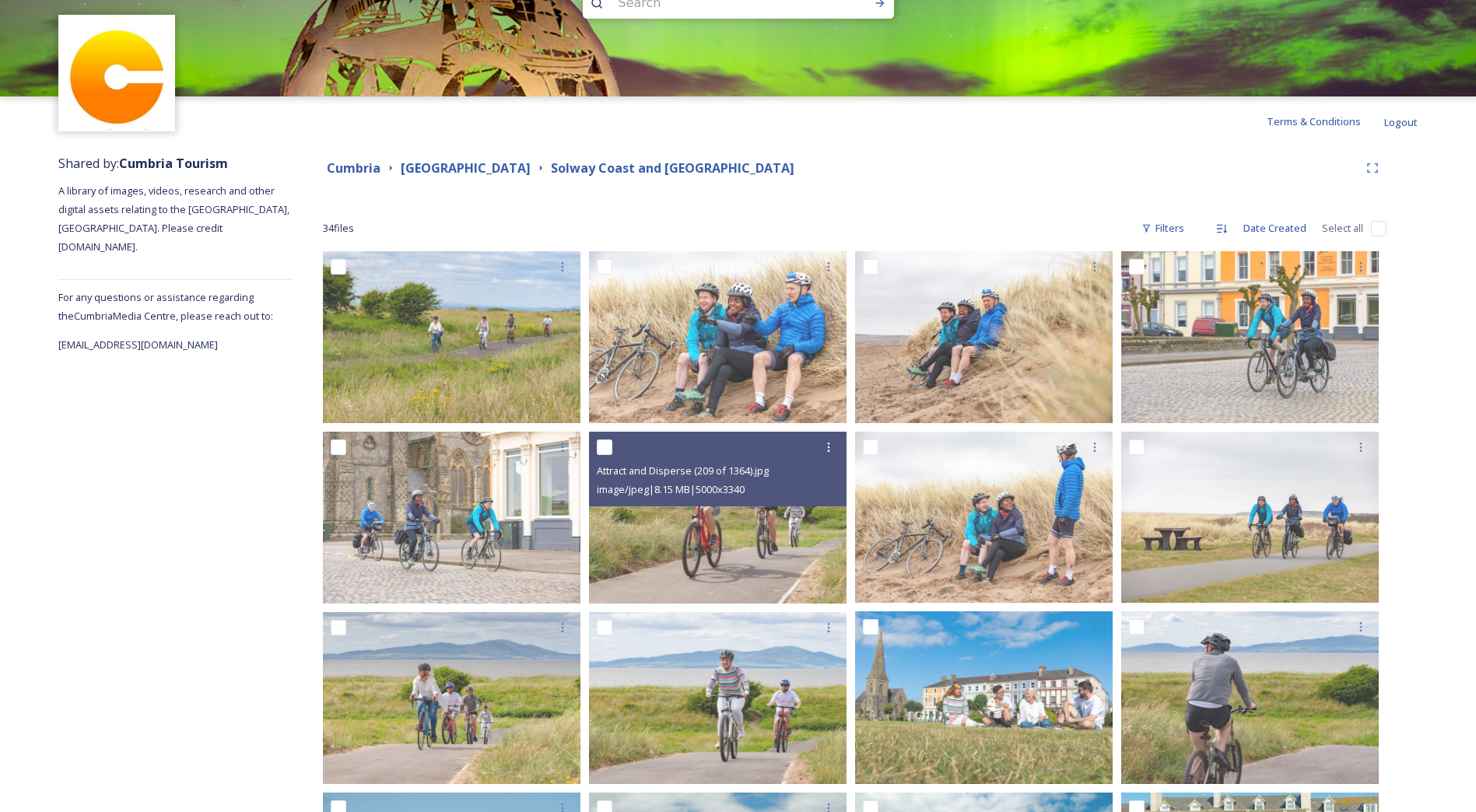
scroll to position [43, 0]
click at [531, 174] on strong "[GEOGRAPHIC_DATA]" at bounding box center [466, 169] width 130 height 17
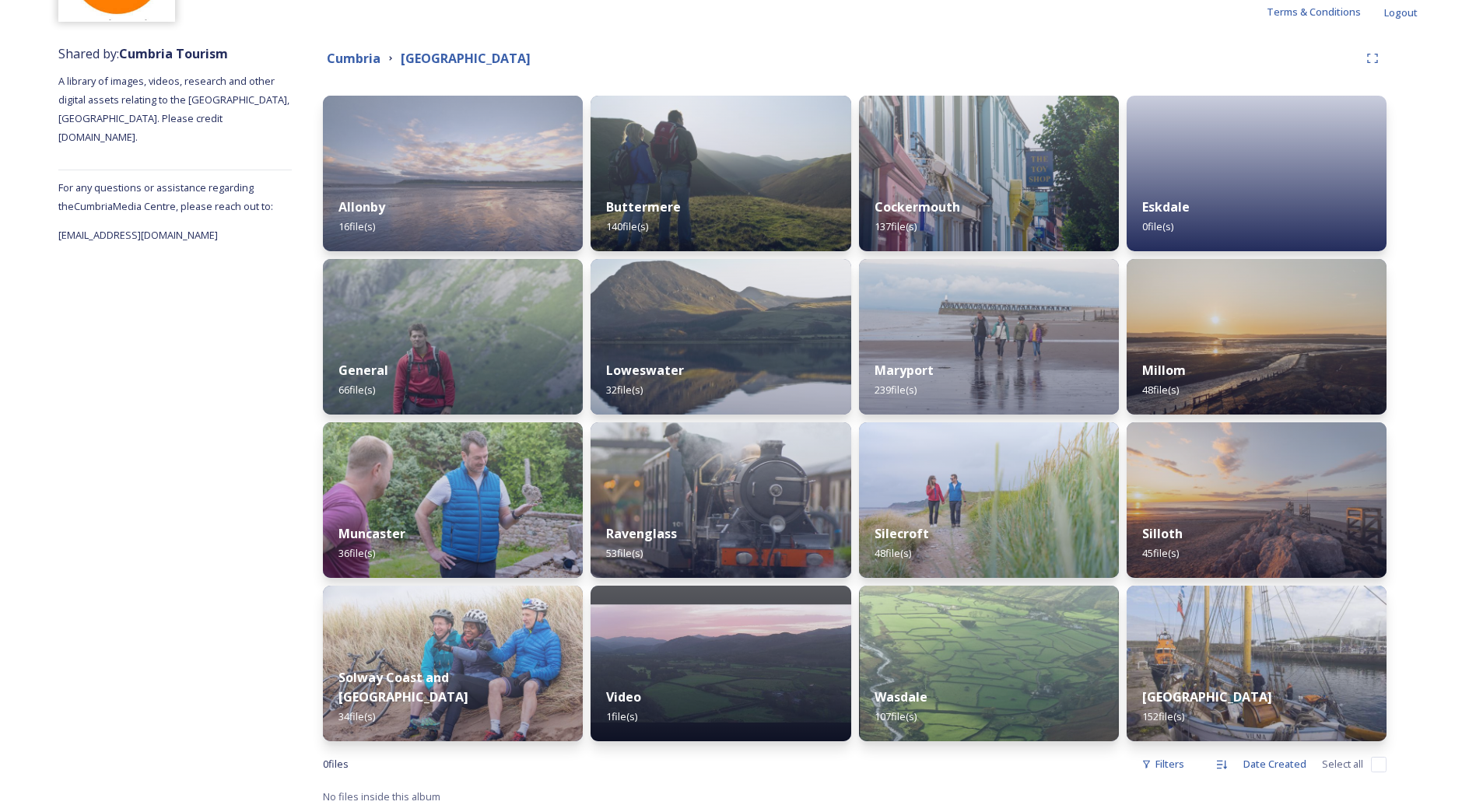
scroll to position [155, 0]
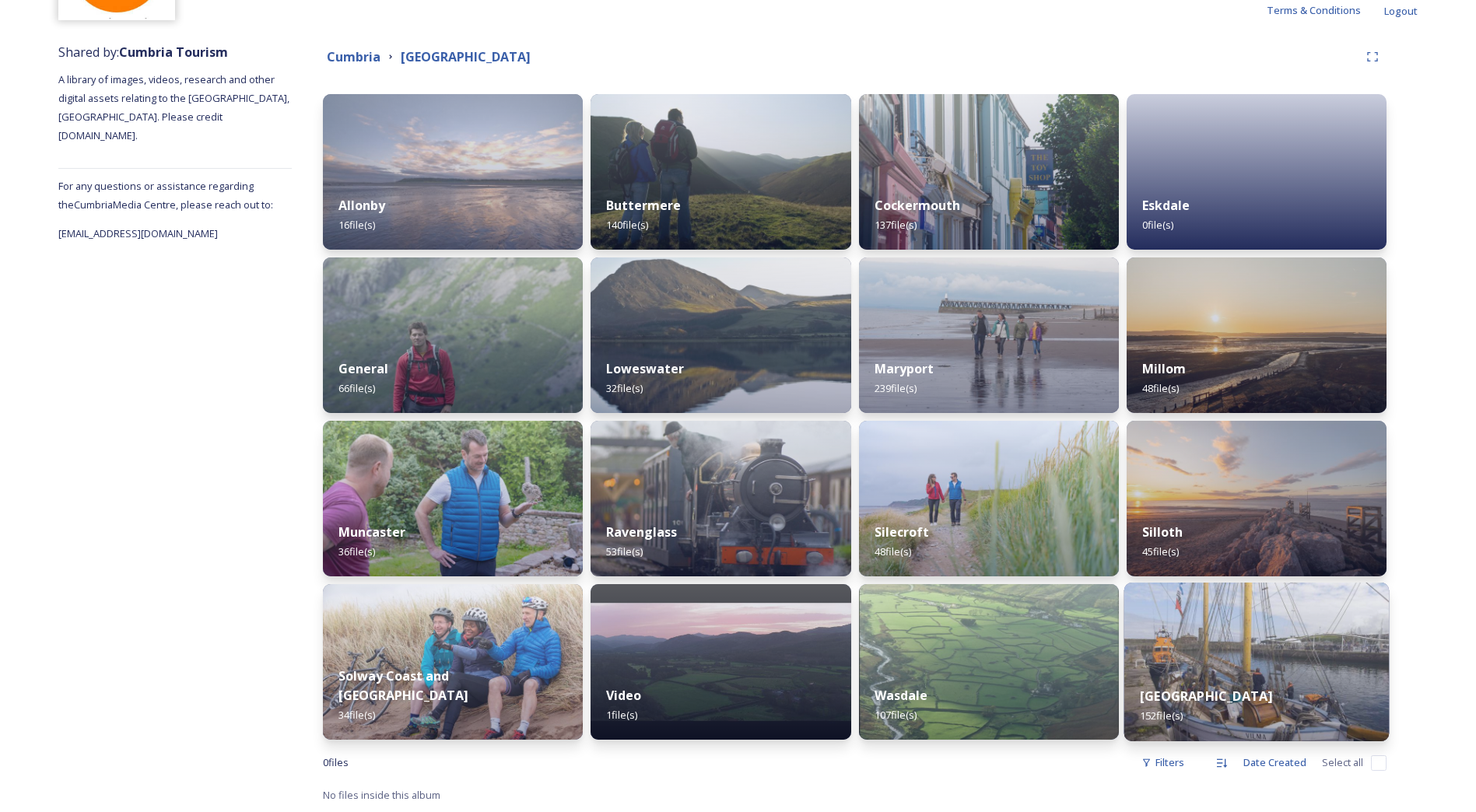
click at [1243, 656] on img at bounding box center [1256, 662] width 265 height 159
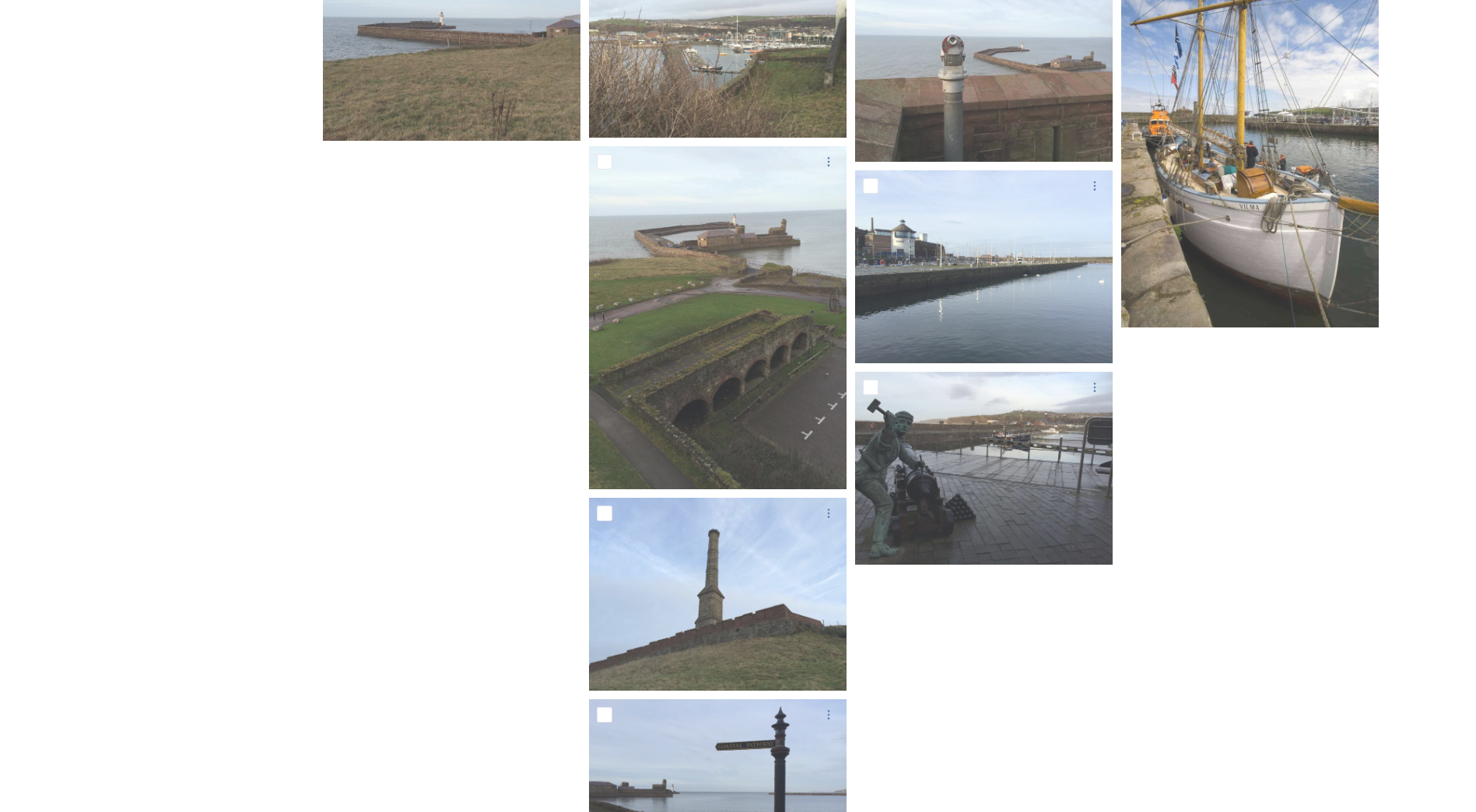
scroll to position [7191, 0]
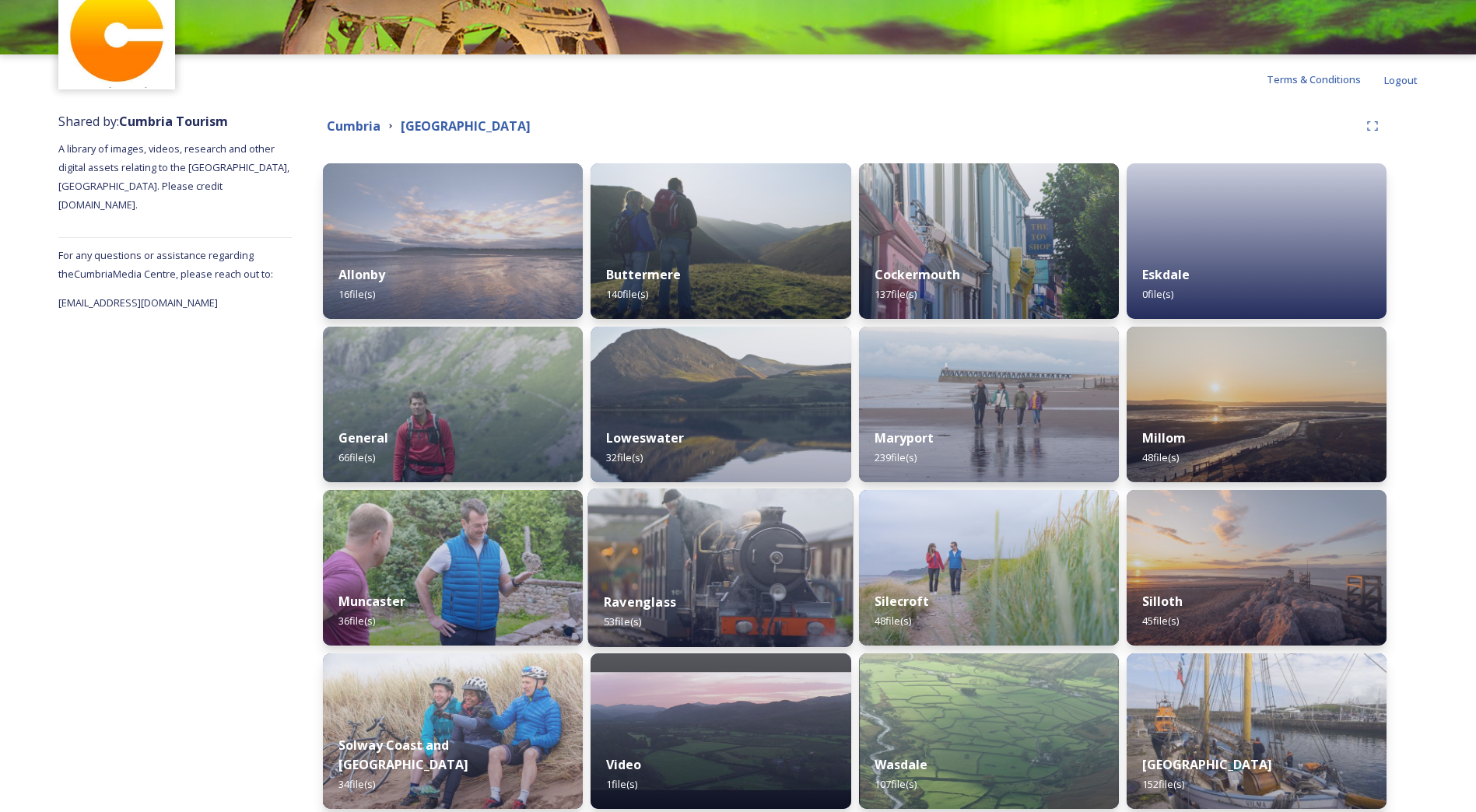
scroll to position [155, 0]
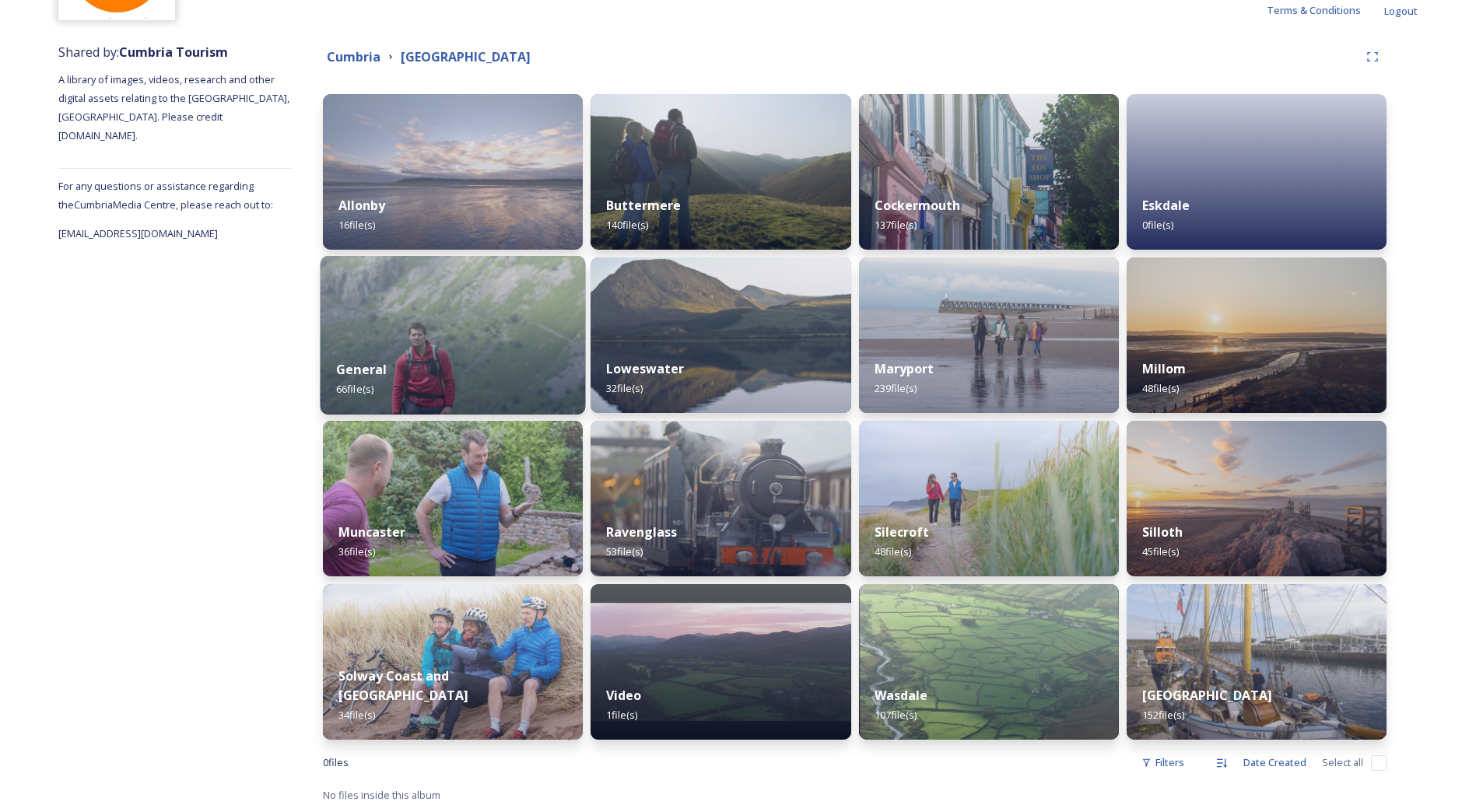
click at [420, 337] on img at bounding box center [453, 335] width 265 height 159
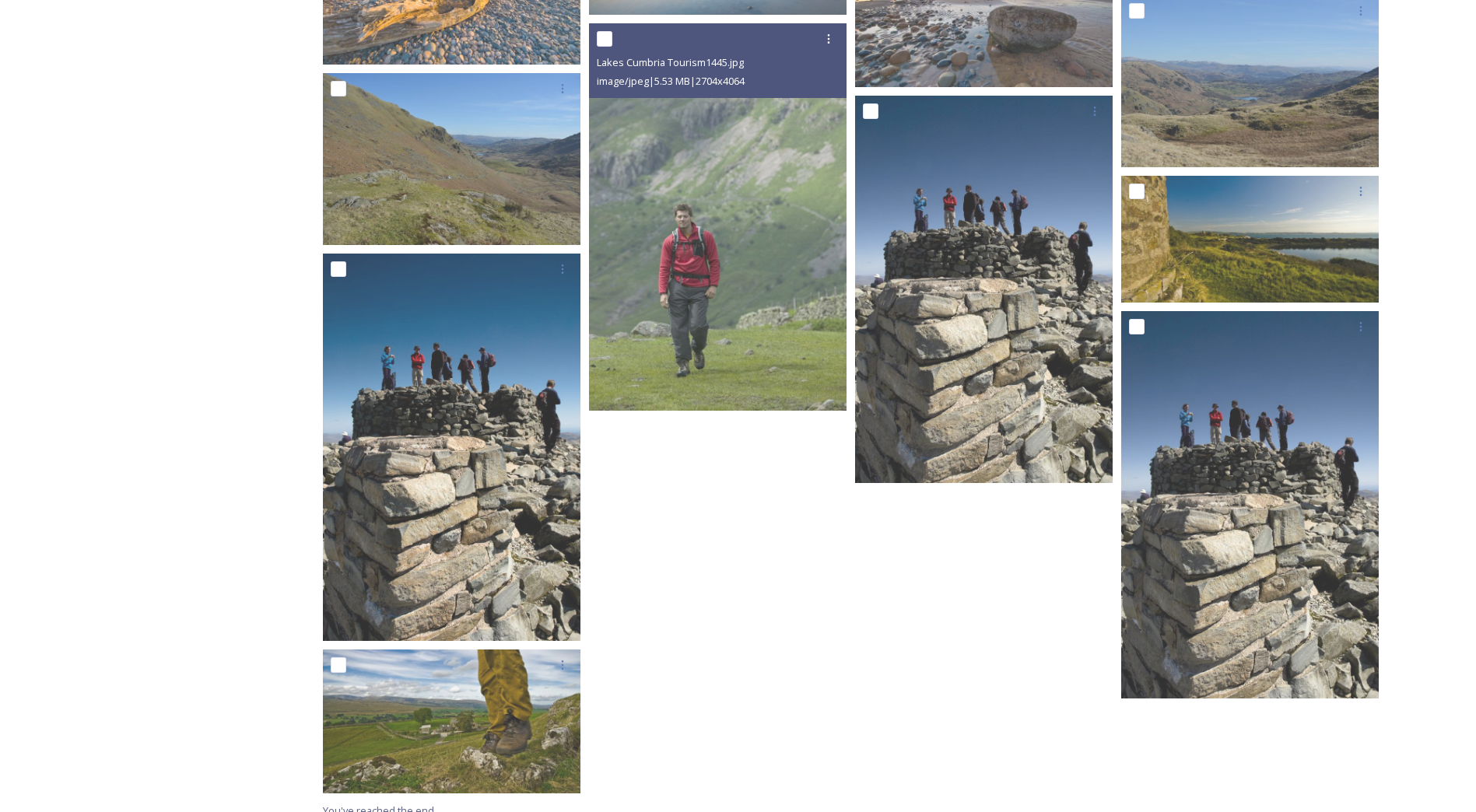
scroll to position [2999, 0]
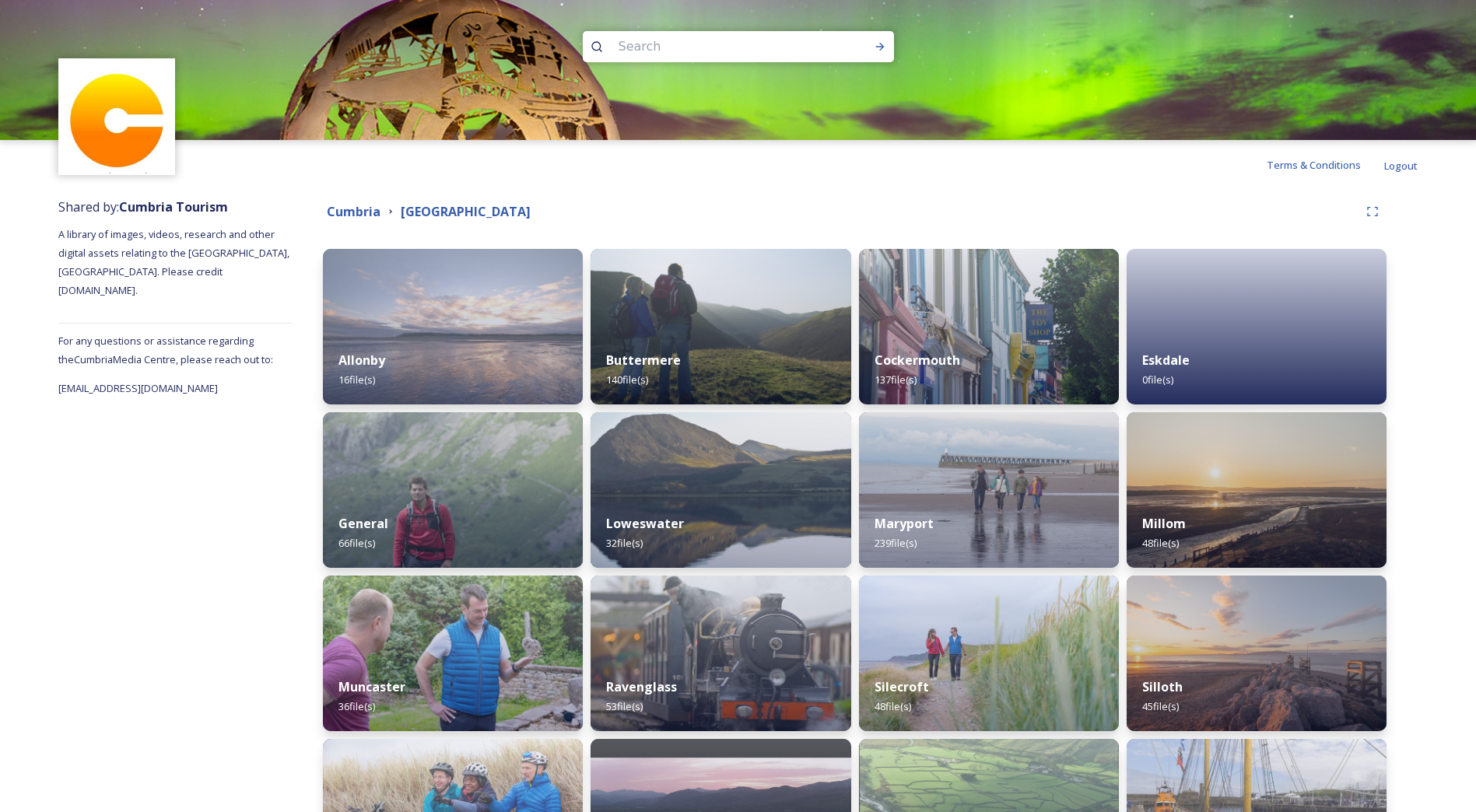
click at [1431, 288] on div "Shared by: Cumbria Tourism A library of images, videos, research and other digi…" at bounding box center [738, 577] width 1476 height 777
click at [348, 207] on strong "Cumbria" at bounding box center [354, 212] width 54 height 17
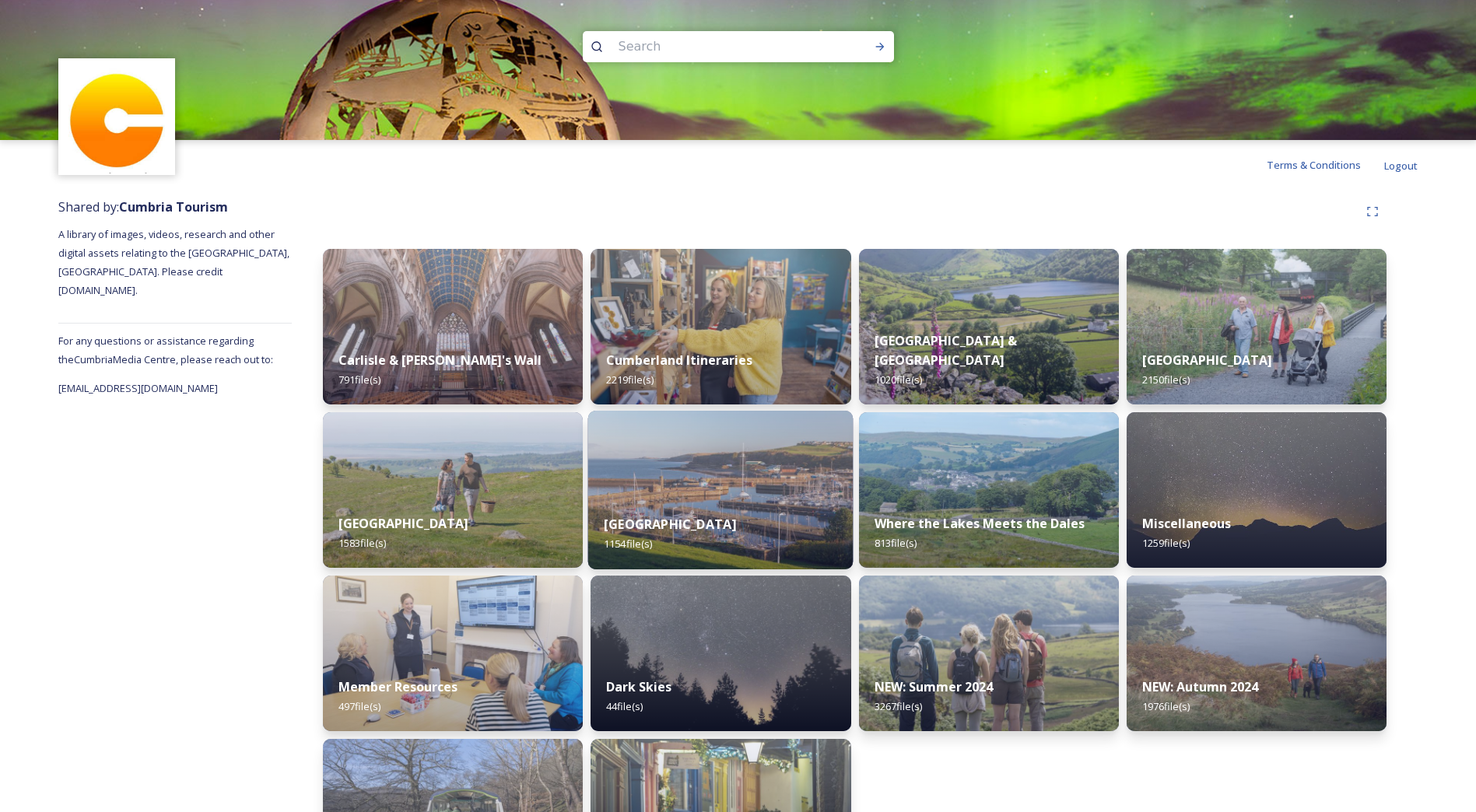
click at [630, 557] on div "Western Lake District & Coast 1154 file(s)" at bounding box center [721, 534] width 265 height 71
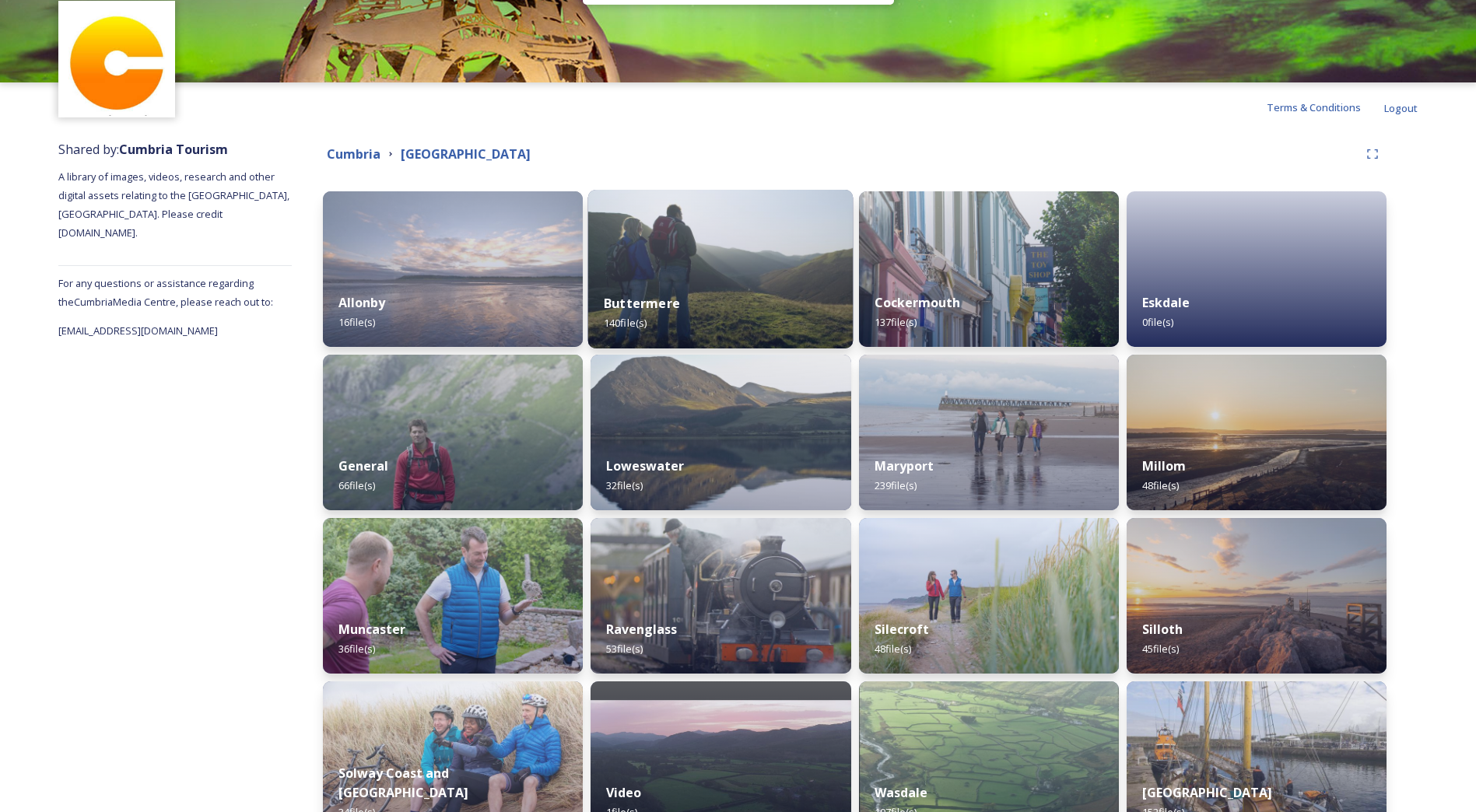
scroll to position [155, 0]
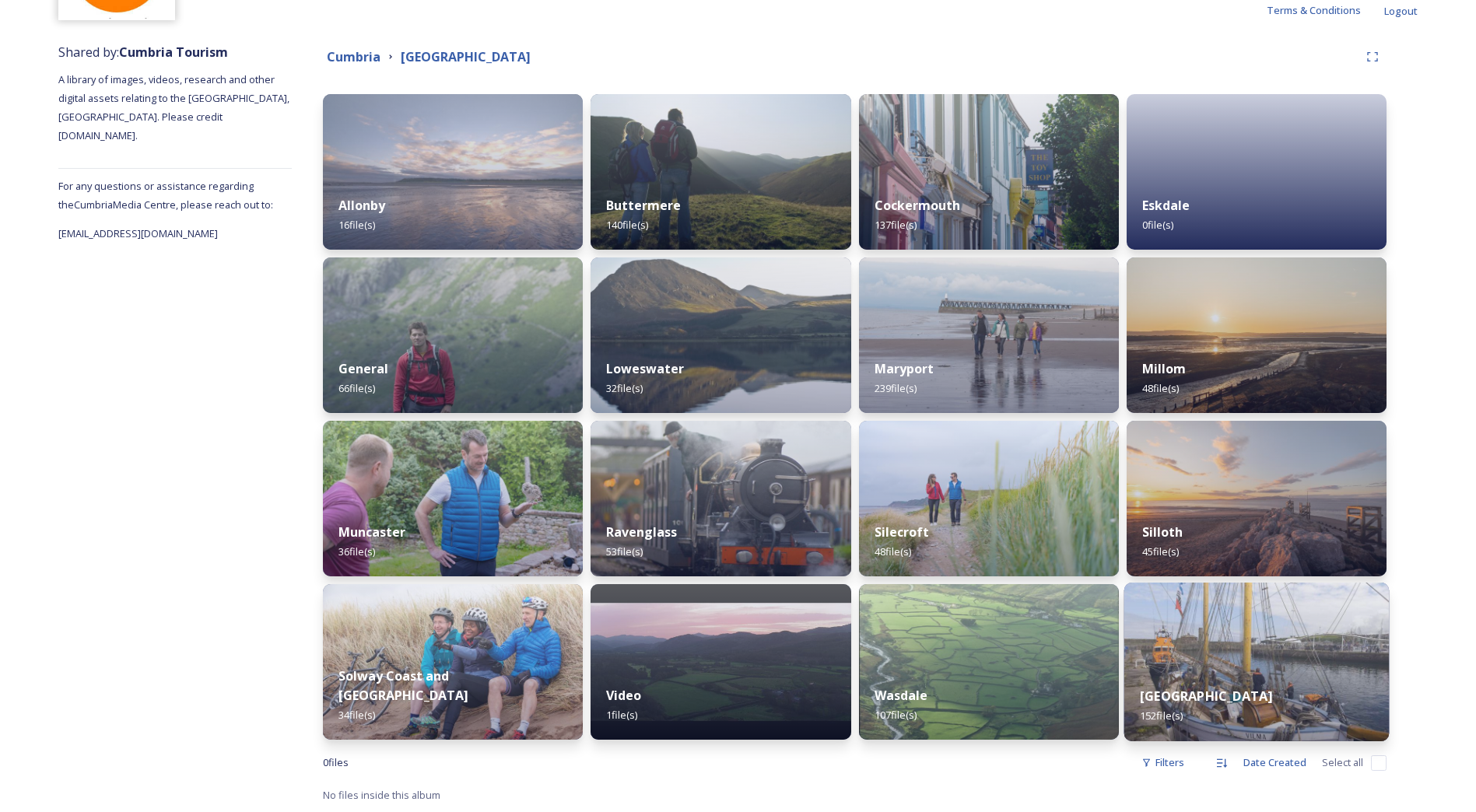
click at [1248, 623] on img at bounding box center [1256, 662] width 265 height 159
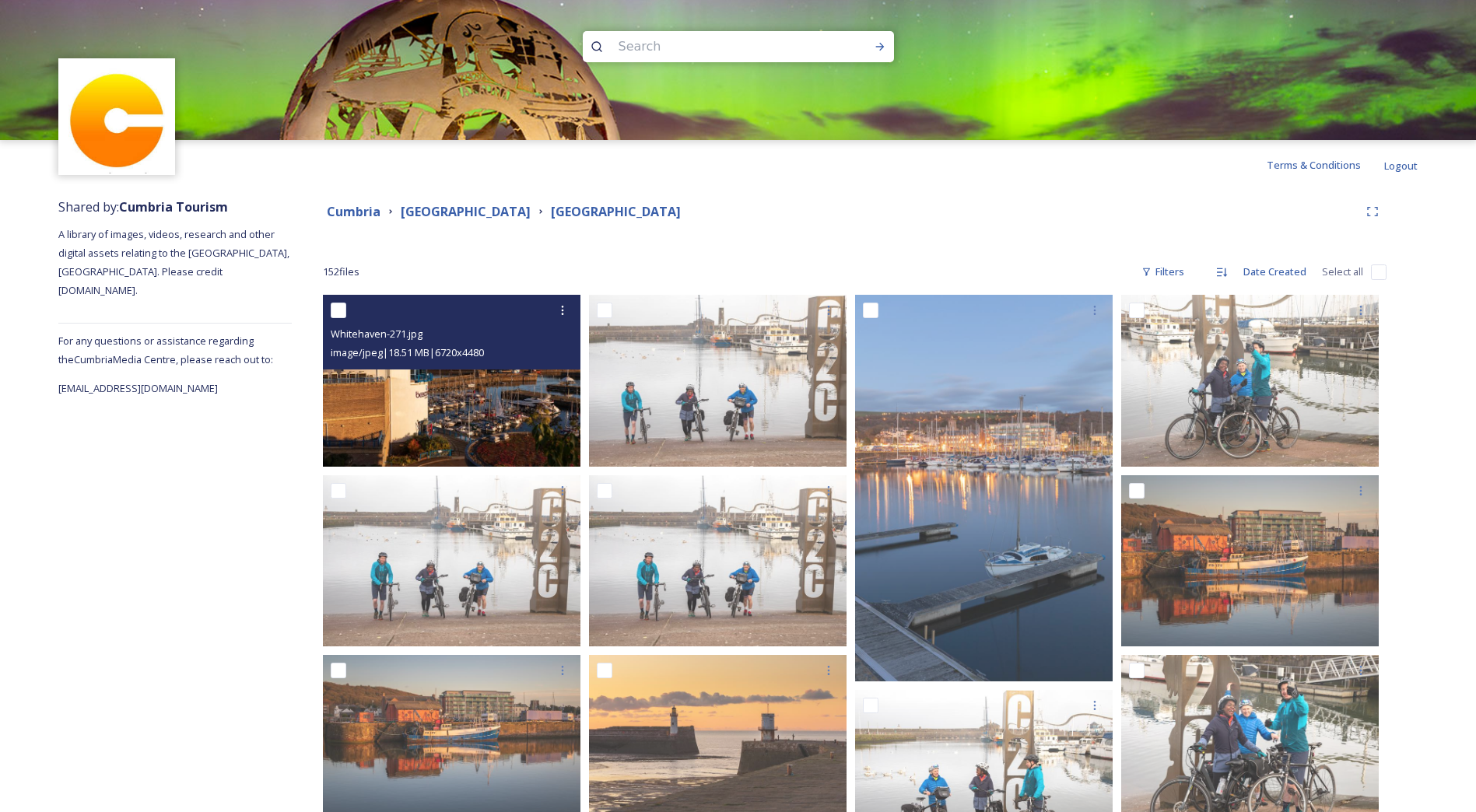
click at [460, 424] on img at bounding box center [451, 380] width 257 height 172
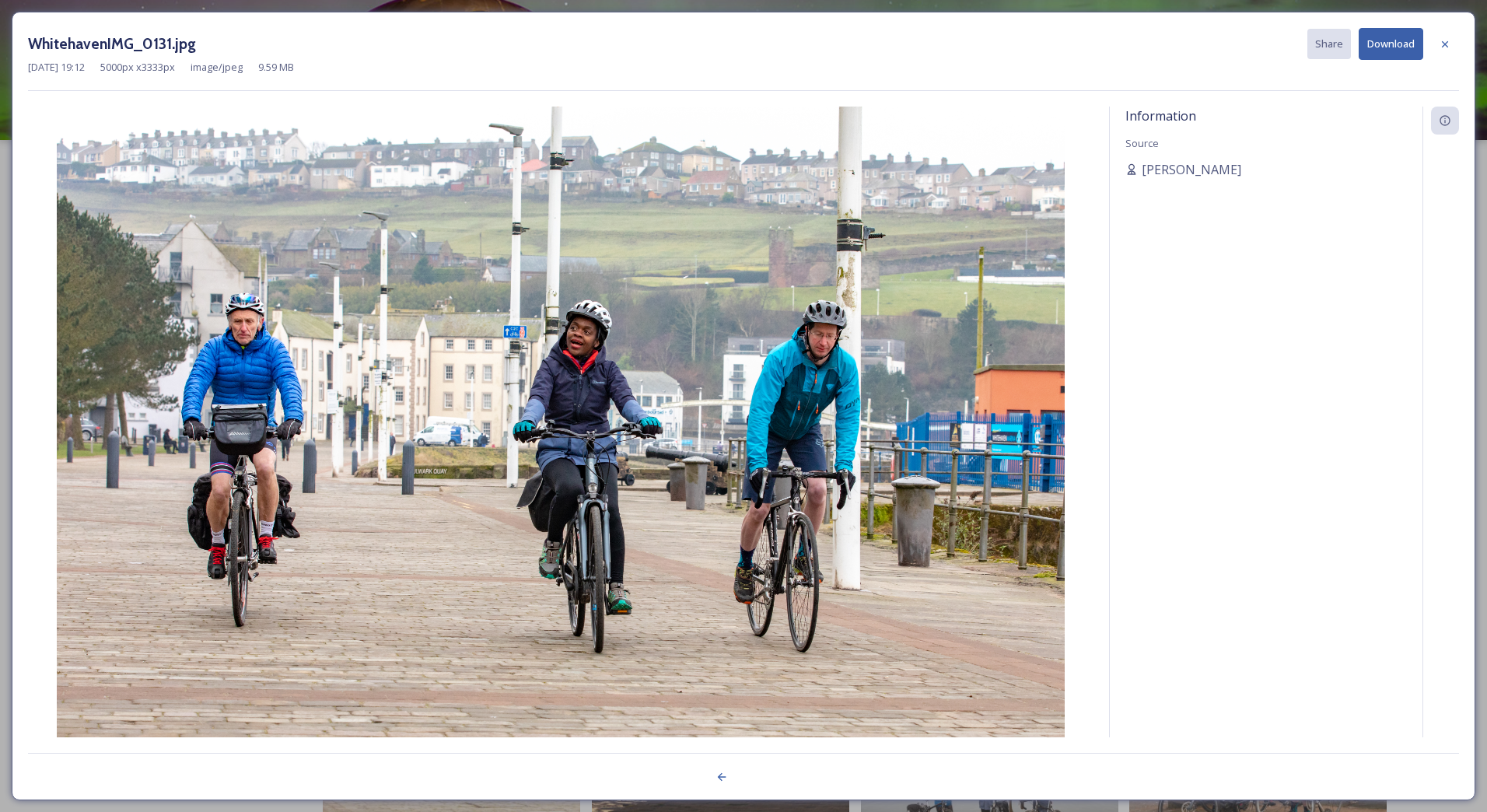
click at [1338, 409] on div "Information Source [PERSON_NAME]" at bounding box center [1266, 443] width 313 height 672
click at [1033, 395] on img at bounding box center [561, 443] width 1066 height 672
click at [1439, 58] on div at bounding box center [1445, 45] width 28 height 28
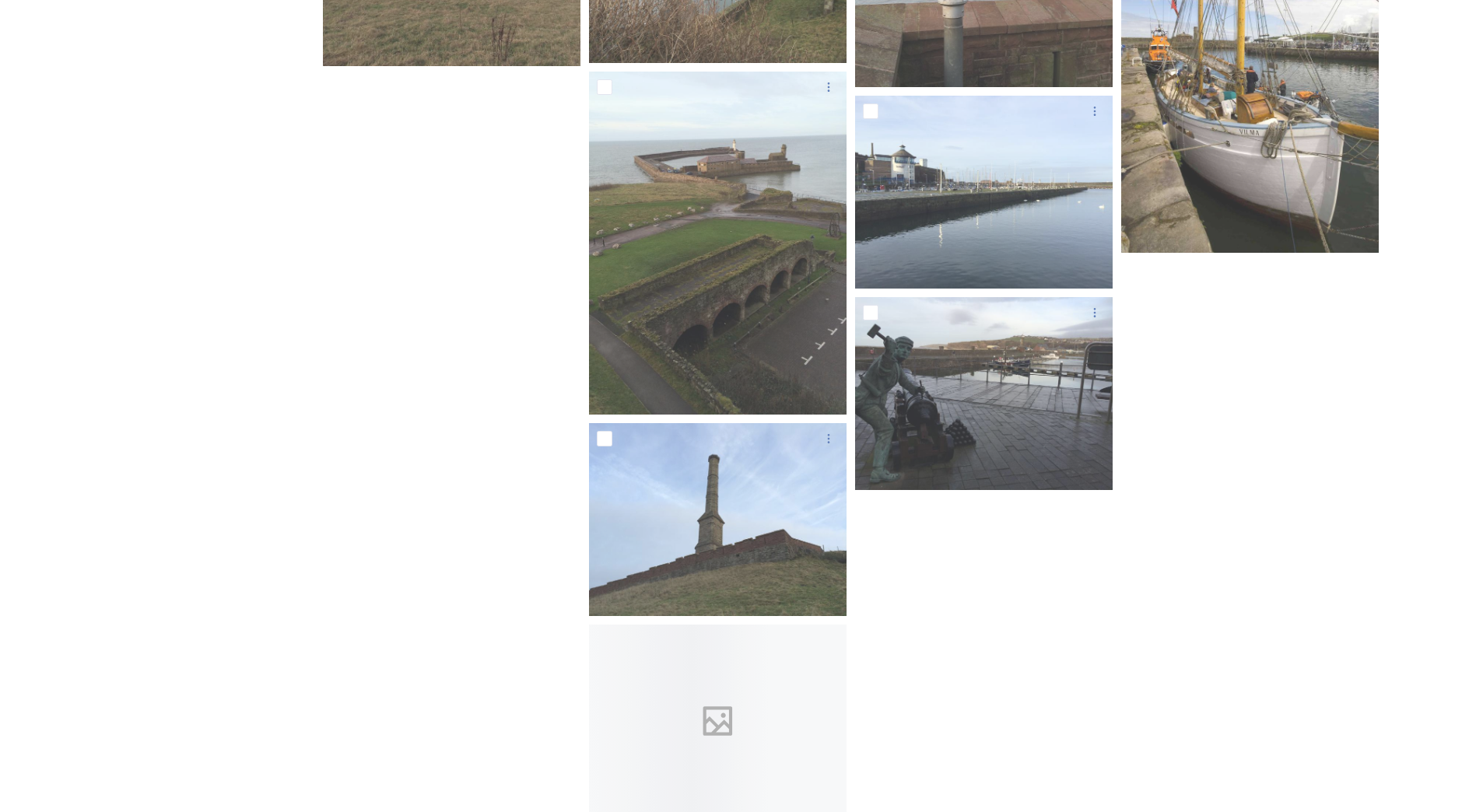
scroll to position [7191, 0]
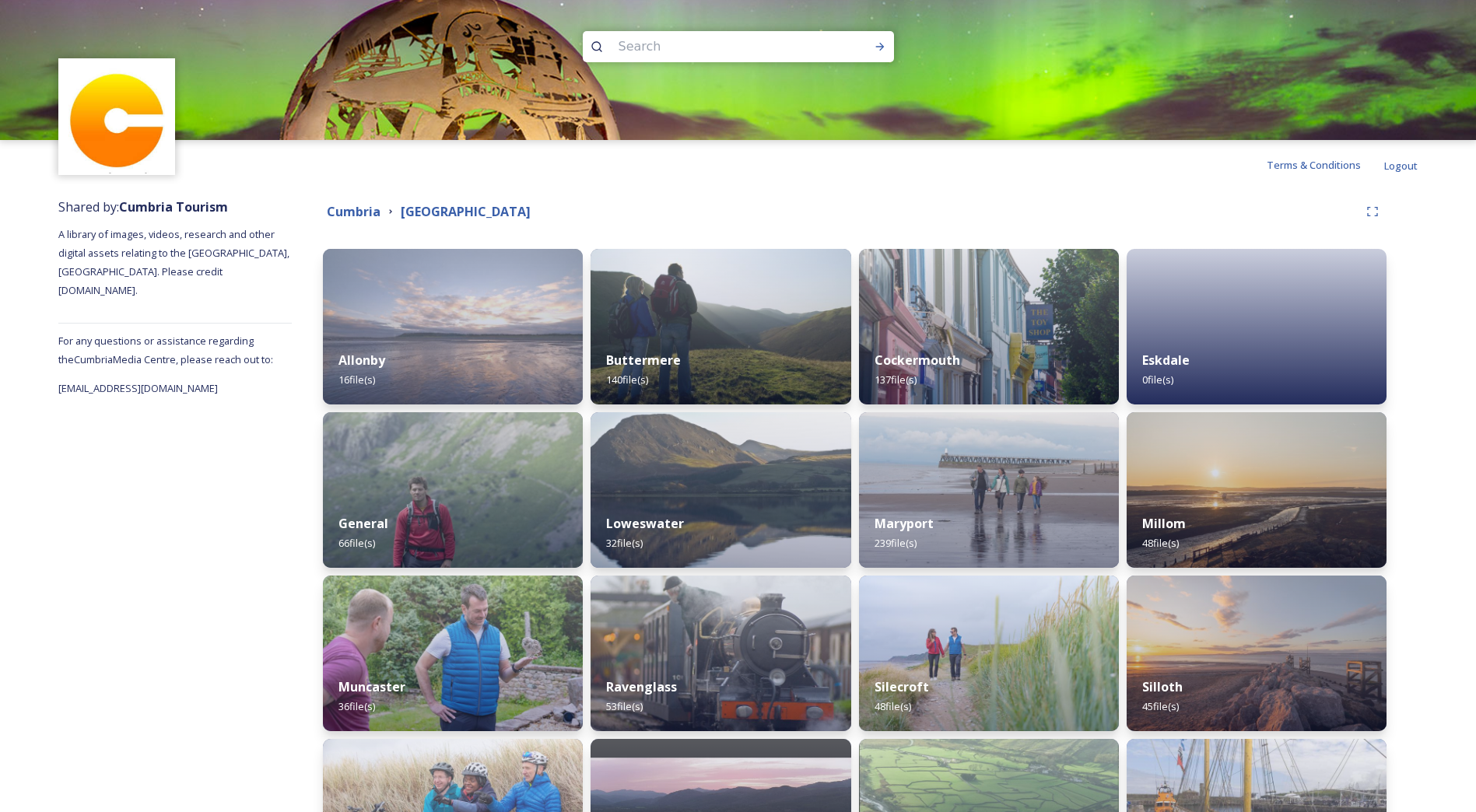
scroll to position [155, 0]
